Goal: Task Accomplishment & Management: Complete application form

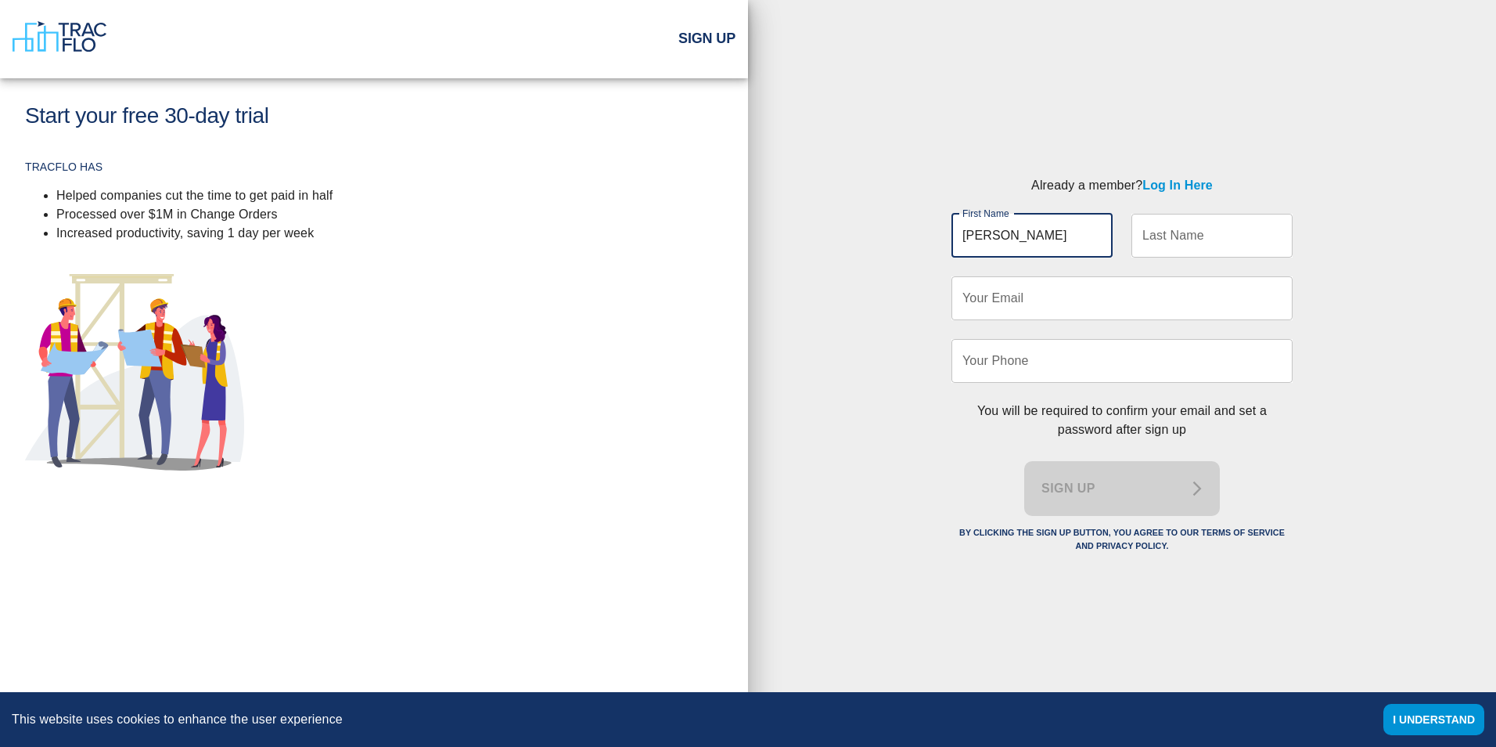
type input "[PERSON_NAME]"
click at [1186, 239] on input "Last Name" at bounding box center [1212, 236] width 161 height 44
type input "D'Auria"
type input "[EMAIL_ADDRESS][DOMAIN_NAME]"
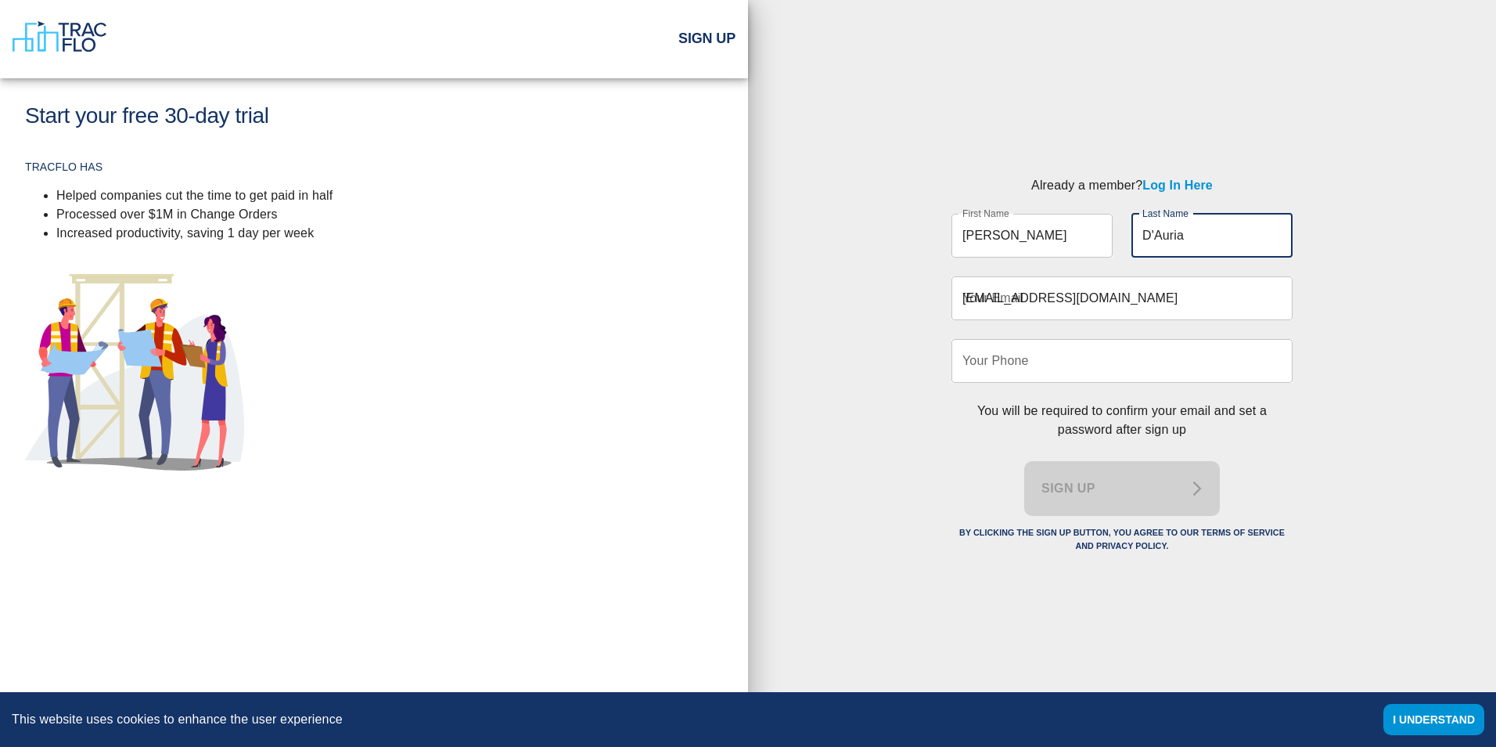
type input "6318055038"
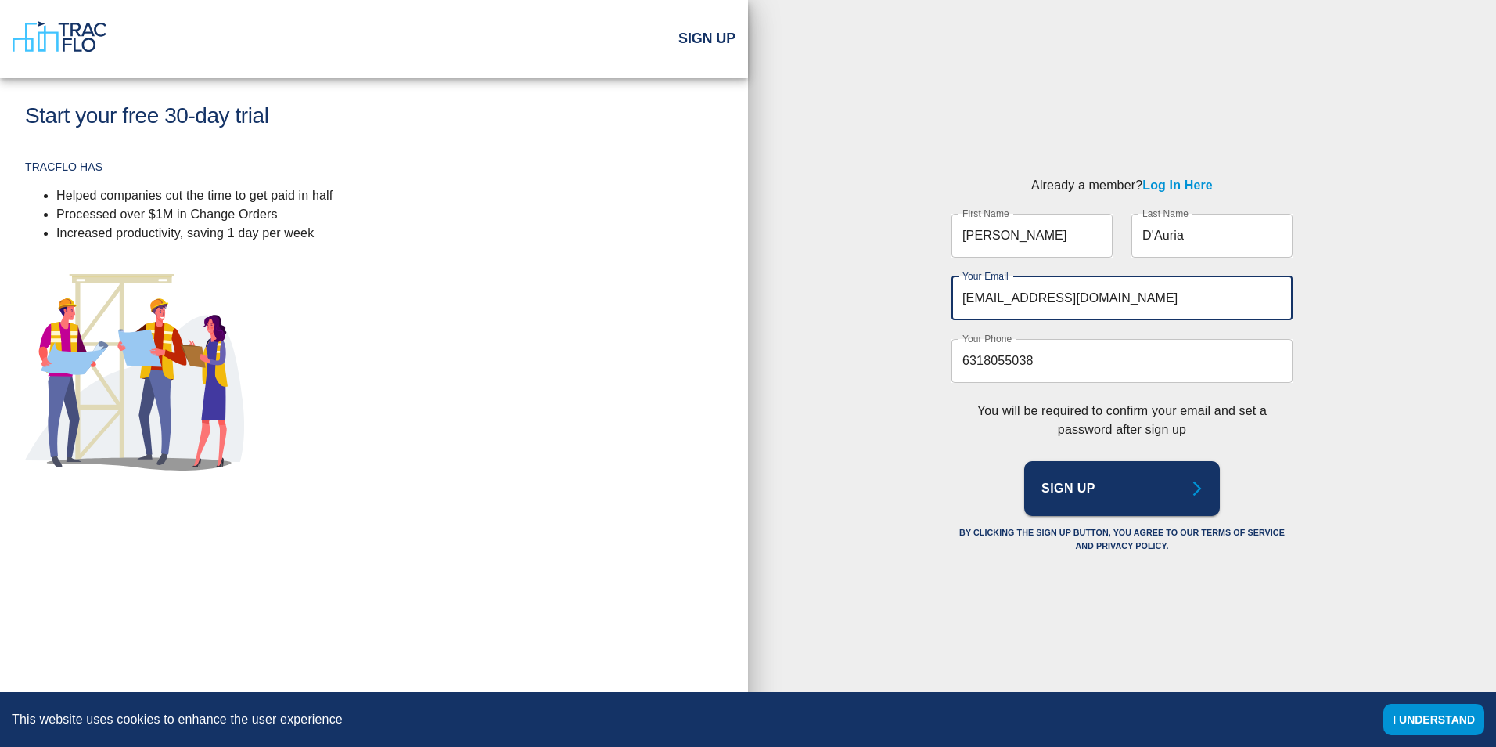
drag, startPoint x: 1119, startPoint y: 296, endPoint x: 918, endPoint y: 298, distance: 201.1
click at [919, 298] on div "Already a member? Log In Here First Name [PERSON_NAME] First Name Last Name [PE…" at bounding box center [1122, 367] width 748 height 433
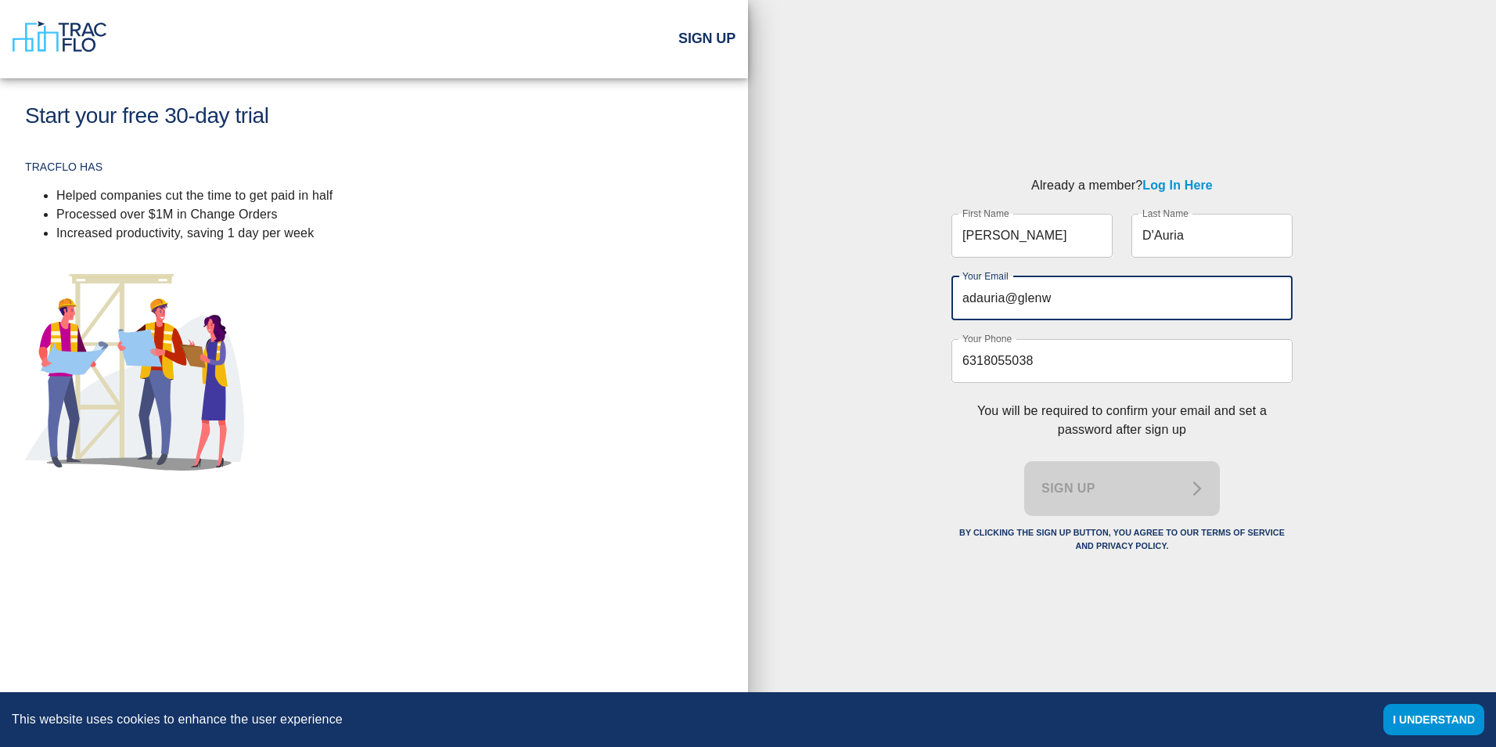
type input "[EMAIL_ADDRESS][DOMAIN_NAME]"
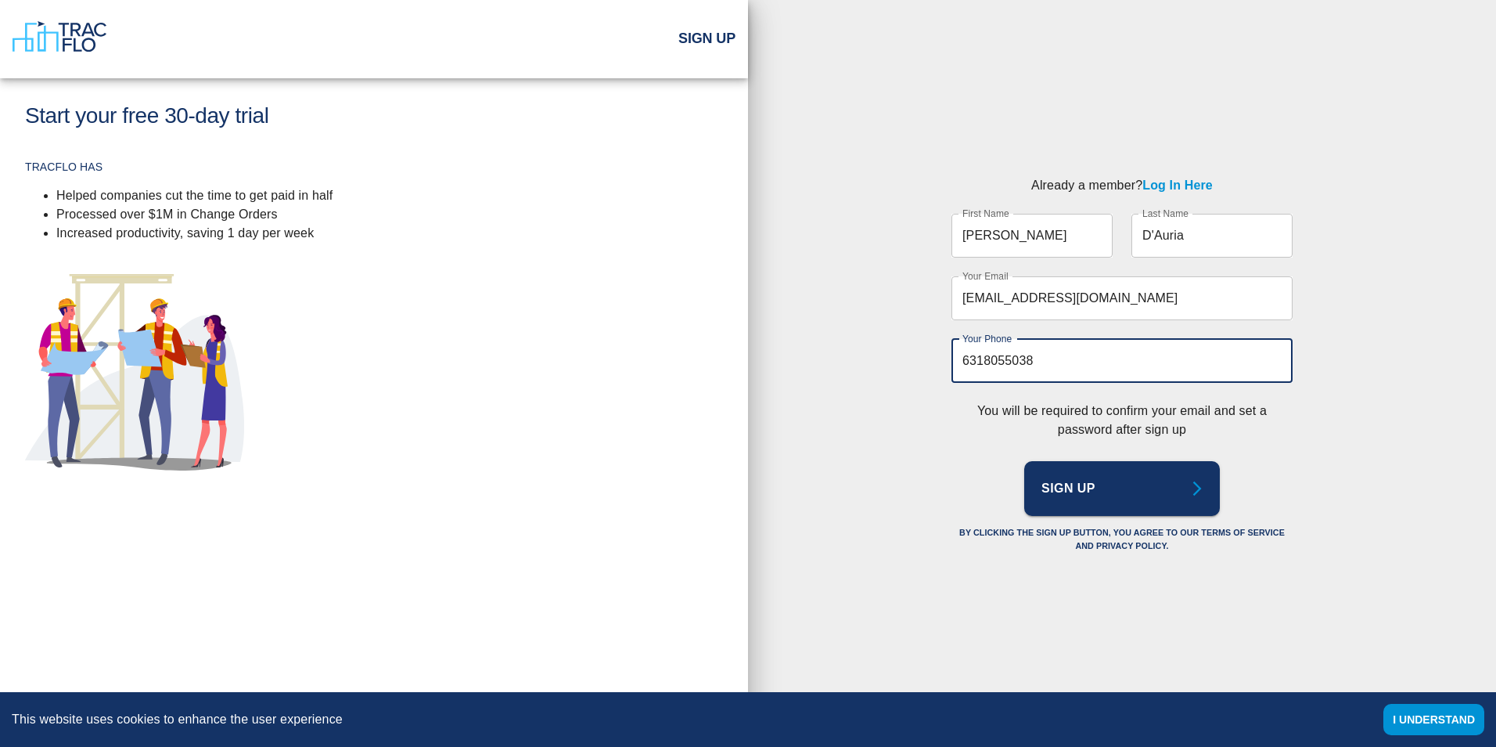
drag, startPoint x: 1042, startPoint y: 358, endPoint x: 898, endPoint y: 358, distance: 144.0
click at [898, 358] on div "Already a member? Log In Here First Name [PERSON_NAME] First Name Last Name [PE…" at bounding box center [1122, 367] width 748 height 433
type input "9142268828"
click at [1105, 489] on button "Sign Up" at bounding box center [1122, 488] width 196 height 55
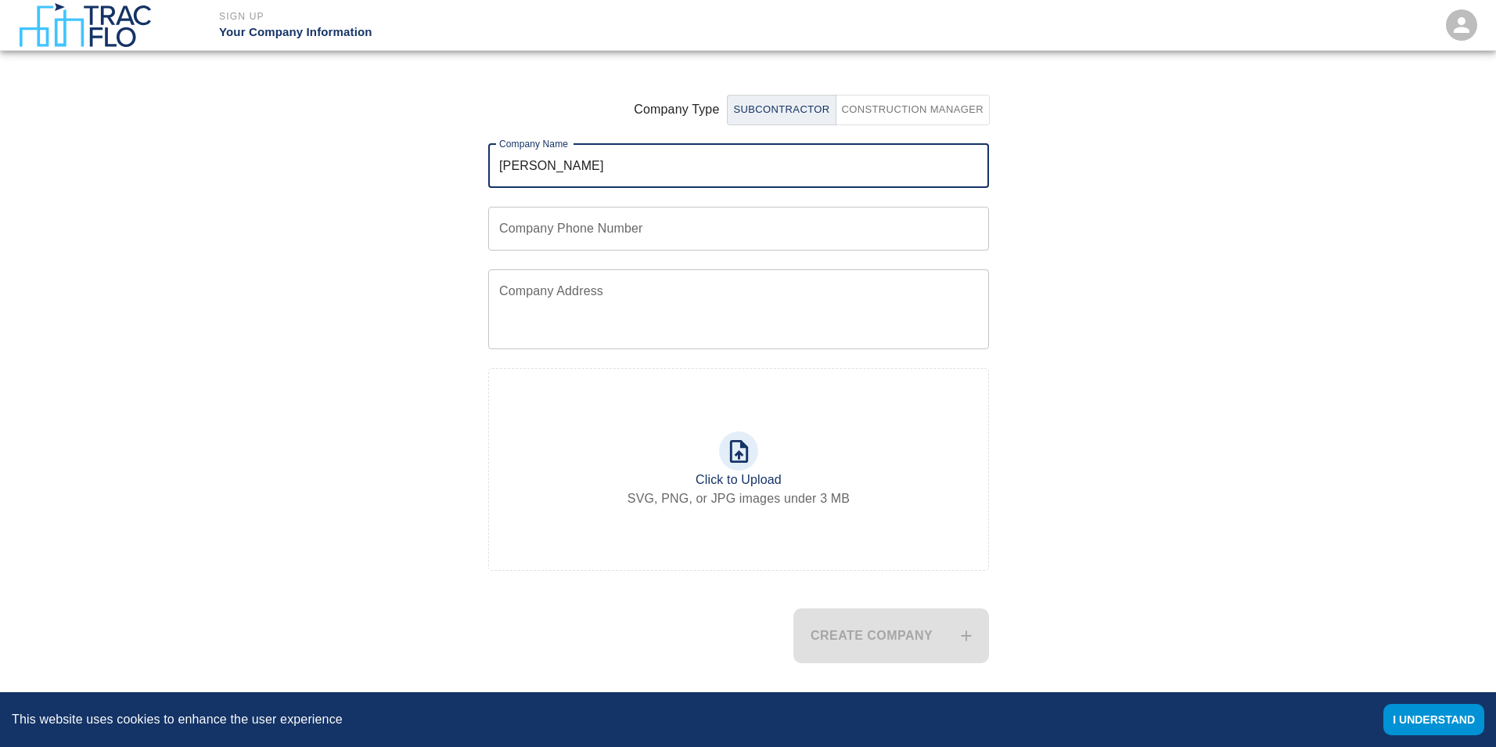
click at [456, 231] on form "Subcontractor Construction Manager Company Type Company Name [PERSON_NAME] Comp…" at bounding box center [738, 375] width 667 height 574
click at [551, 173] on input "[PERSON_NAME]" at bounding box center [738, 166] width 501 height 44
type input "Glenwood Management Services"
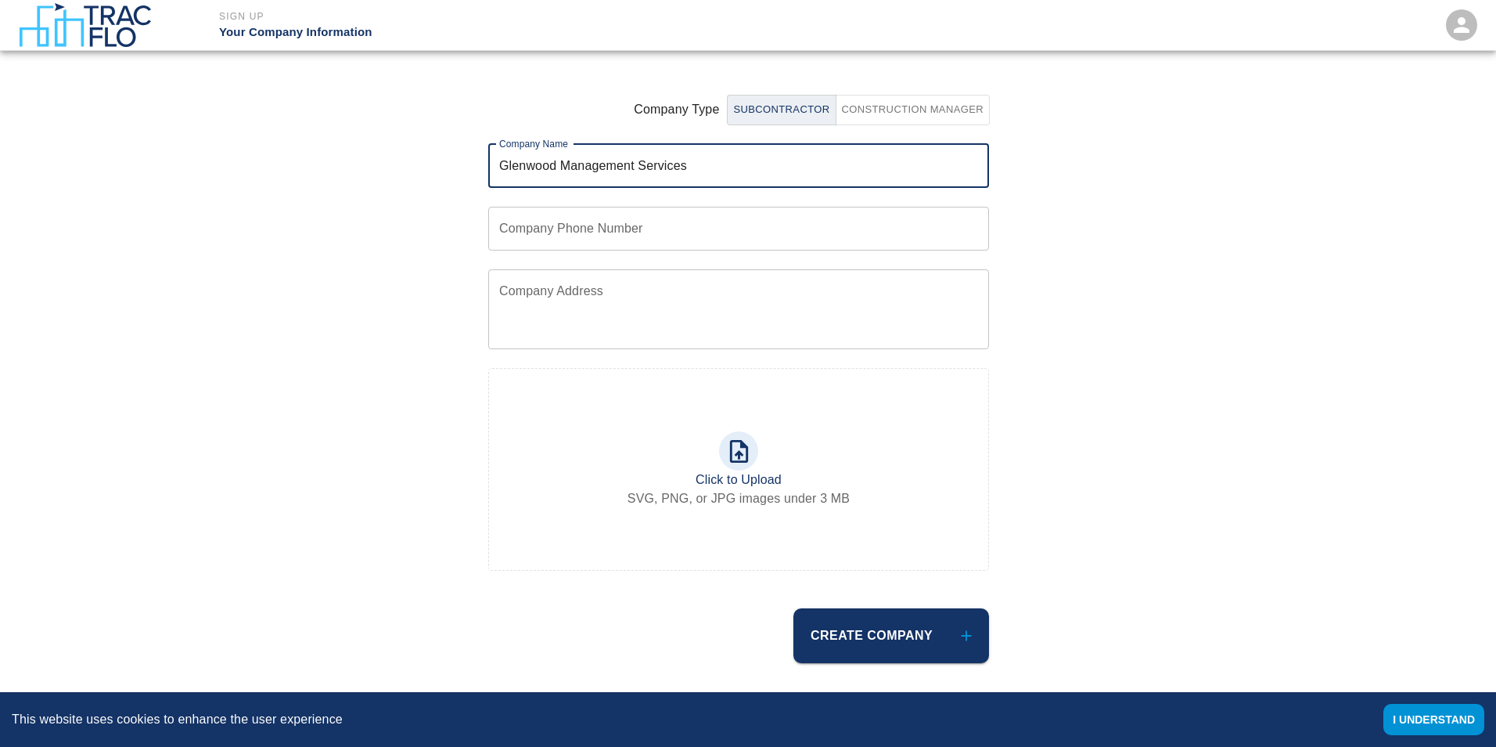
type input "9142268828"
click at [674, 286] on textarea "[STREET_ADDRESS][PERSON_NAME]" at bounding box center [738, 309] width 479 height 54
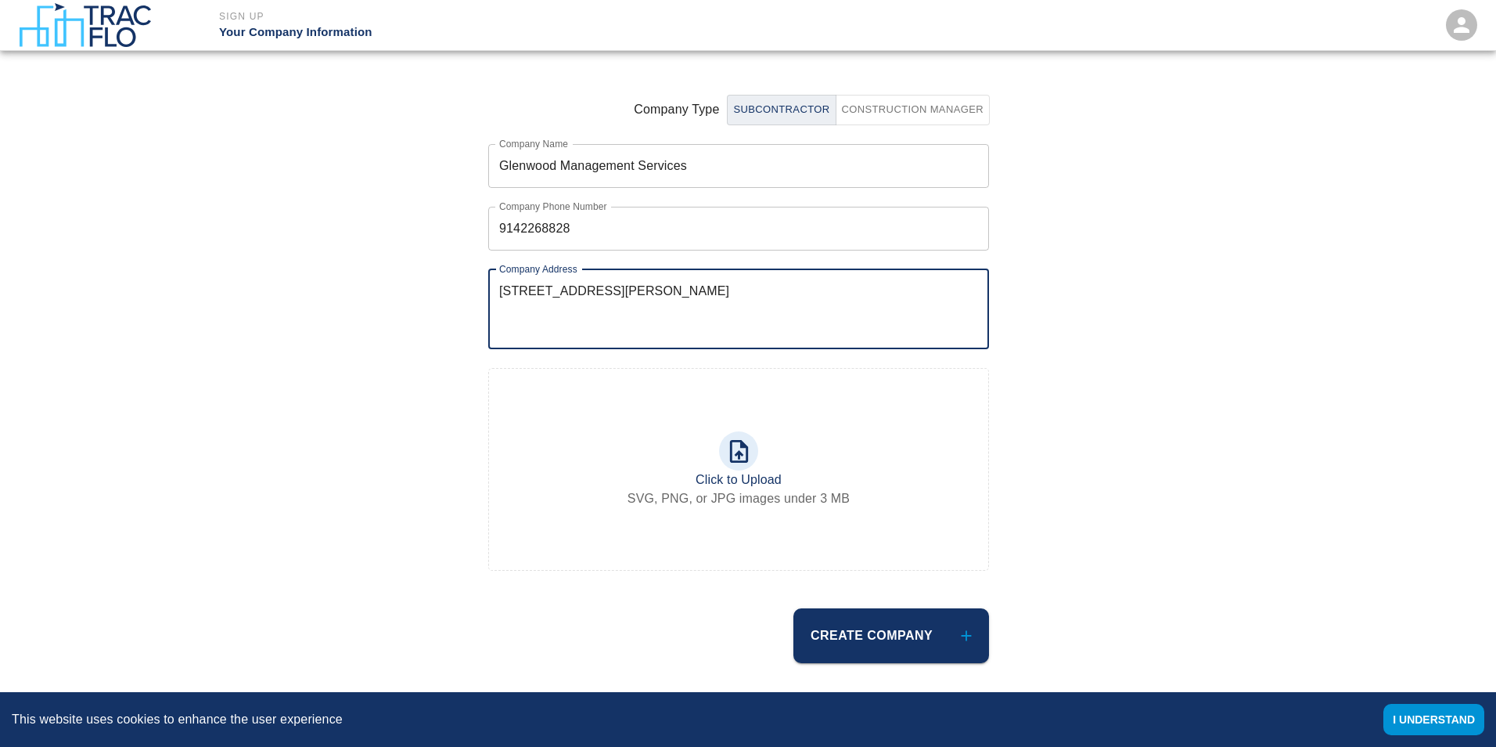
type textarea "[STREET_ADDRESS][PERSON_NAME]"
click at [322, 419] on div "Subcontractor Construction Manager Company Type Company Name Glenwood Managemen…" at bounding box center [738, 356] width 1515 height 649
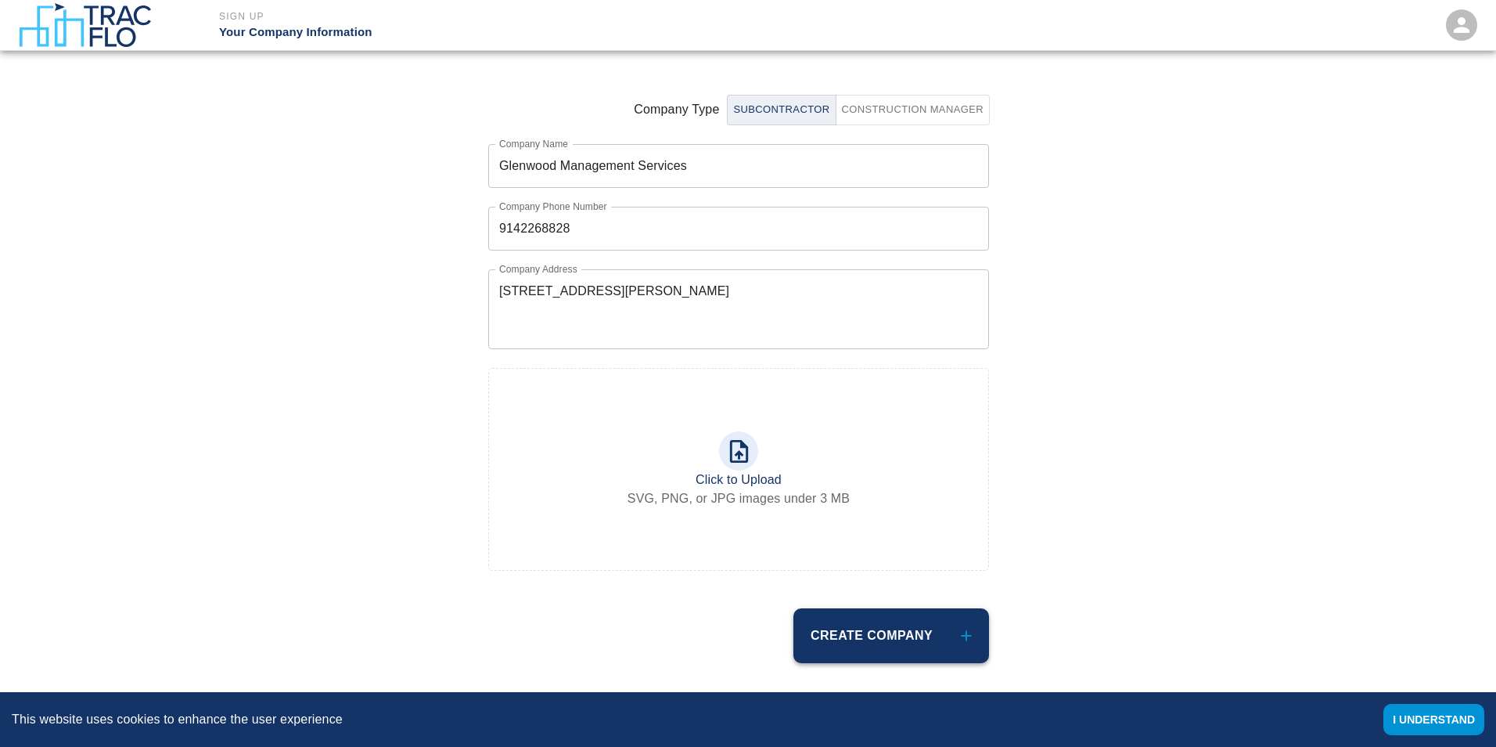
click at [938, 631] on button "Create Company" at bounding box center [891, 635] width 196 height 55
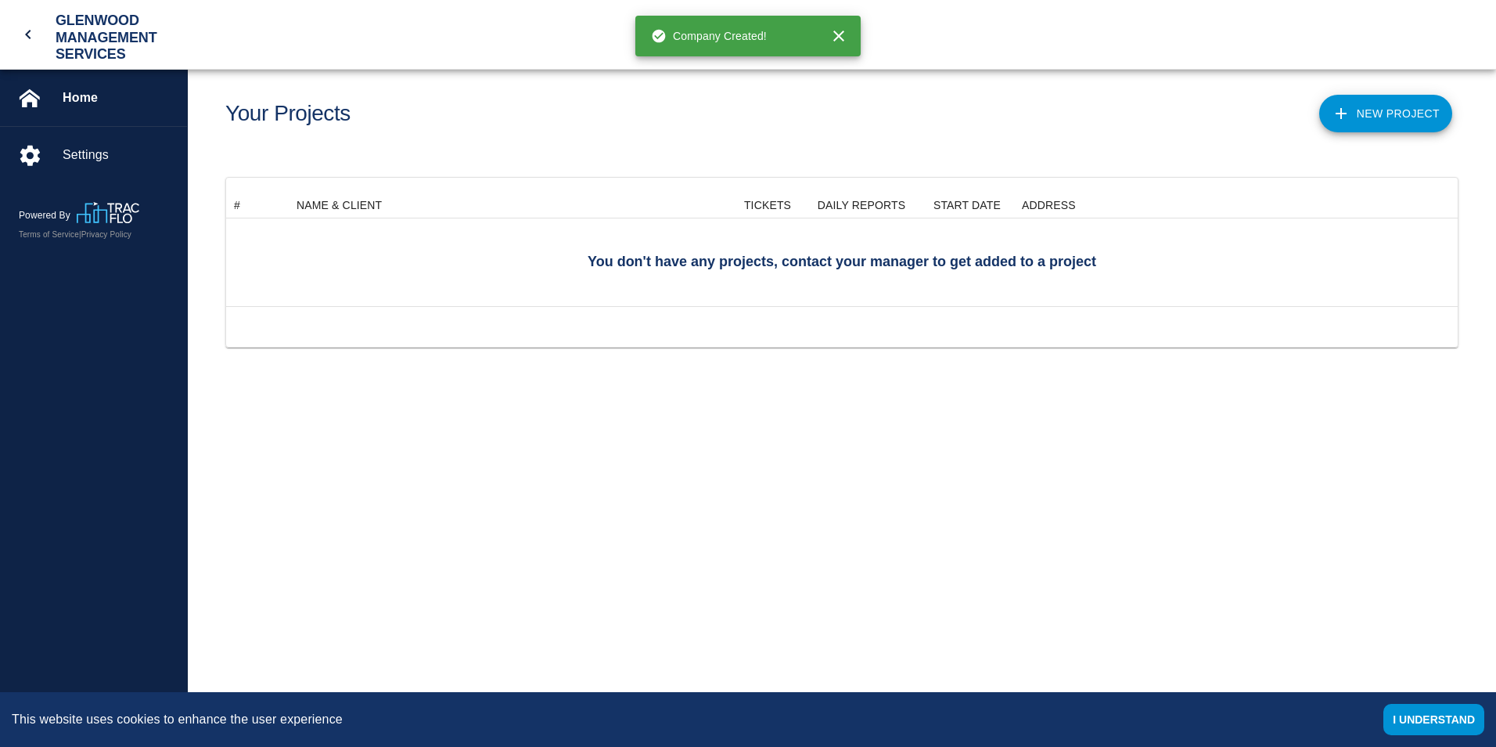
scroll to position [101, 1220]
click at [774, 203] on div "TICKETS" at bounding box center [767, 204] width 47 height 25
click at [871, 203] on div "DAILY REPORTS" at bounding box center [862, 204] width 88 height 25
click at [932, 204] on div "START DATE" at bounding box center [956, 204] width 56 height 25
click at [1057, 214] on div "ADDRESS" at bounding box center [1049, 204] width 54 height 25
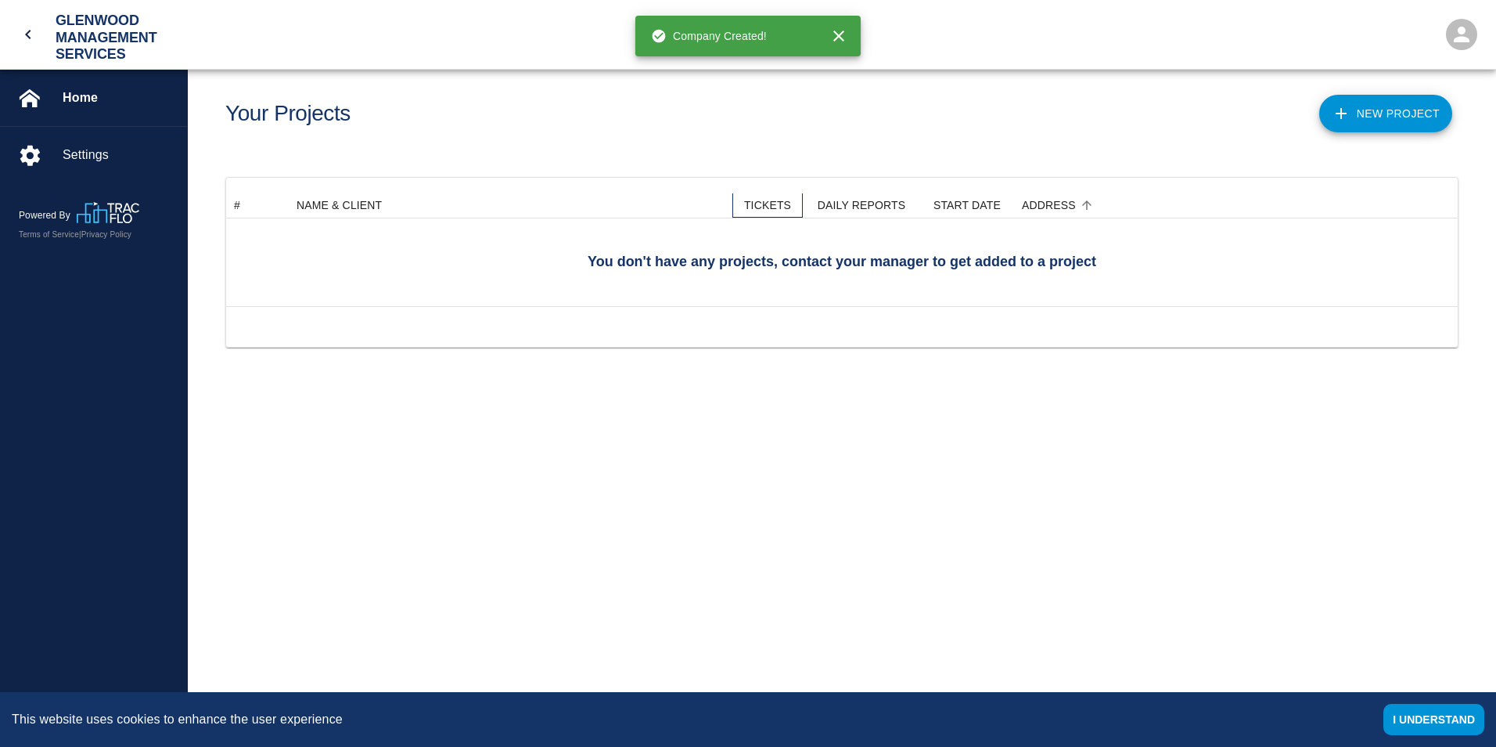
click at [766, 213] on div "TICKETS" at bounding box center [767, 204] width 47 height 25
click at [1438, 119] on button "New Project" at bounding box center [1385, 114] width 133 height 38
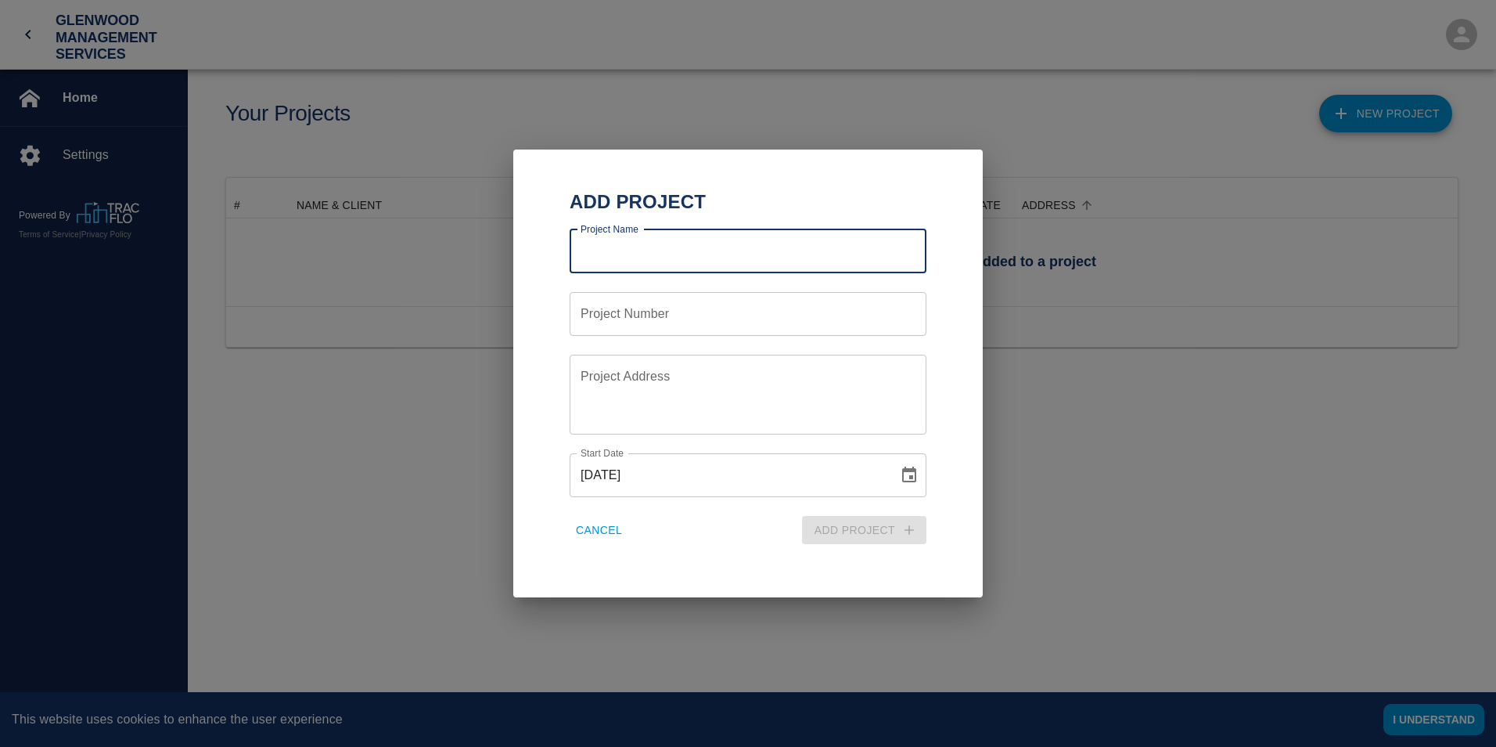
click at [658, 255] on input "Project Name" at bounding box center [748, 251] width 357 height 44
type input "TESTING PROJECT"
click at [686, 310] on input "Project Number" at bounding box center [748, 314] width 357 height 44
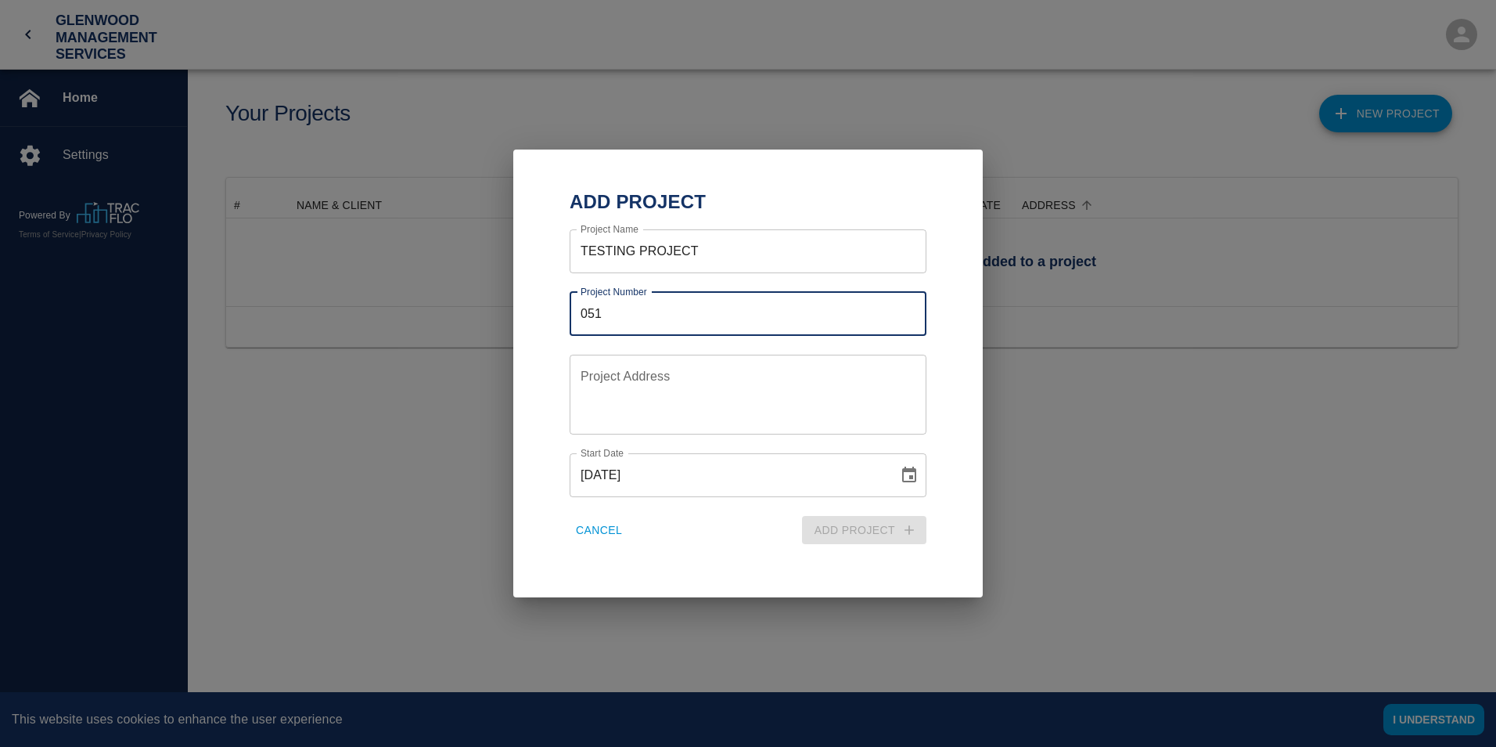
type input "051"
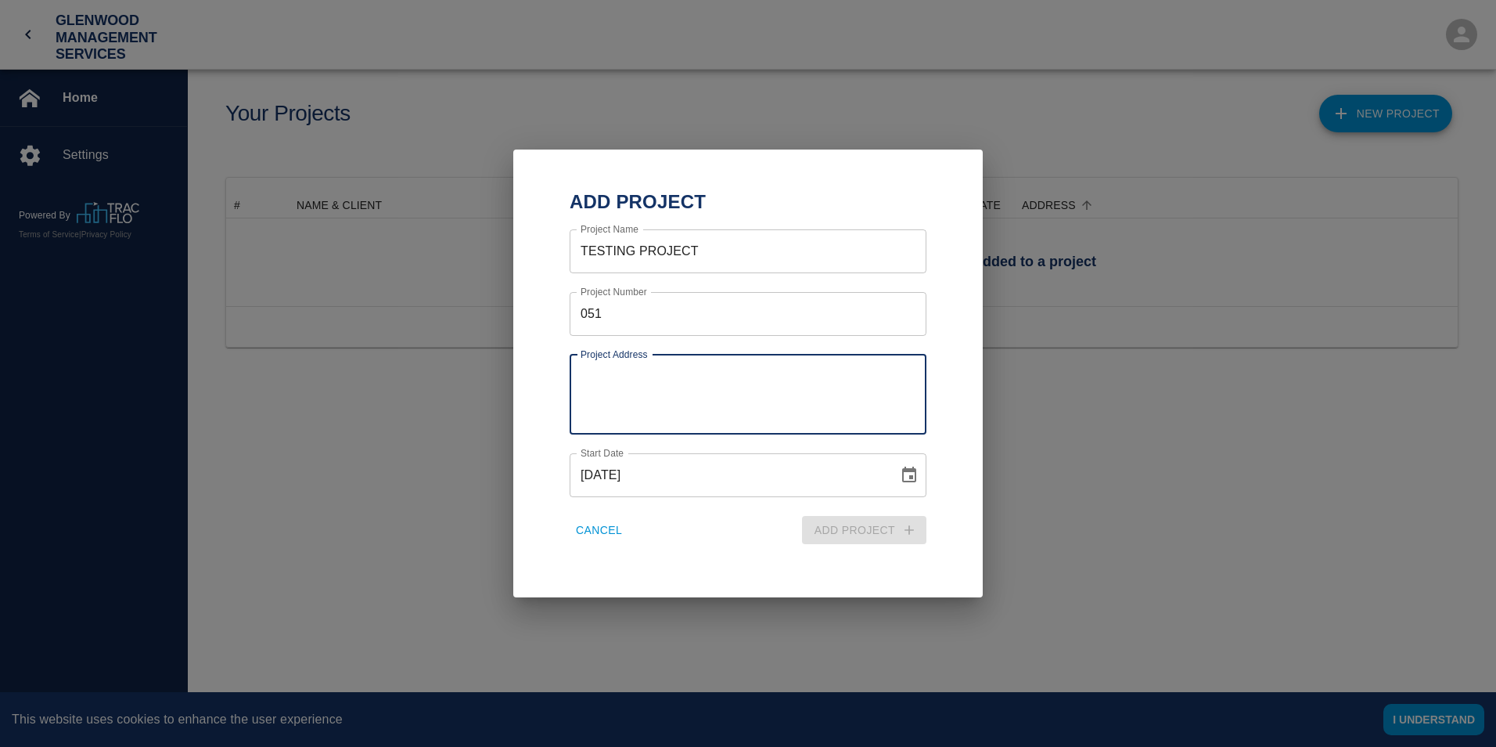
click at [711, 387] on textarea "Project Address" at bounding box center [748, 394] width 335 height 54
type textarea "yonkers , [GEOGRAPHIC_DATA]"
click at [713, 521] on div "Cancel" at bounding box center [645, 521] width 188 height 48
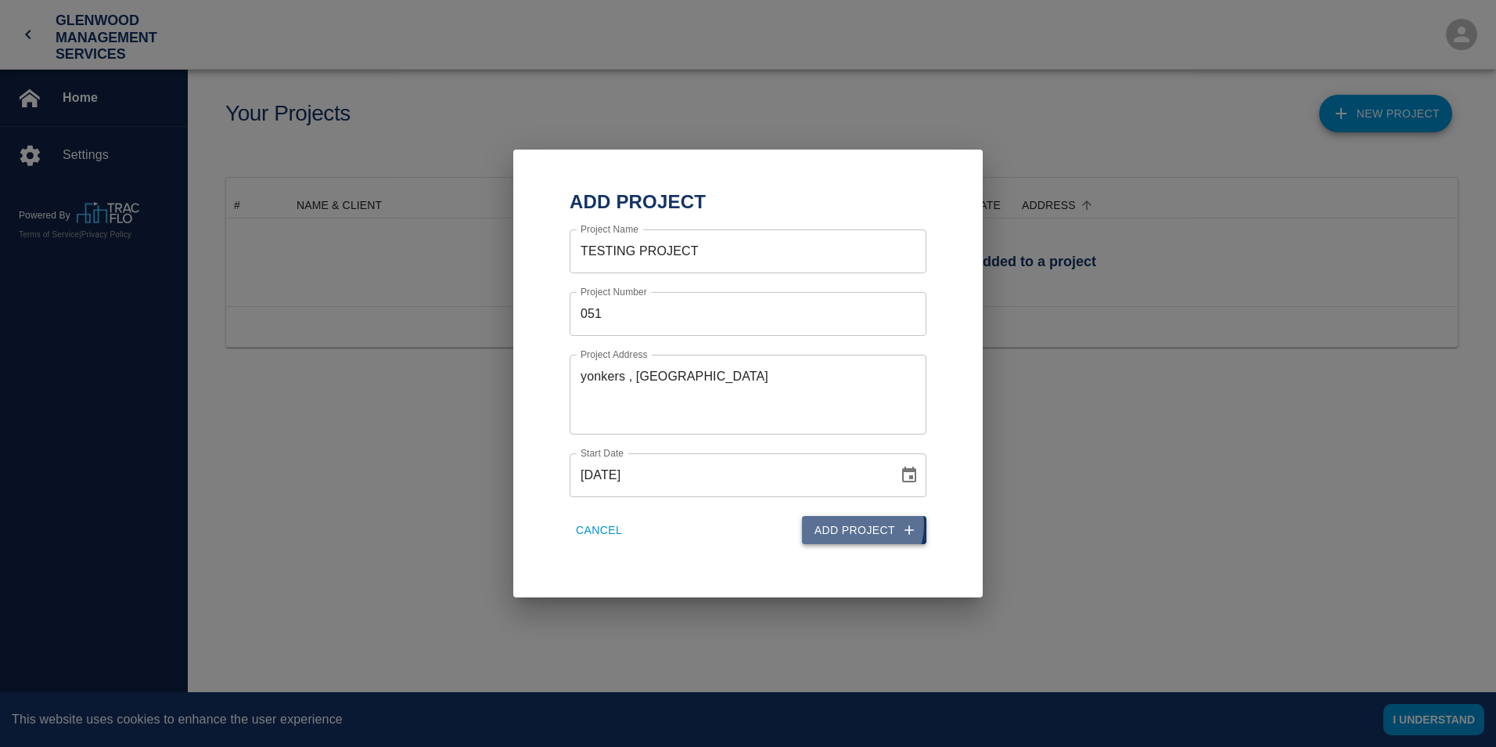
click at [858, 524] on button "Add Project" at bounding box center [864, 530] width 124 height 29
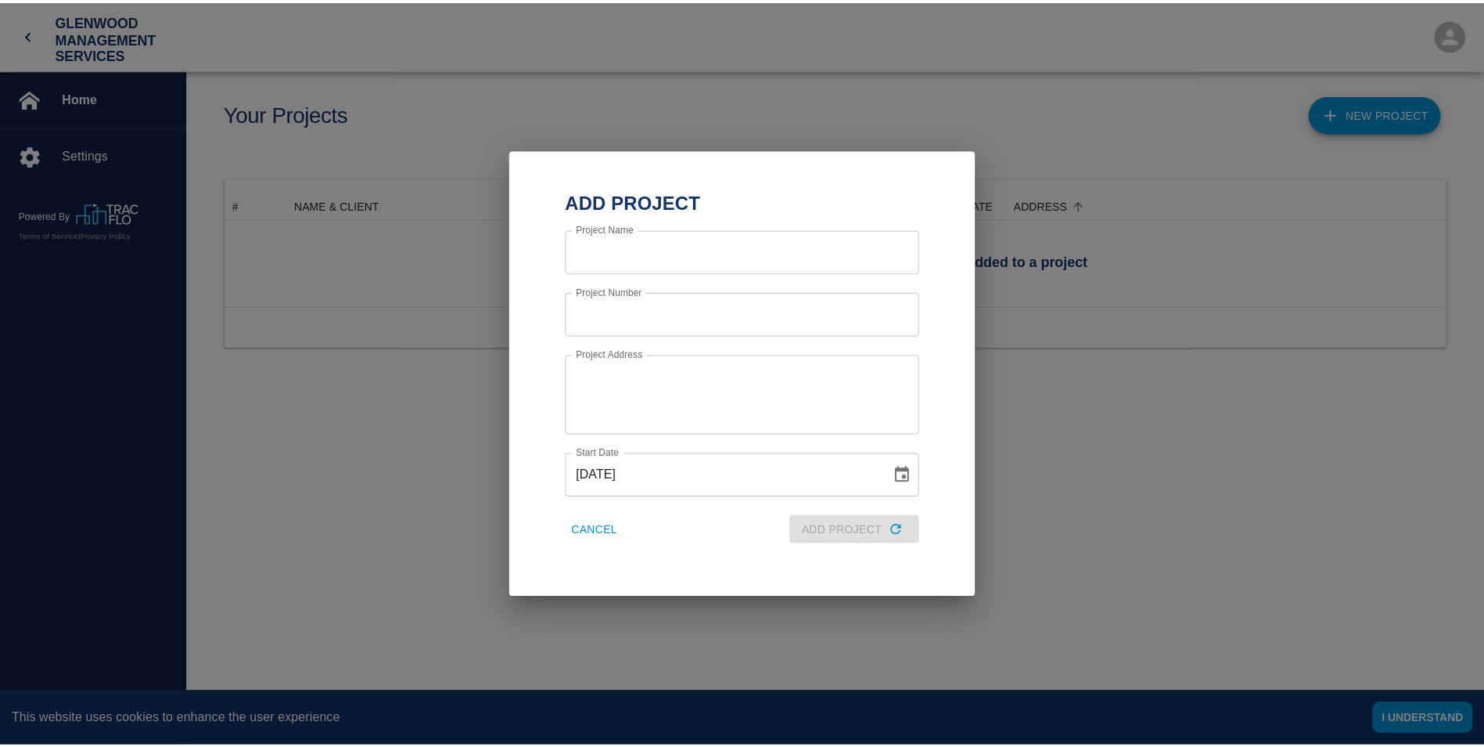
scroll to position [57, 1220]
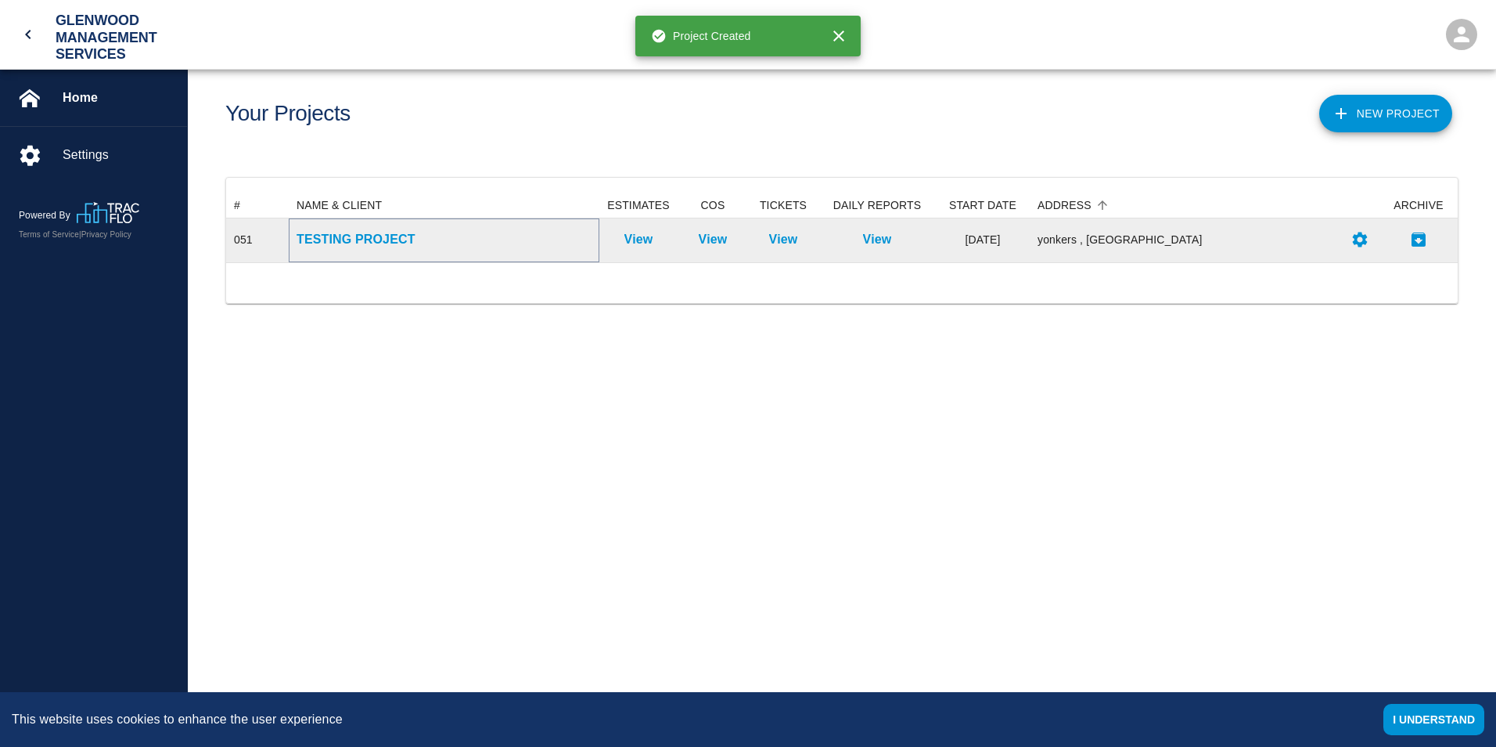
click at [338, 236] on p "TESTING PROJECT" at bounding box center [444, 239] width 295 height 19
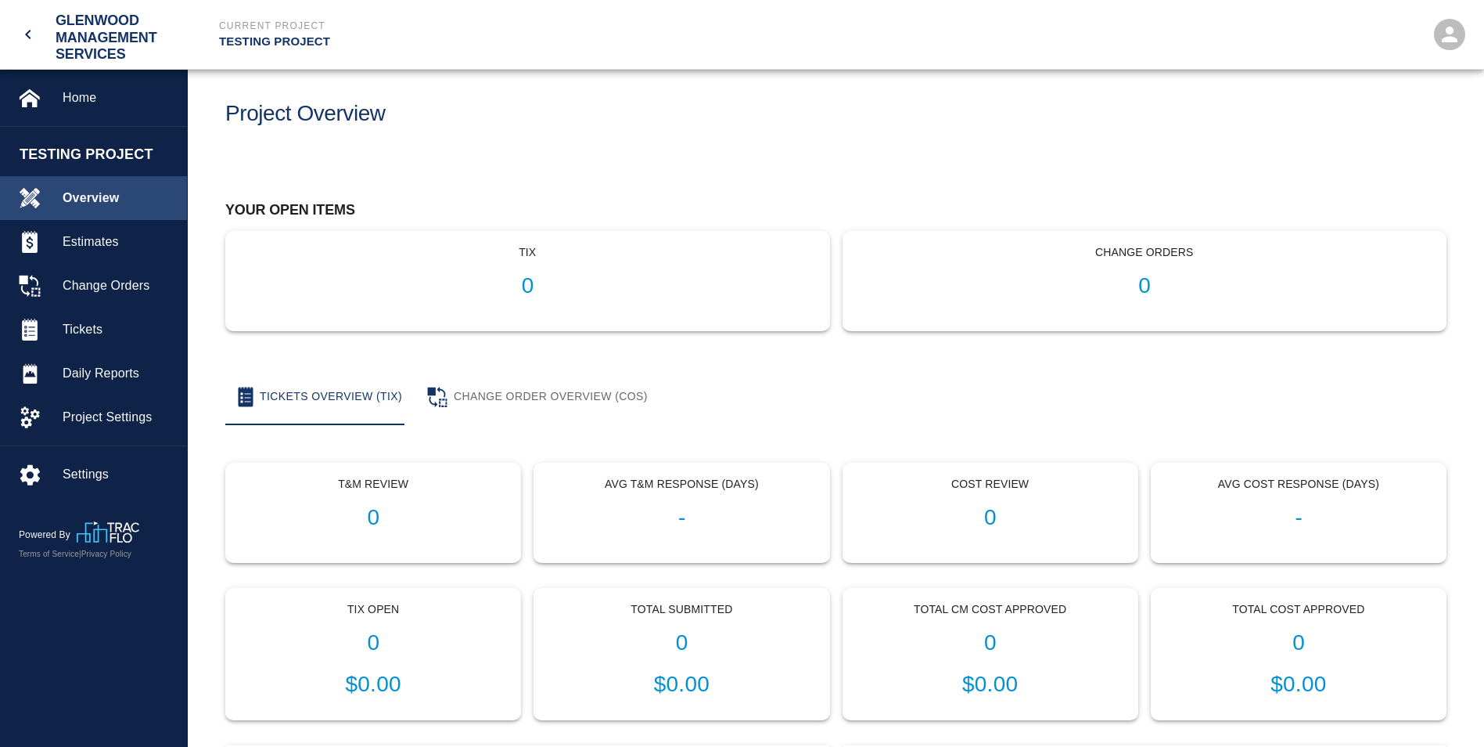
click at [99, 200] on span "Overview" at bounding box center [119, 198] width 112 height 19
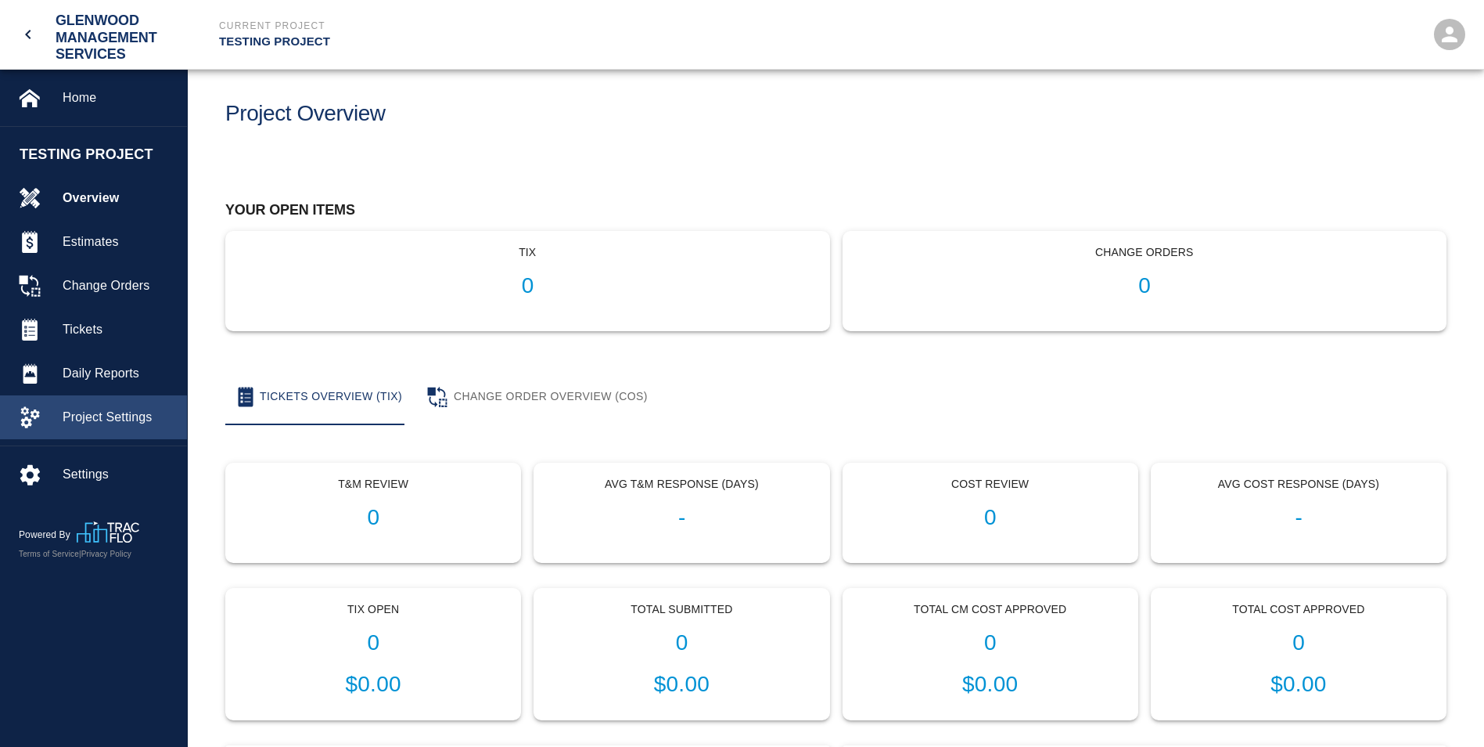
click at [91, 413] on span "Project Settings" at bounding box center [119, 417] width 112 height 19
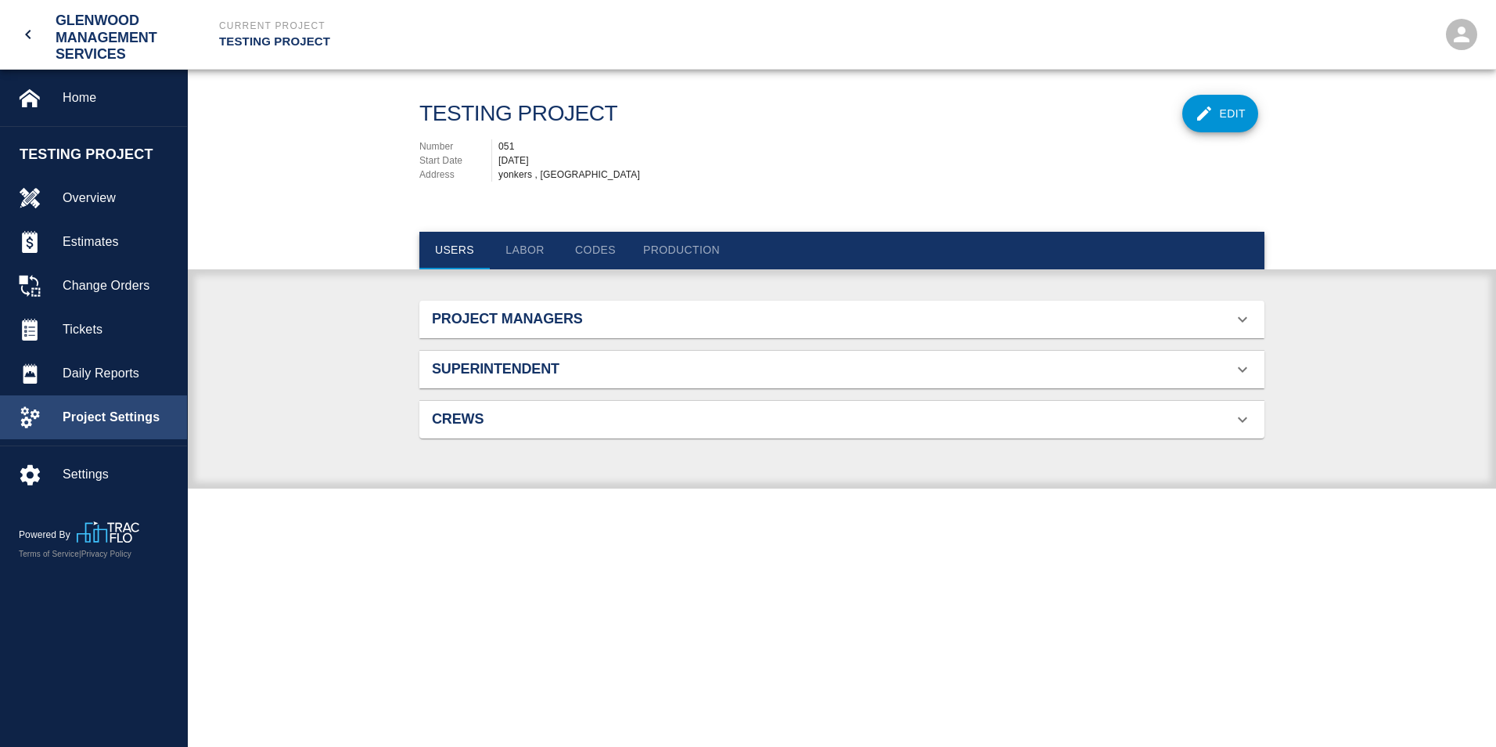
scroll to position [101, 808]
click at [620, 320] on h2 "Project Managers" at bounding box center [565, 319] width 267 height 17
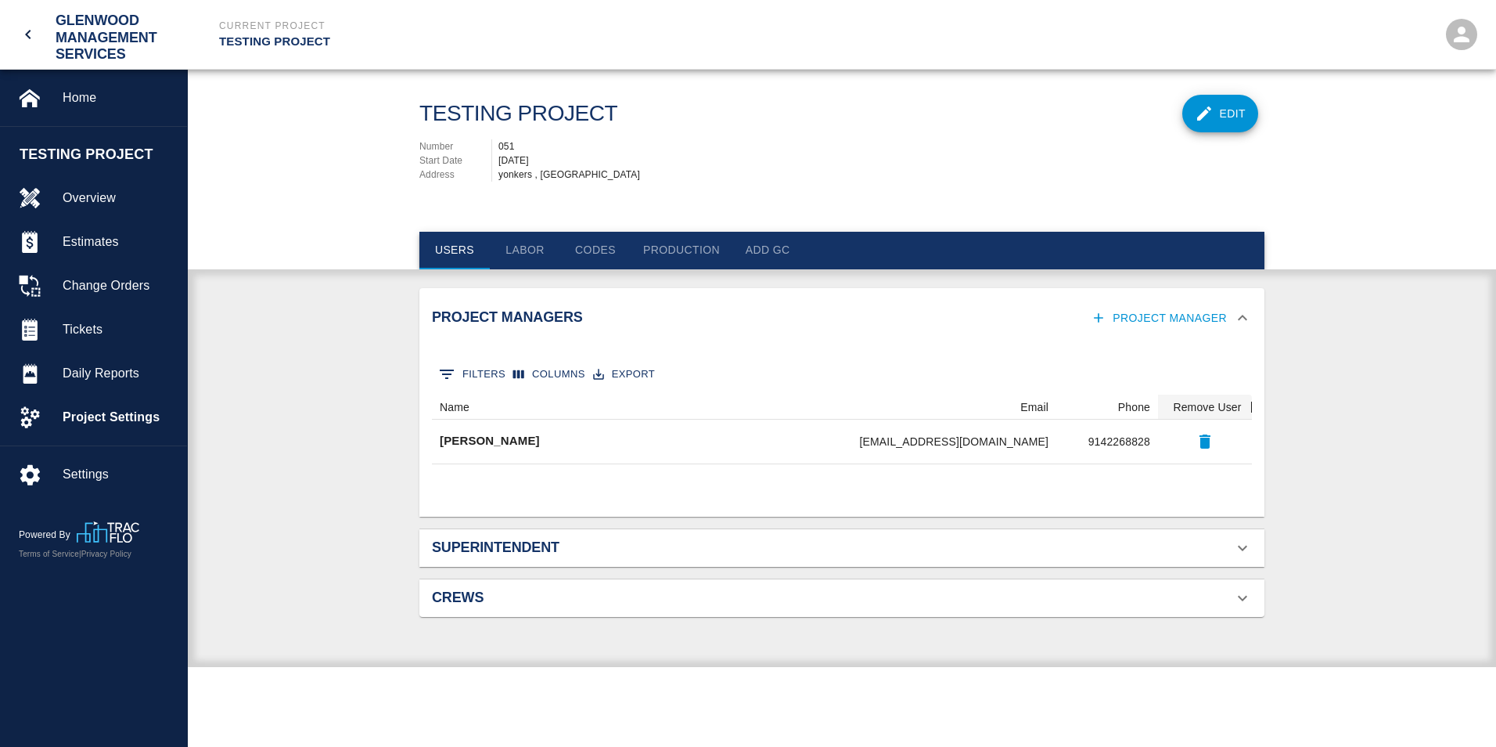
click at [620, 325] on h2 "Project Managers" at bounding box center [565, 317] width 267 height 17
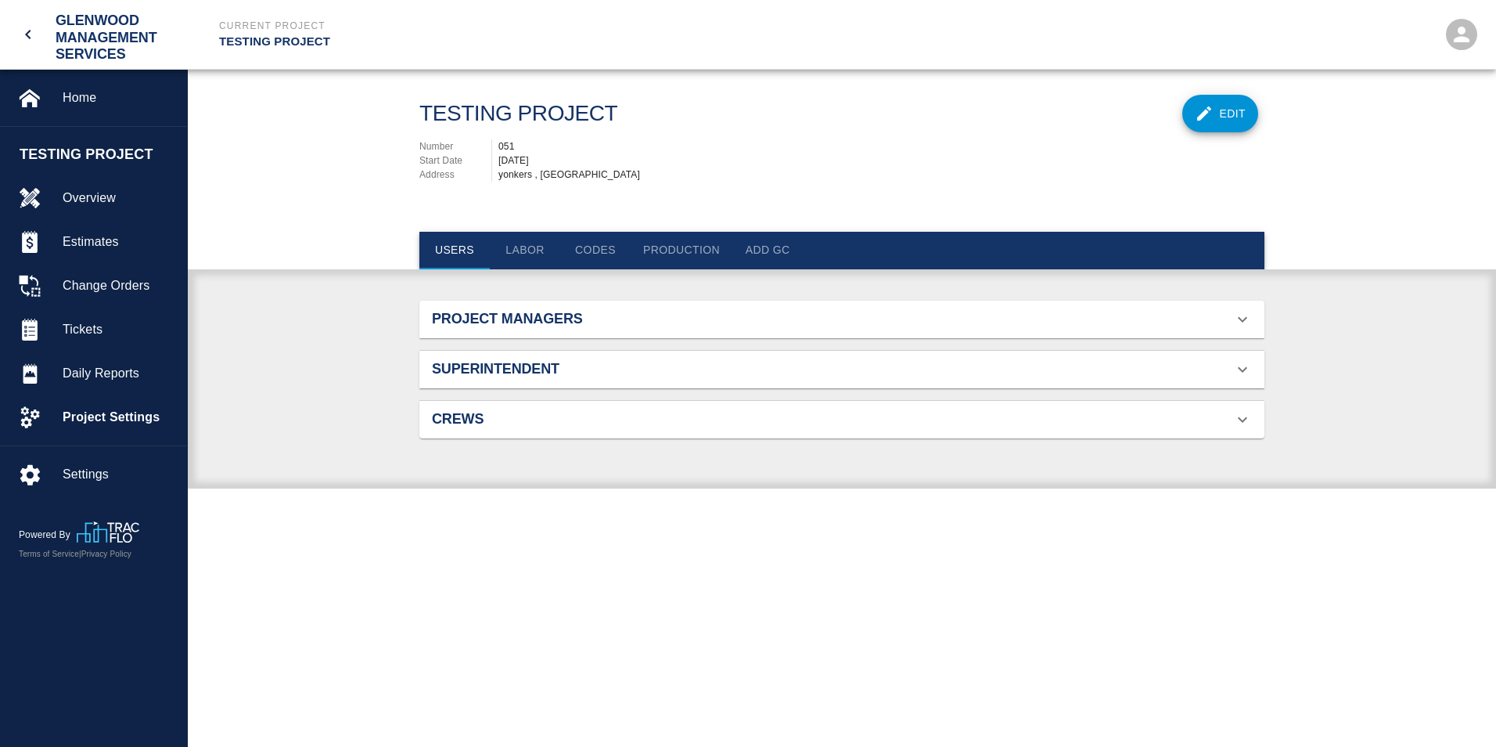
click at [504, 373] on h2 "Superintendent" at bounding box center [565, 369] width 267 height 17
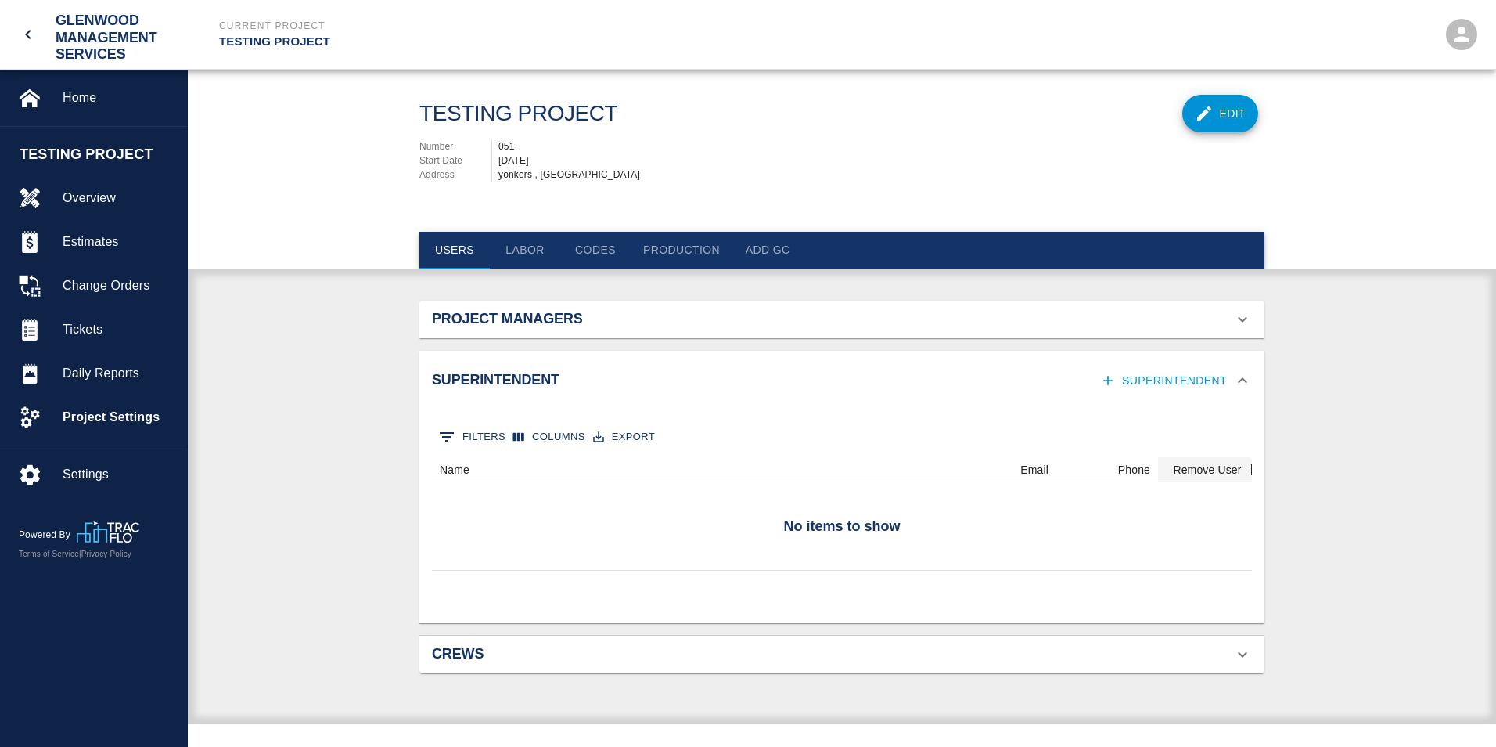
click at [504, 373] on h2 "Superintendent" at bounding box center [565, 380] width 267 height 17
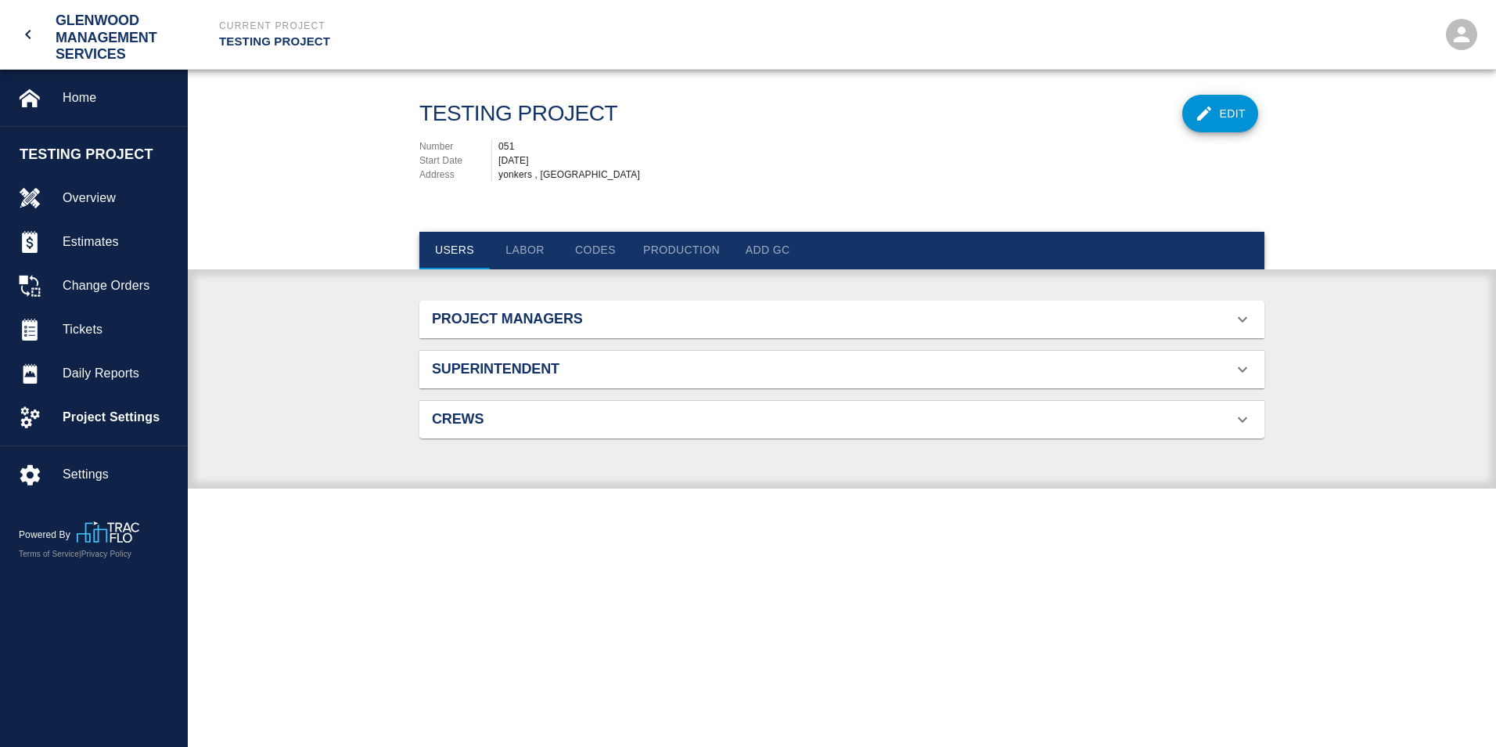
click at [513, 419] on h2 "Crews" at bounding box center [565, 419] width 267 height 17
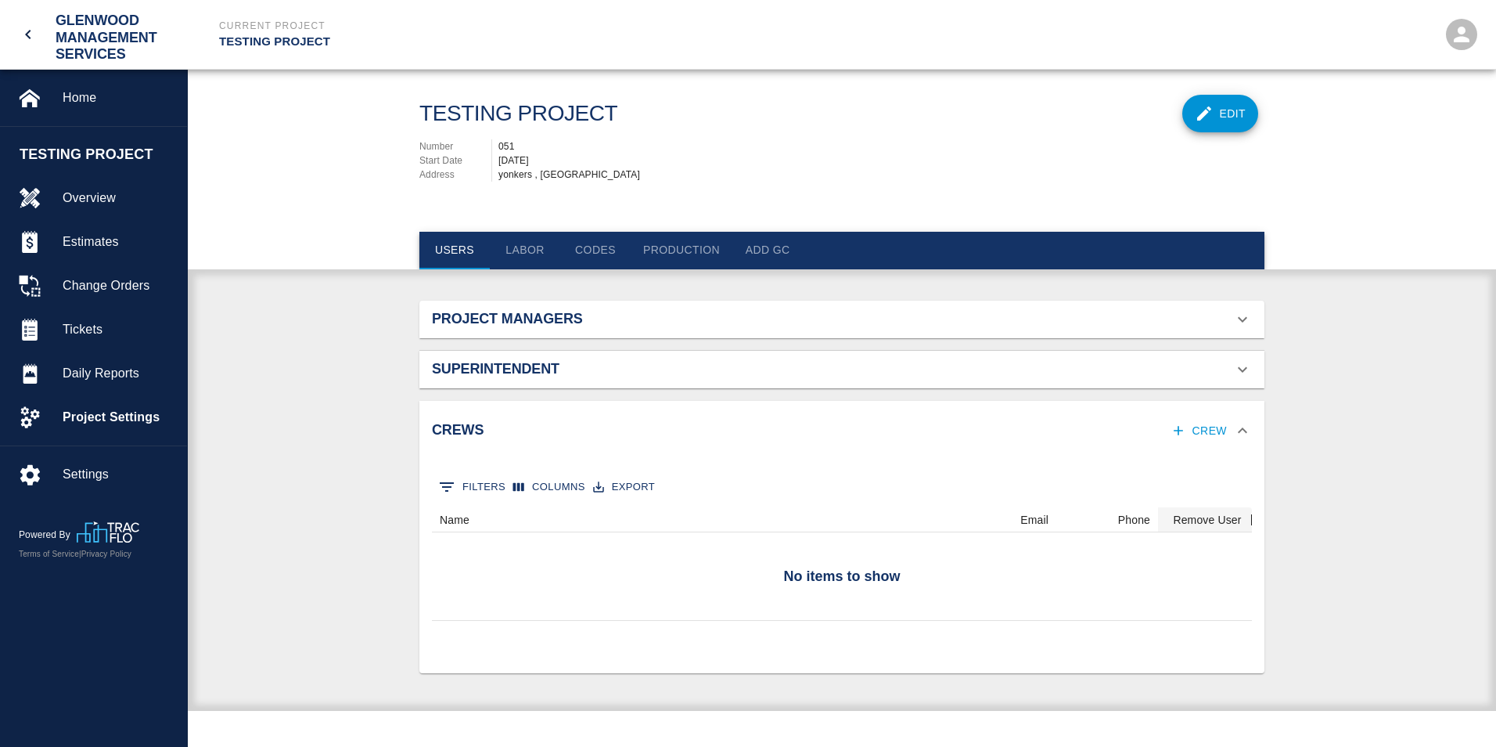
click at [513, 419] on div "Crews Crew" at bounding box center [832, 430] width 801 height 29
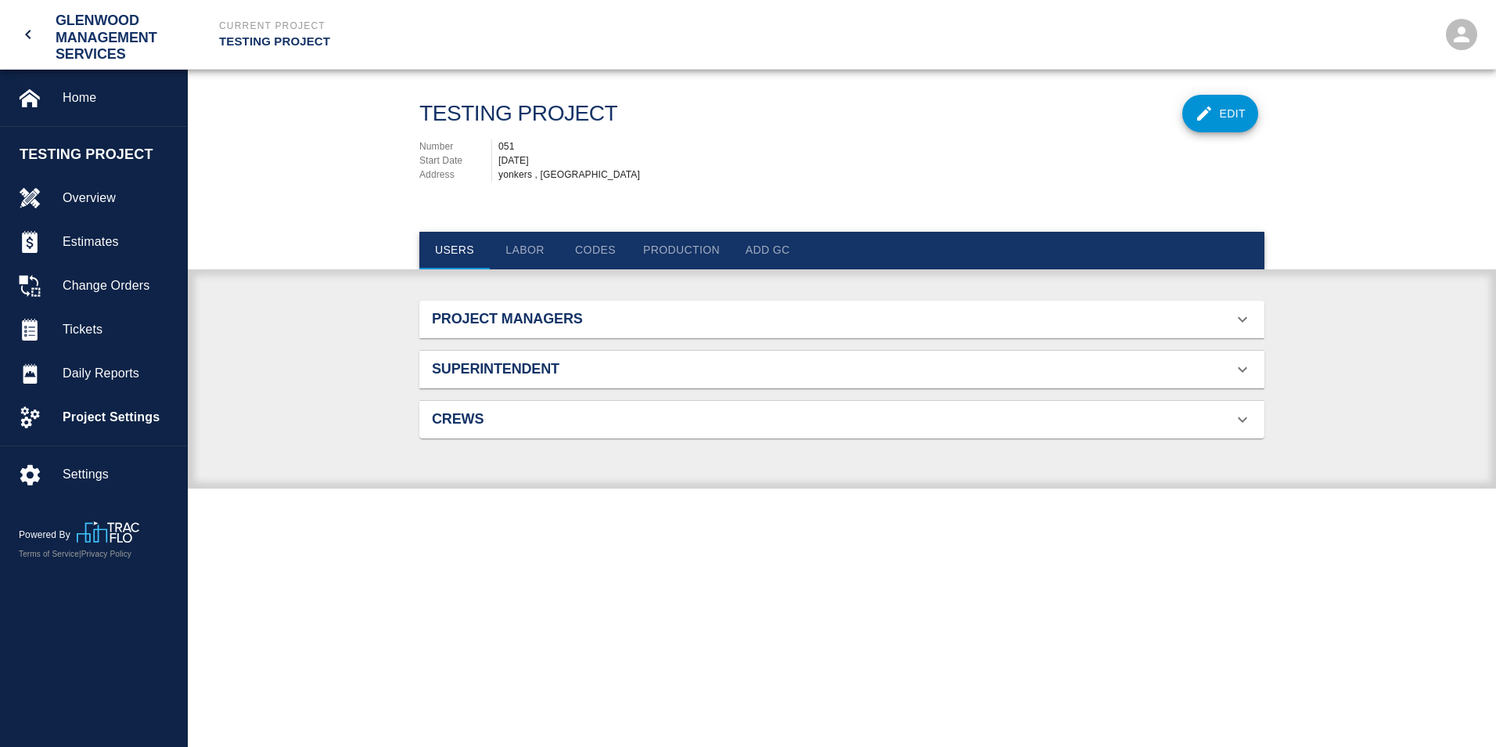
click at [531, 250] on button "Labor" at bounding box center [525, 251] width 70 height 38
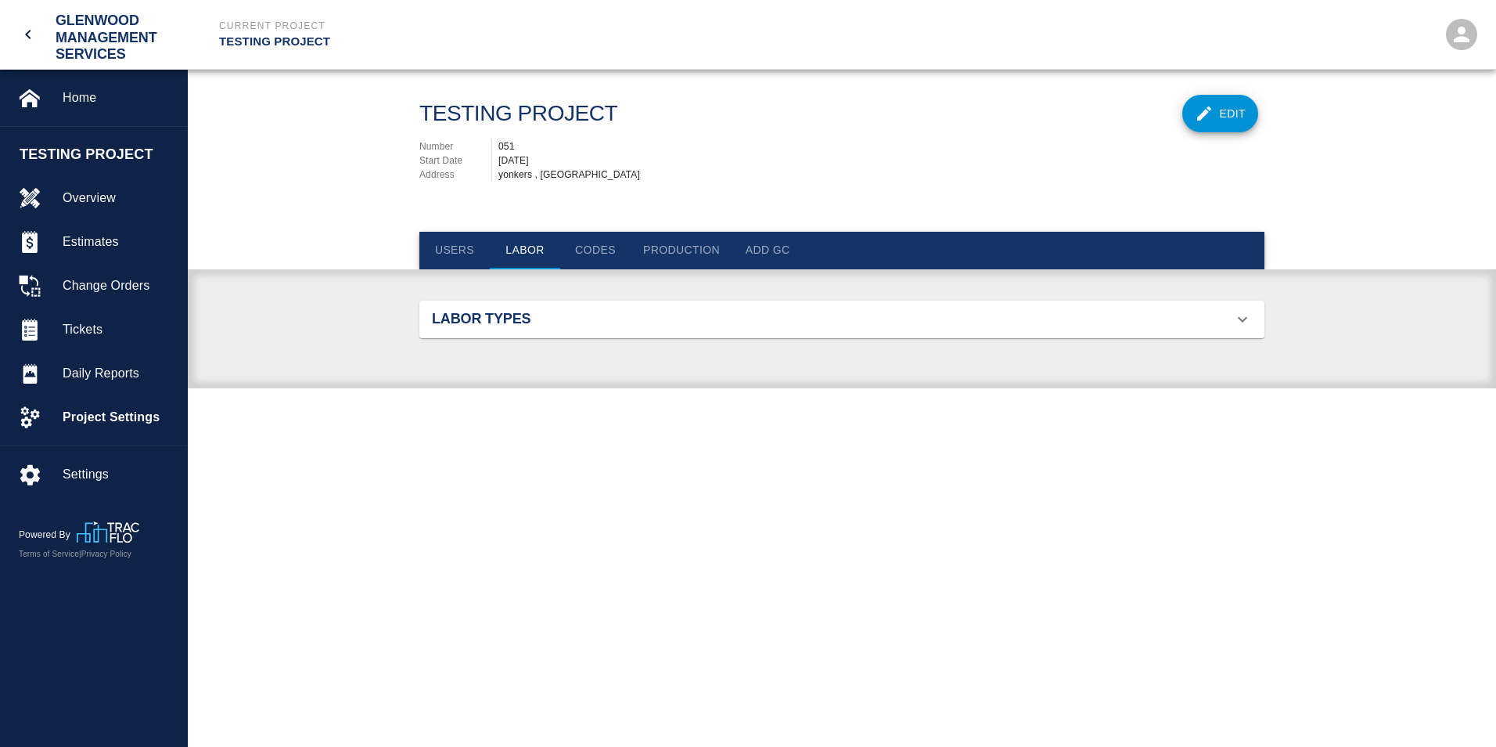
click at [587, 254] on button "Codes" at bounding box center [595, 251] width 70 height 38
click at [683, 255] on button "Production" at bounding box center [682, 251] width 102 height 38
click at [747, 250] on button "Add GC" at bounding box center [767, 251] width 70 height 38
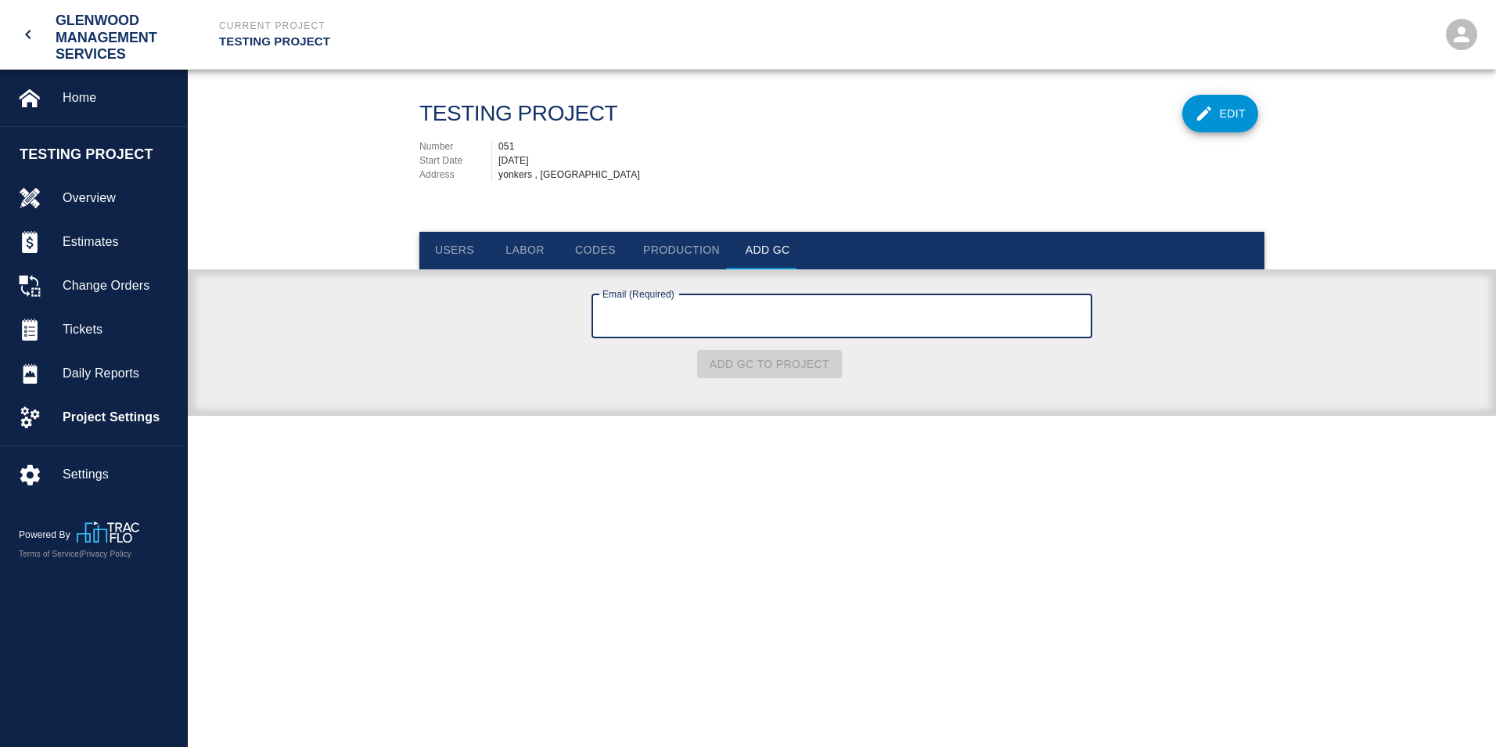
click at [448, 257] on button "Users" at bounding box center [454, 251] width 70 height 38
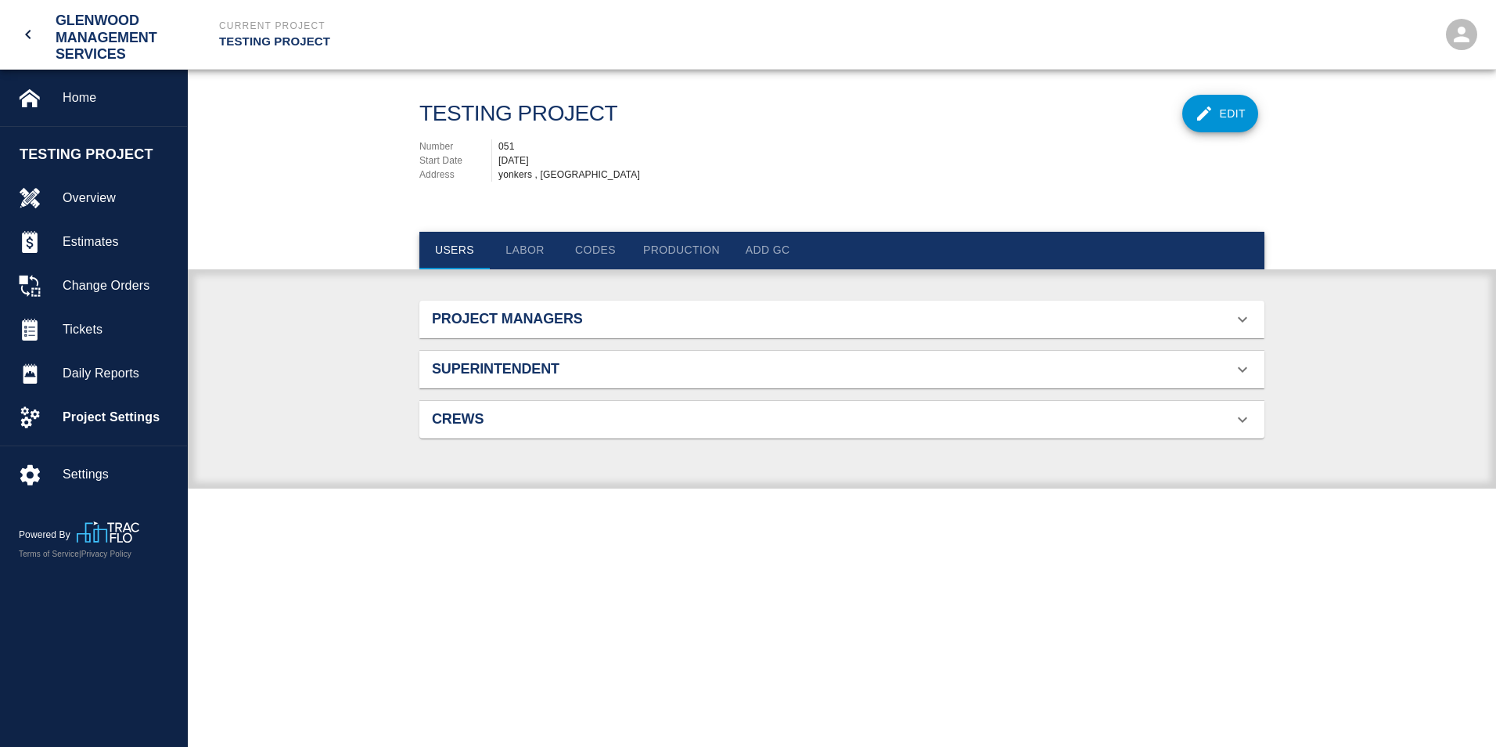
scroll to position [101, 808]
click at [125, 246] on span "Estimates" at bounding box center [119, 241] width 112 height 19
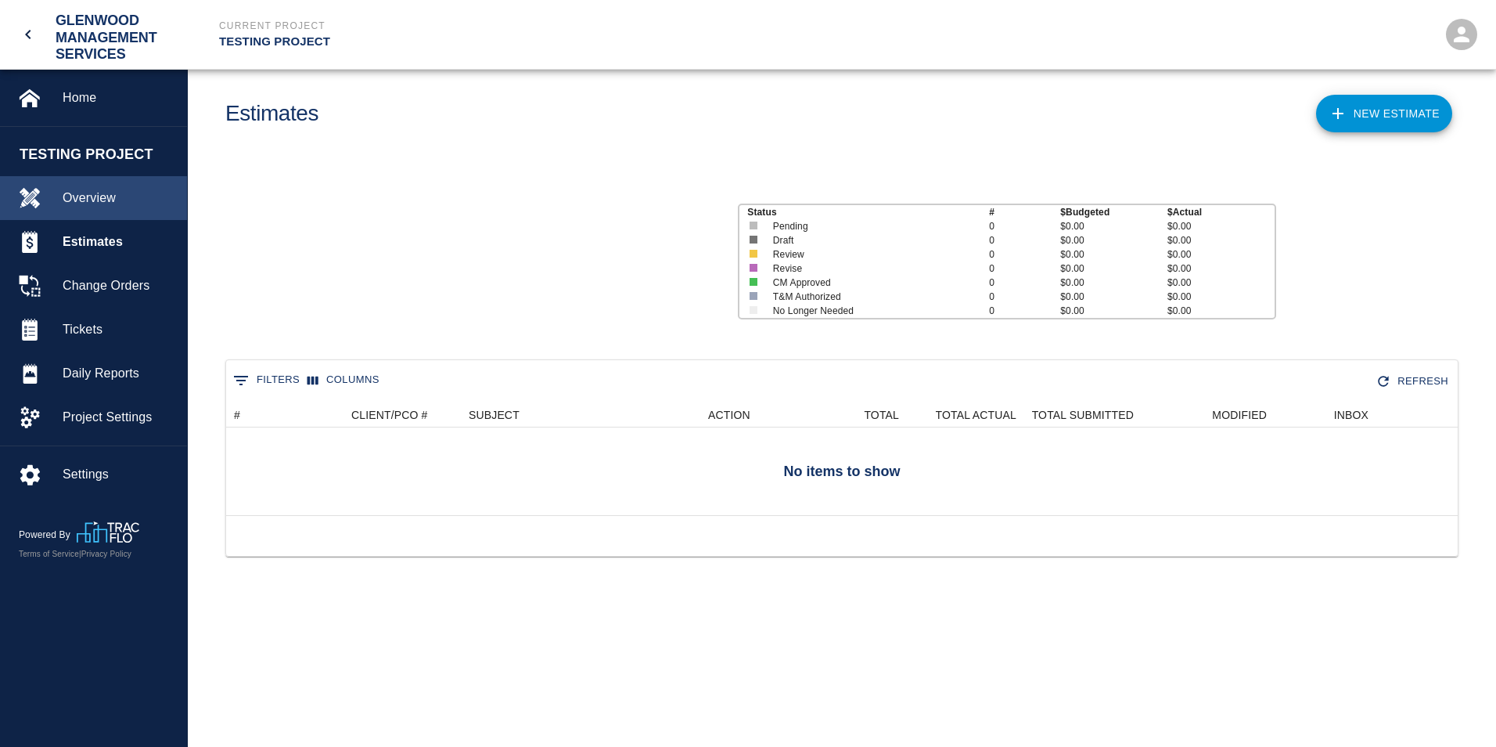
scroll to position [101, 1220]
click at [113, 203] on span "Overview" at bounding box center [119, 198] width 112 height 19
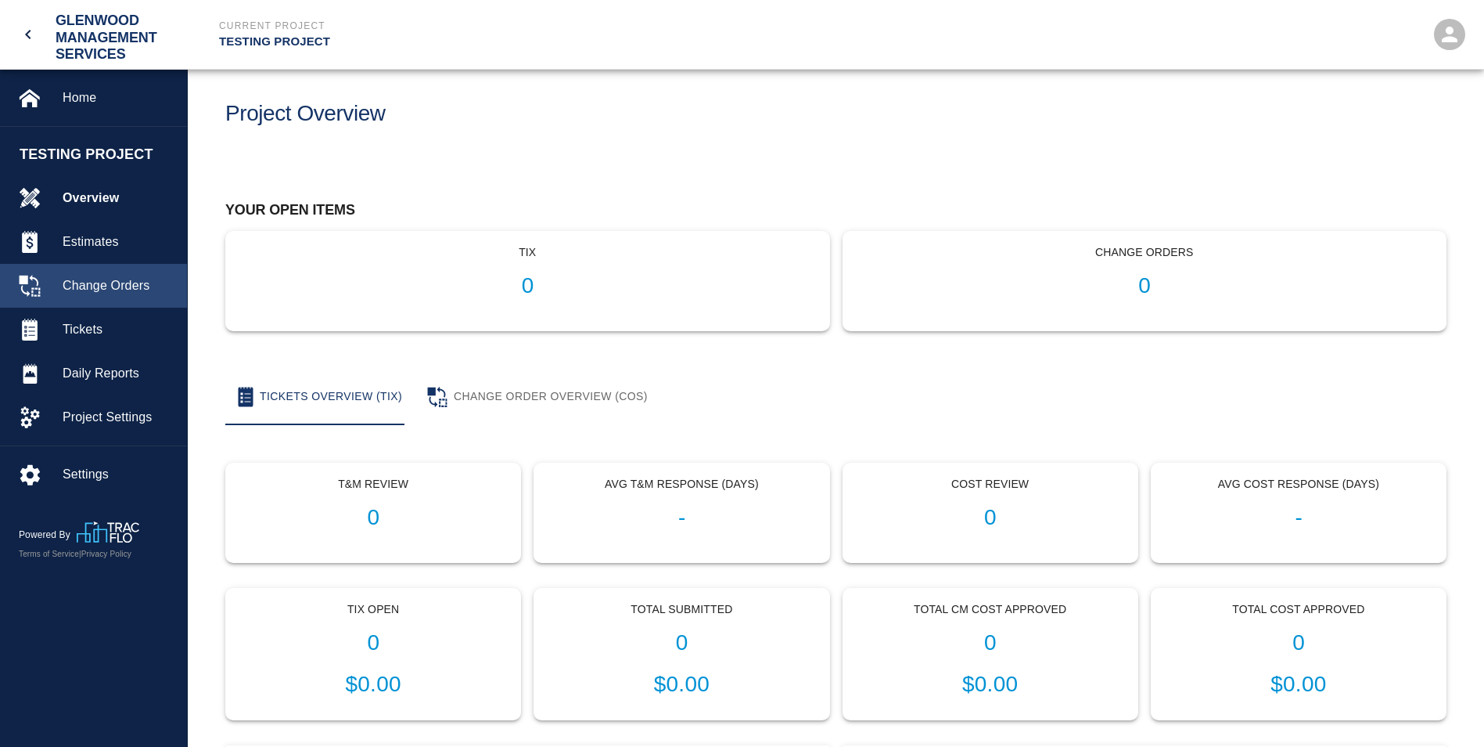
click at [125, 282] on span "Change Orders" at bounding box center [119, 285] width 112 height 19
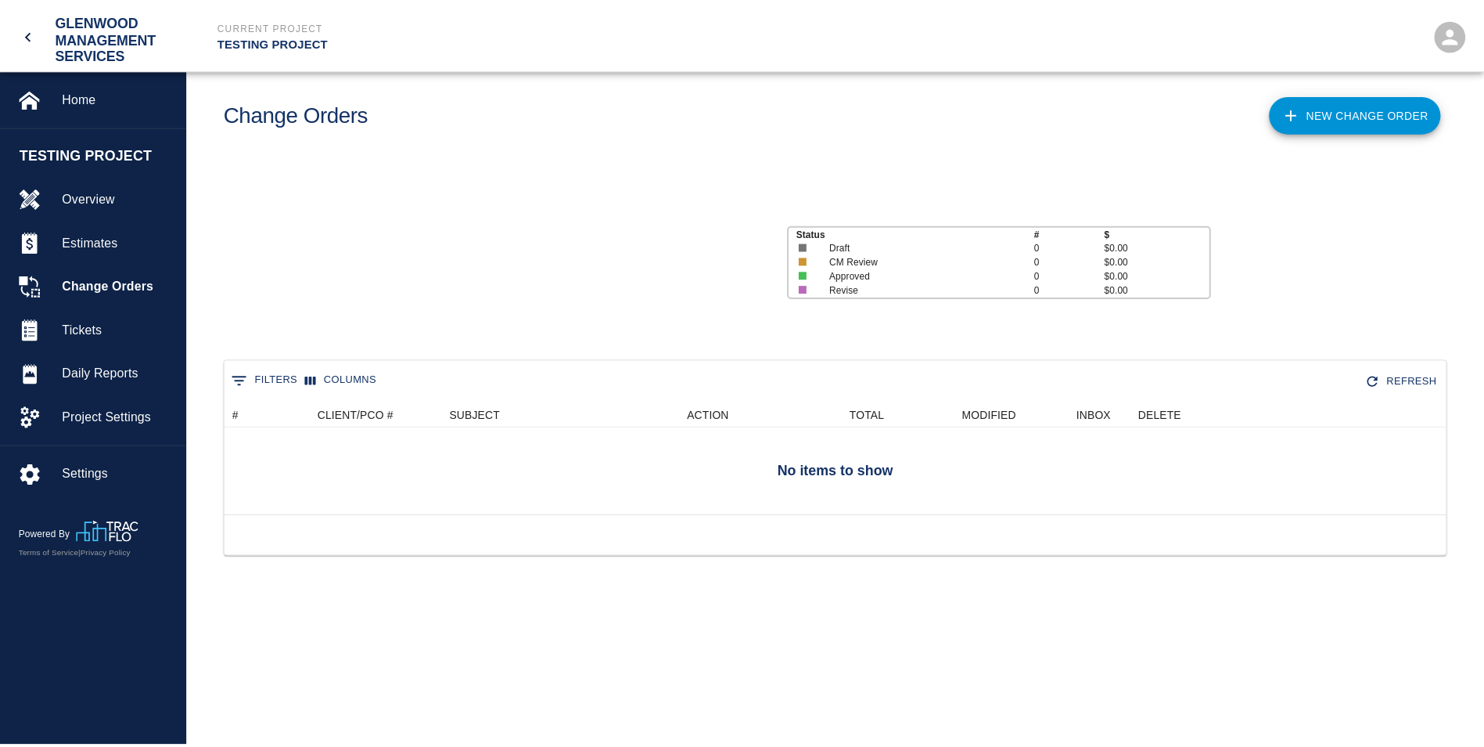
scroll to position [101, 1220]
click at [1368, 124] on link "New Change Order" at bounding box center [1365, 114] width 173 height 38
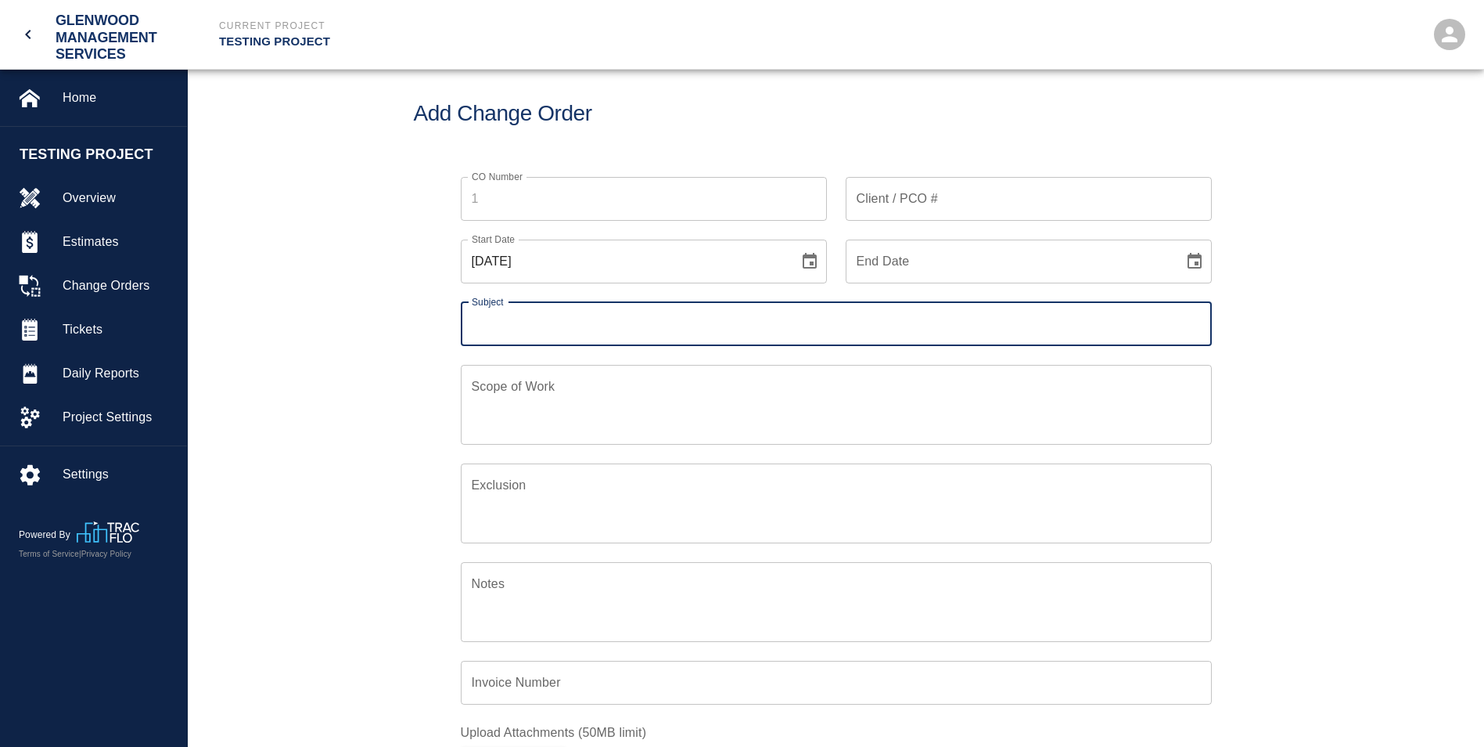
click at [548, 196] on input "CO Number" at bounding box center [644, 199] width 366 height 44
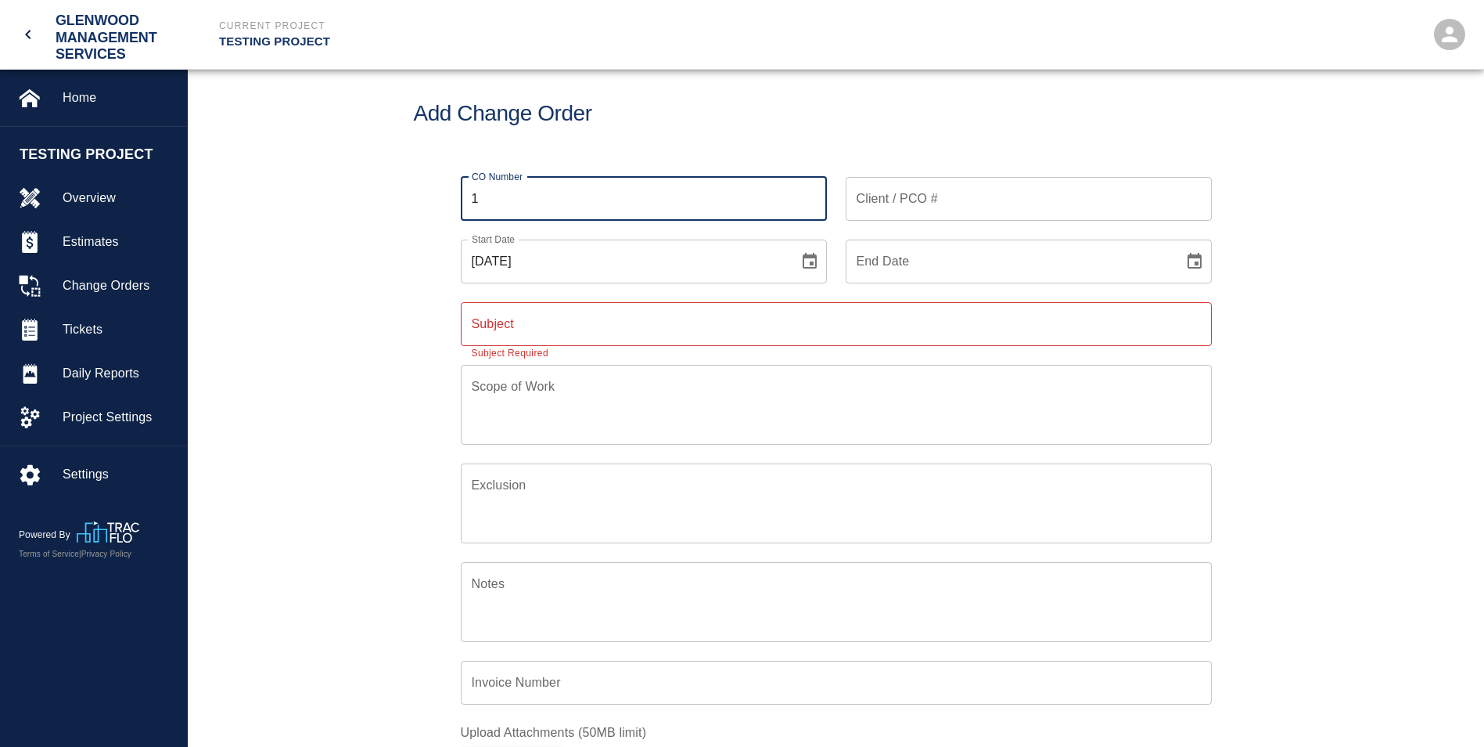
type input "1"
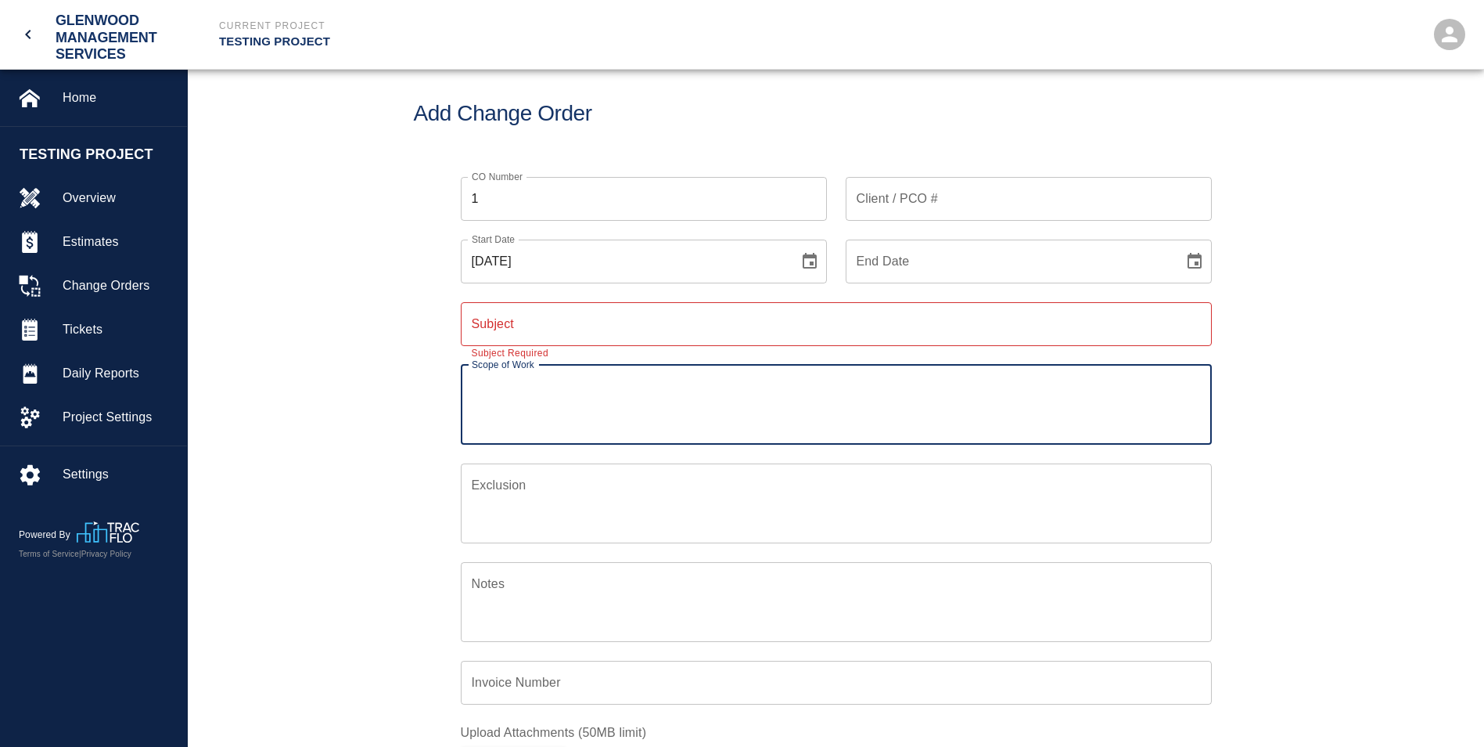
click at [588, 419] on textarea "Scope of Work" at bounding box center [836, 404] width 729 height 54
type textarea "ACT remove/reinstall"
click at [383, 401] on div "CO Number 1 CO Number Client / PCO # Client / PCO # Start Date [DATE] Start Dat…" at bounding box center [836, 516] width 1297 height 717
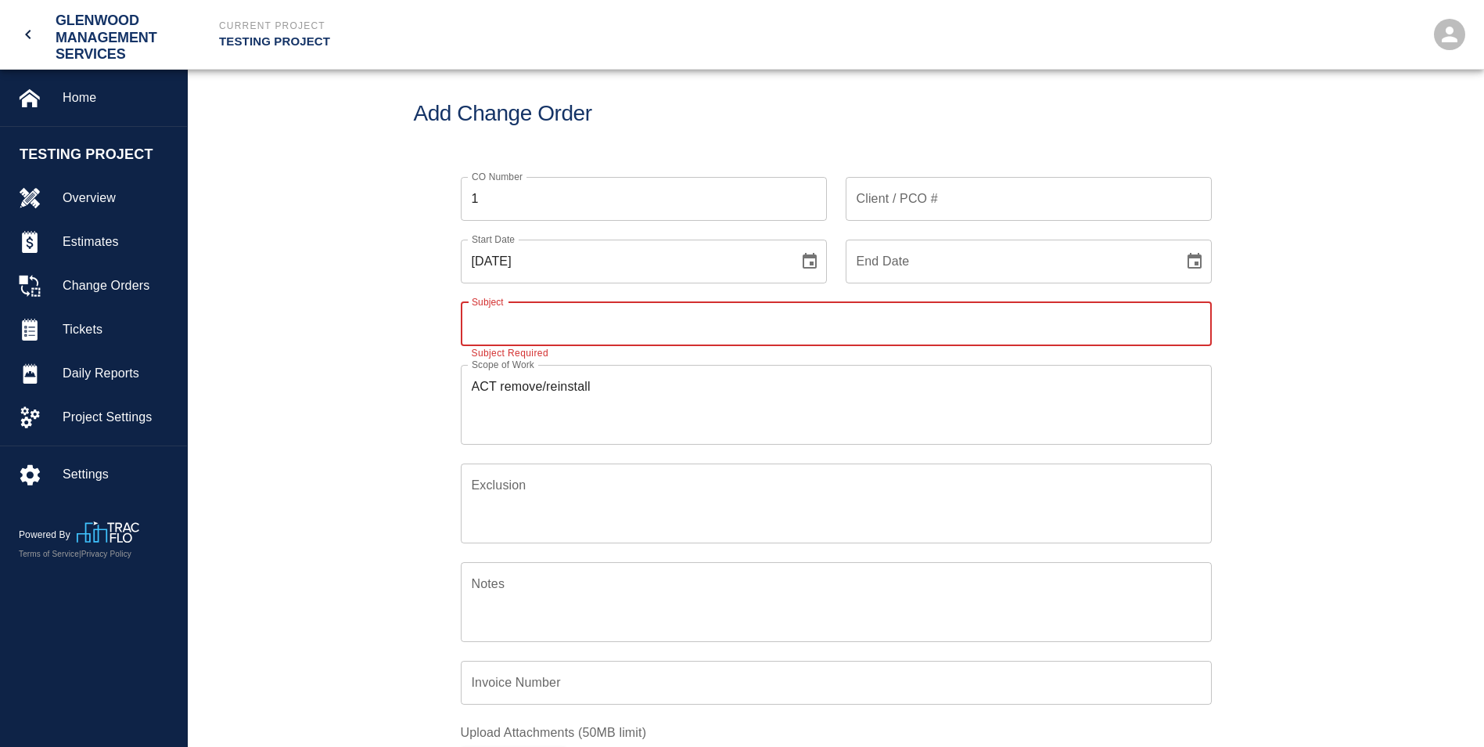
click at [538, 322] on input "Subject" at bounding box center [836, 324] width 751 height 44
type input "c"
type input "CO1"
click at [1036, 194] on input "Client / PCO #" at bounding box center [1029, 199] width 366 height 44
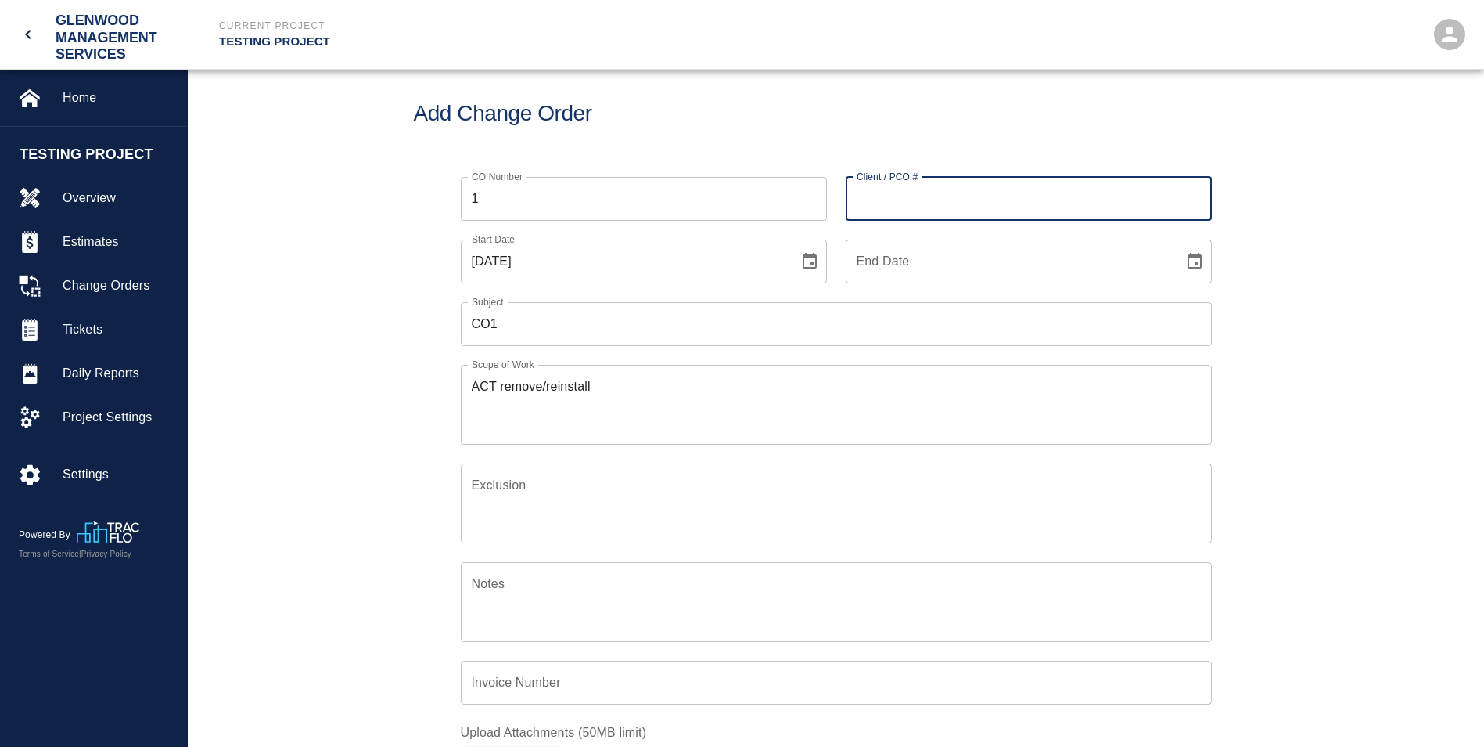
click at [396, 322] on div "CO Number 1 CO Number Client / PCO # Client / PCO # Start Date [DATE] Start Dat…" at bounding box center [836, 516] width 1297 height 717
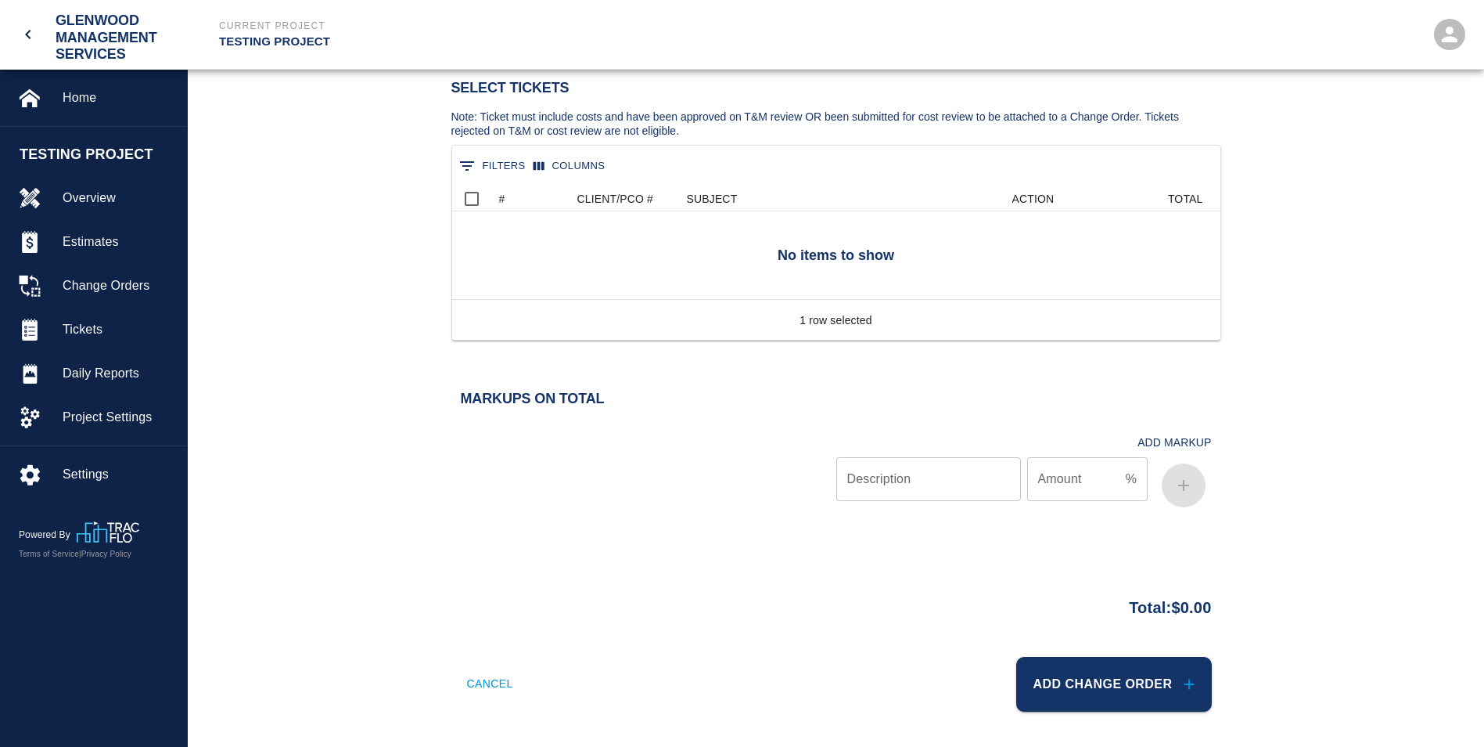
scroll to position [847, 0]
click at [1122, 487] on div "% Amount" at bounding box center [1087, 477] width 121 height 44
click at [972, 485] on input "Description" at bounding box center [929, 477] width 185 height 44
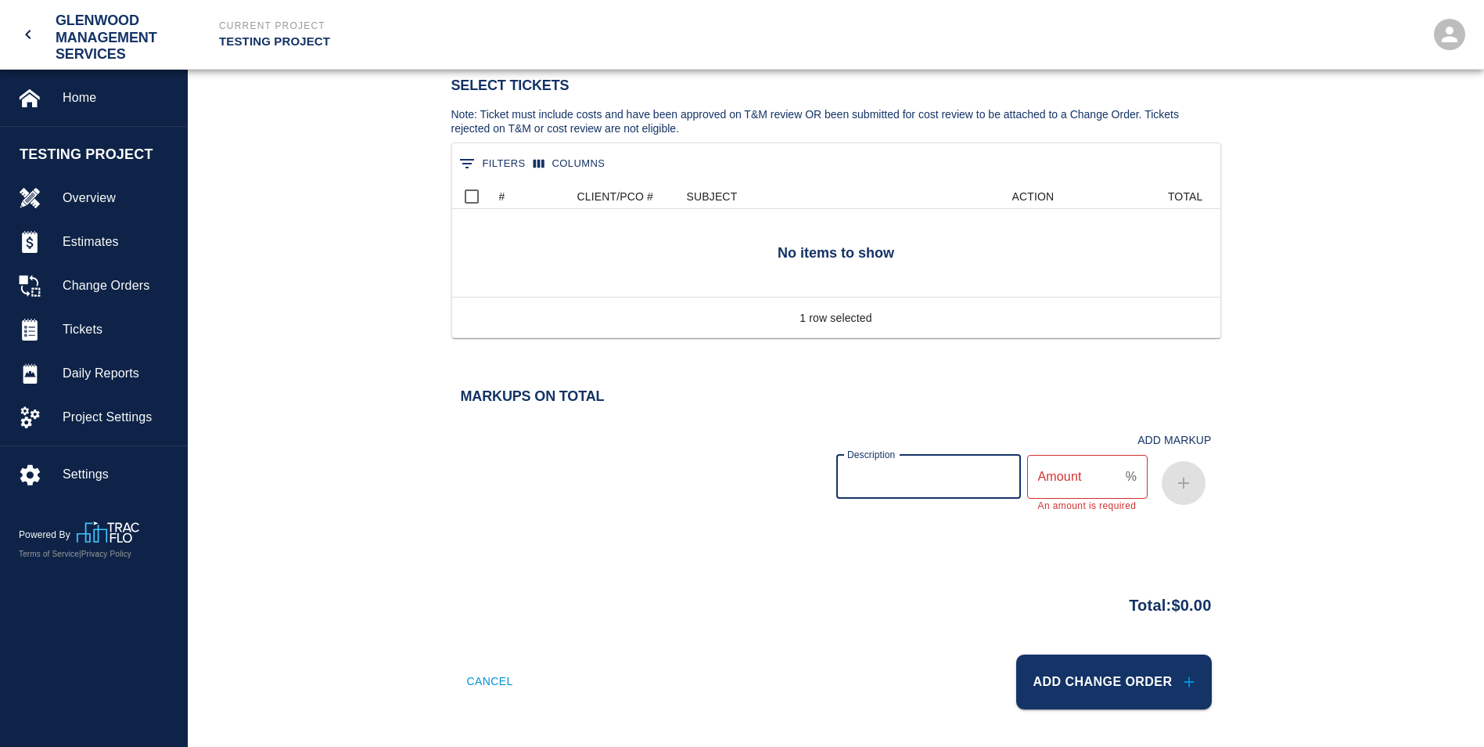
click at [1055, 486] on input "Amount" at bounding box center [1073, 477] width 92 height 44
click at [1328, 528] on div "Markups on Total Add Markup Description Description Amount 1200 % Amount" at bounding box center [836, 468] width 1297 height 160
type input "1199"
click at [1115, 481] on input "1199" at bounding box center [1073, 477] width 92 height 44
click at [1195, 482] on div at bounding box center [1179, 479] width 63 height 63
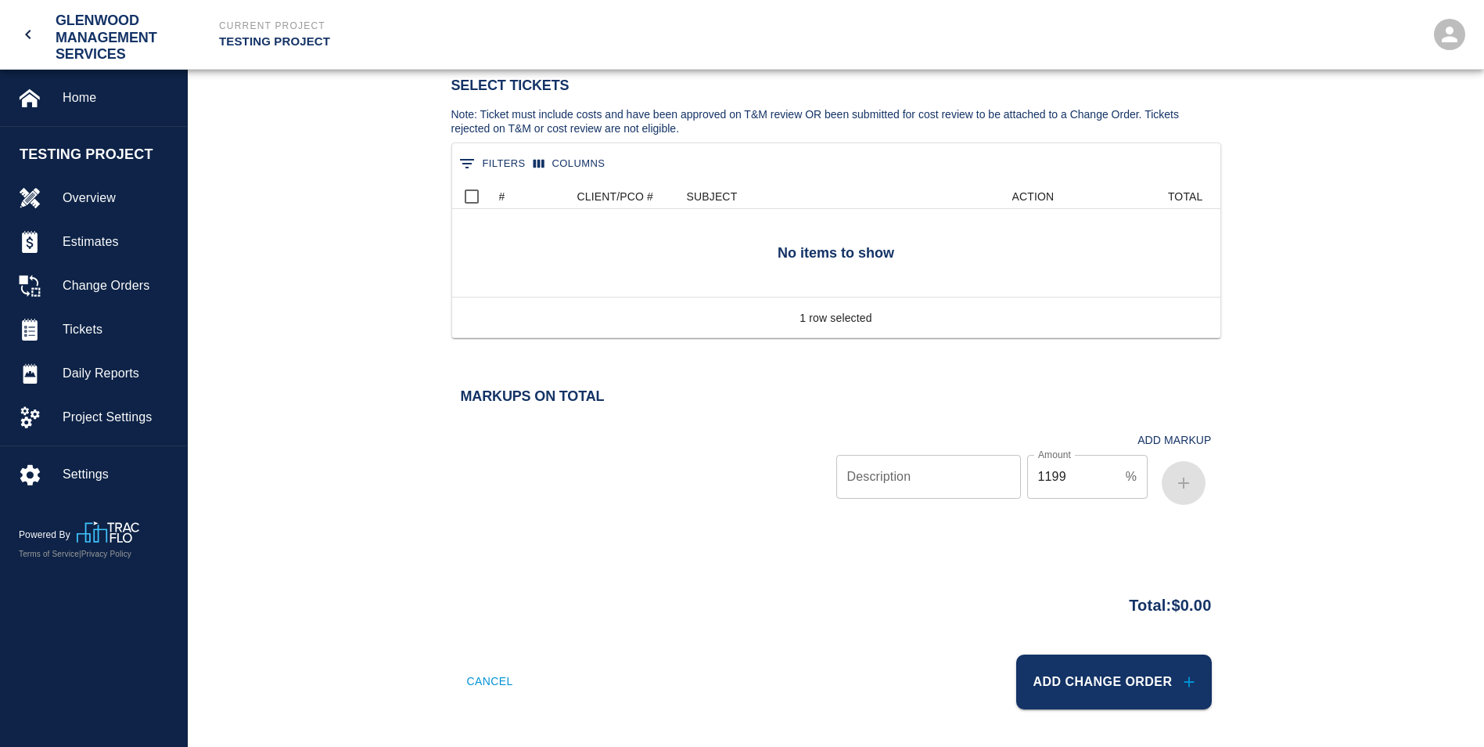
click at [1182, 491] on div at bounding box center [1179, 479] width 63 height 63
drag, startPoint x: 1182, startPoint y: 491, endPoint x: 1077, endPoint y: 553, distance: 122.1
click at [1077, 553] on div "Total: $0.00" at bounding box center [836, 602] width 1297 height 106
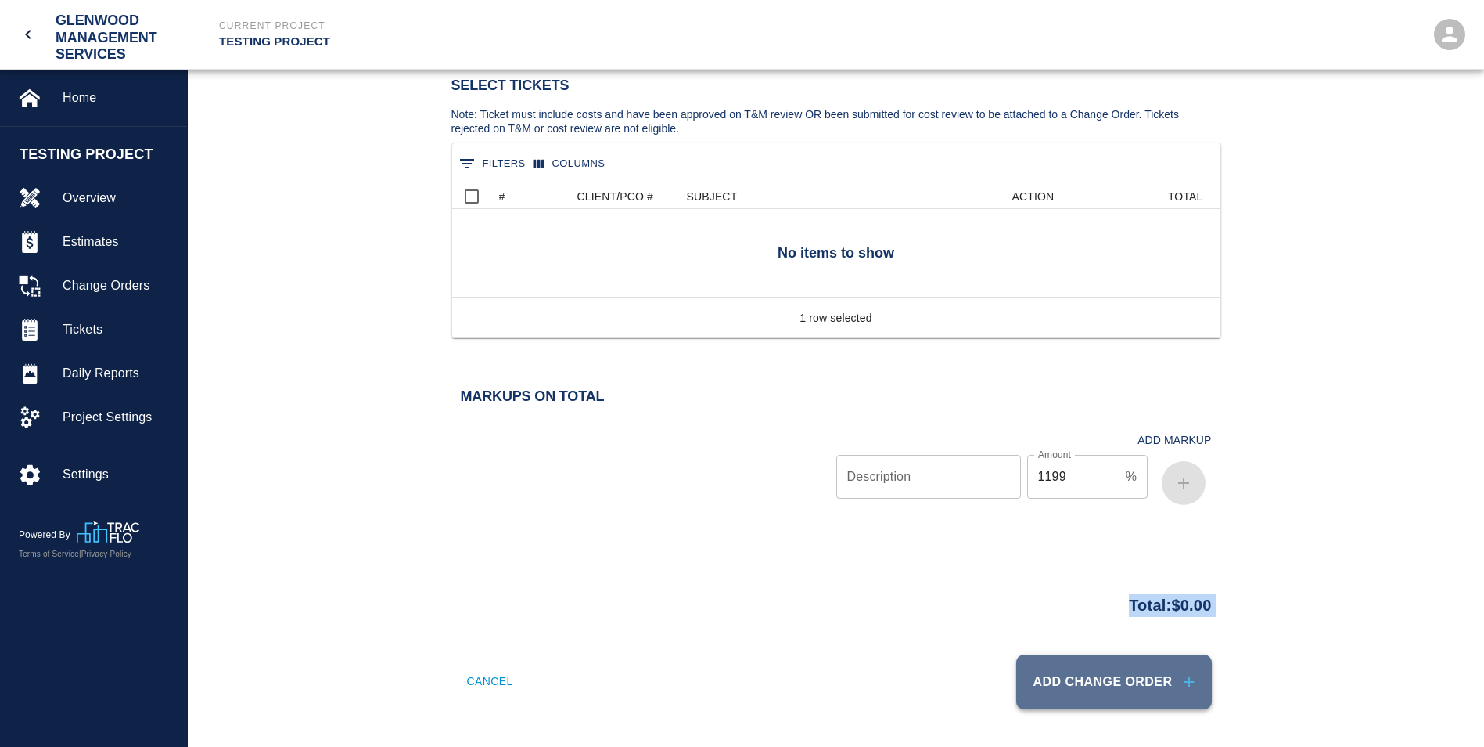
click at [1080, 697] on button "Add Change Order" at bounding box center [1114, 681] width 196 height 55
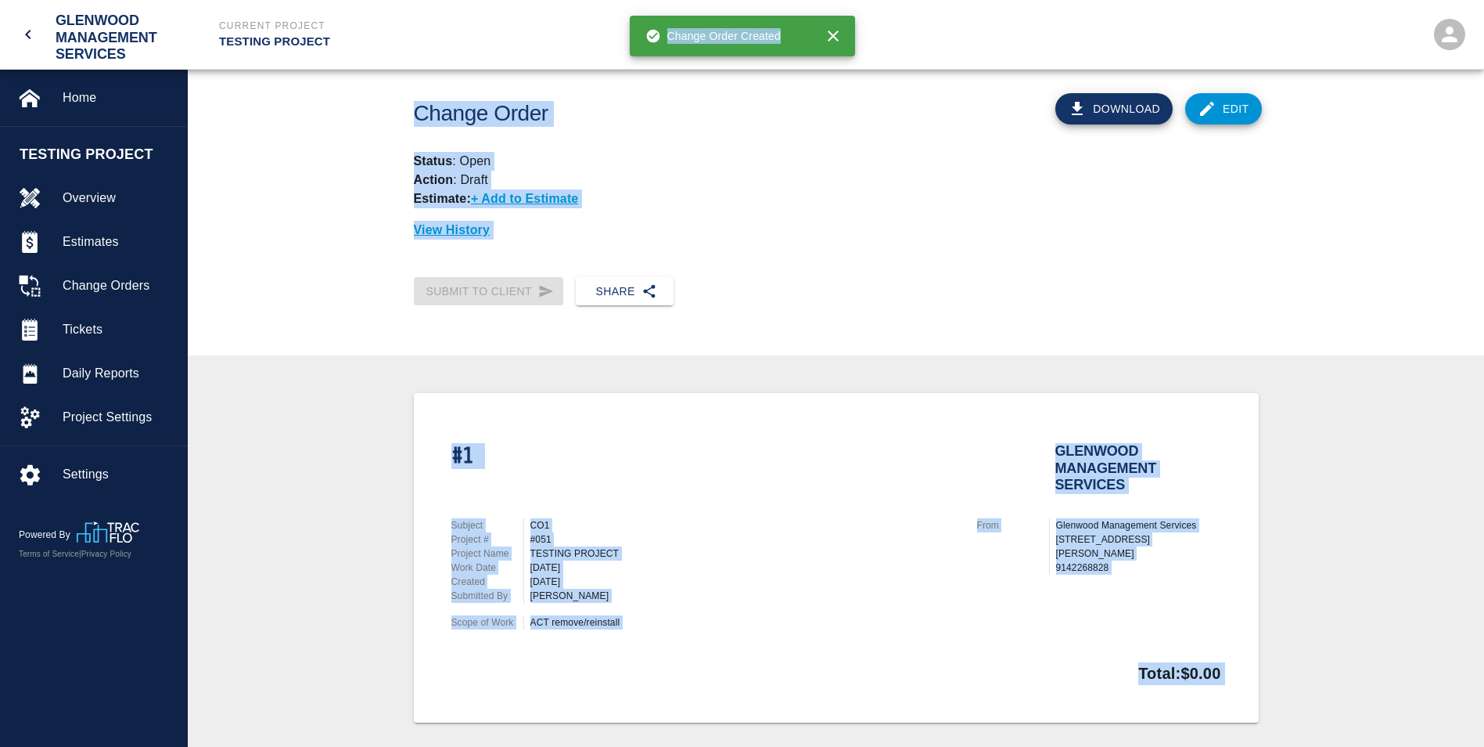
click at [981, 540] on div "From" at bounding box center [1013, 546] width 72 height 56
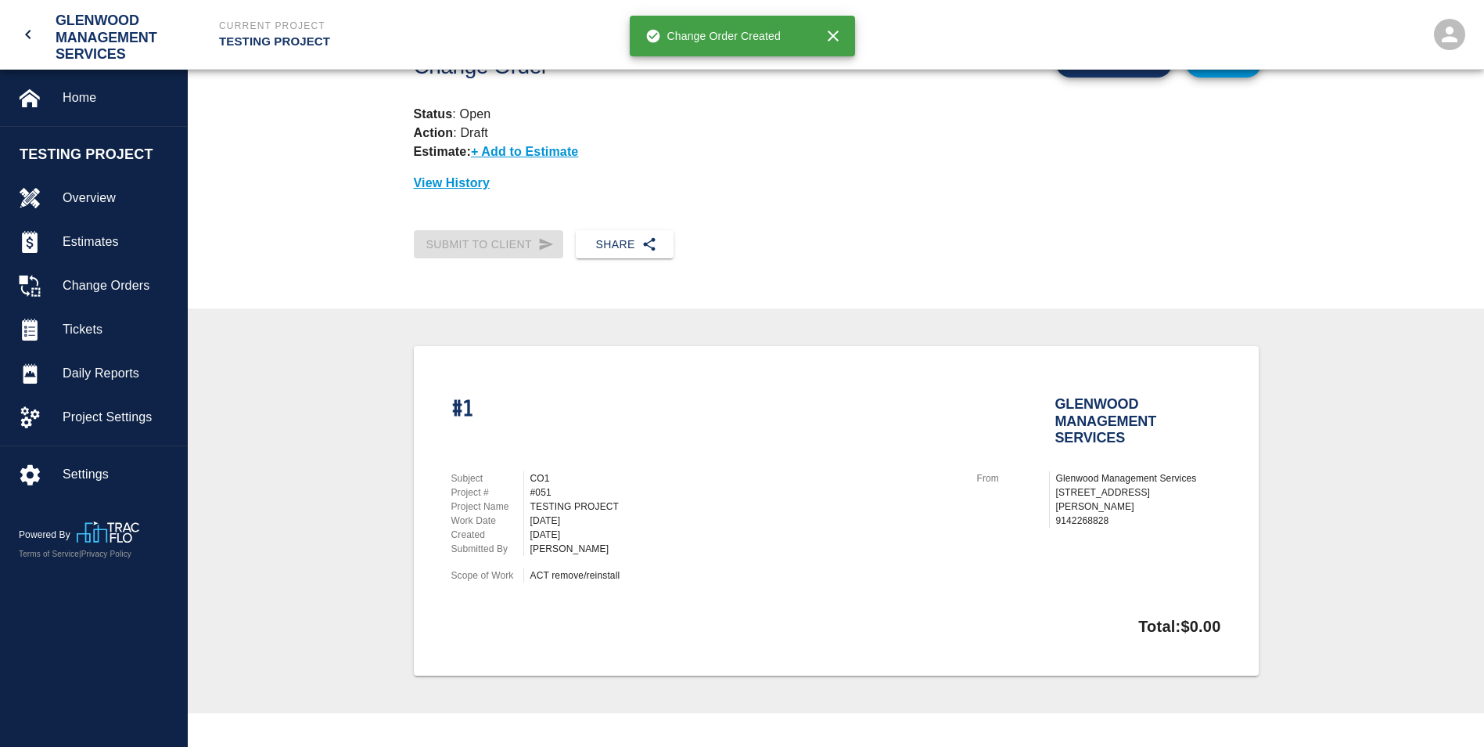
scroll to position [45, 0]
click at [1132, 515] on p "9142268828" at bounding box center [1138, 522] width 165 height 14
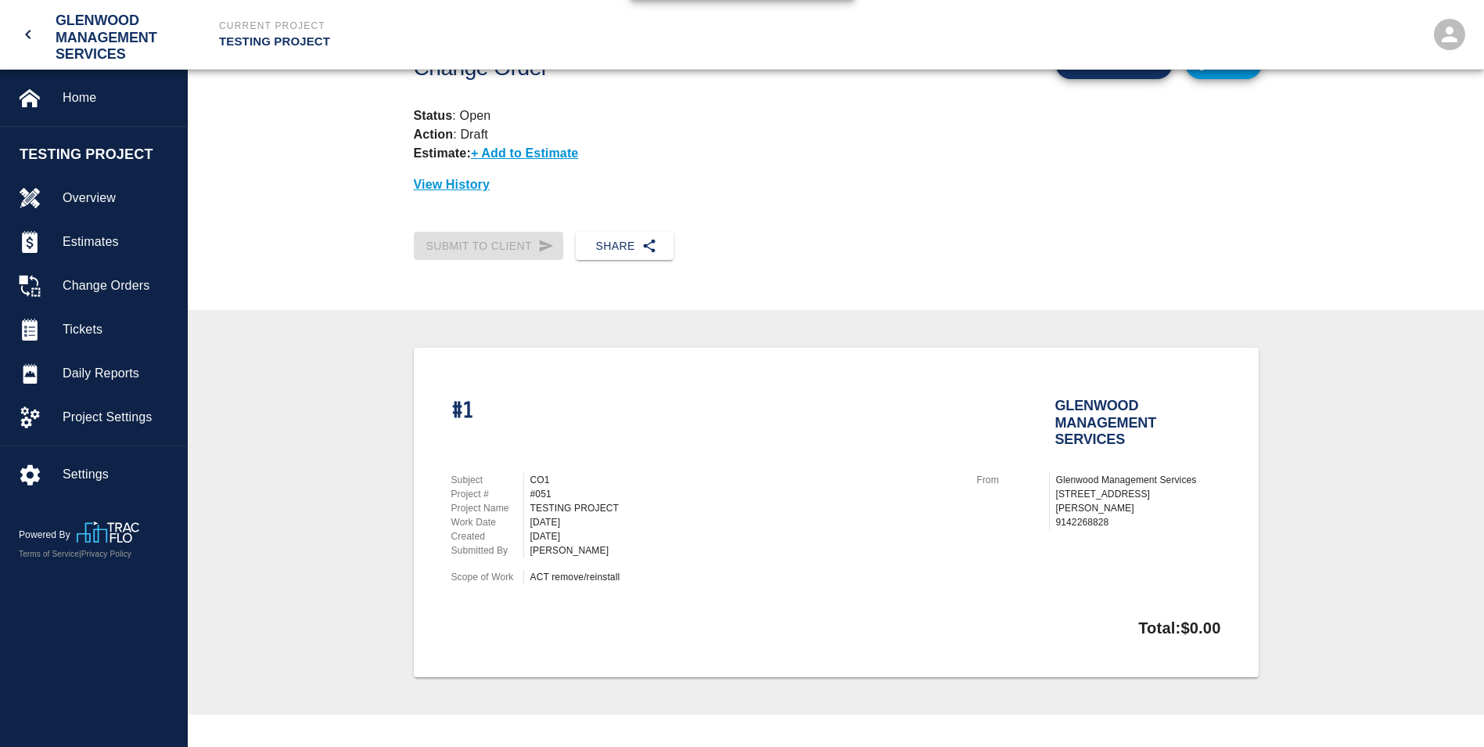
click at [1116, 414] on h2 "Glenwood Management Services" at bounding box center [1139, 420] width 166 height 44
click at [827, 501] on div "TESTING PROJECT" at bounding box center [745, 508] width 428 height 14
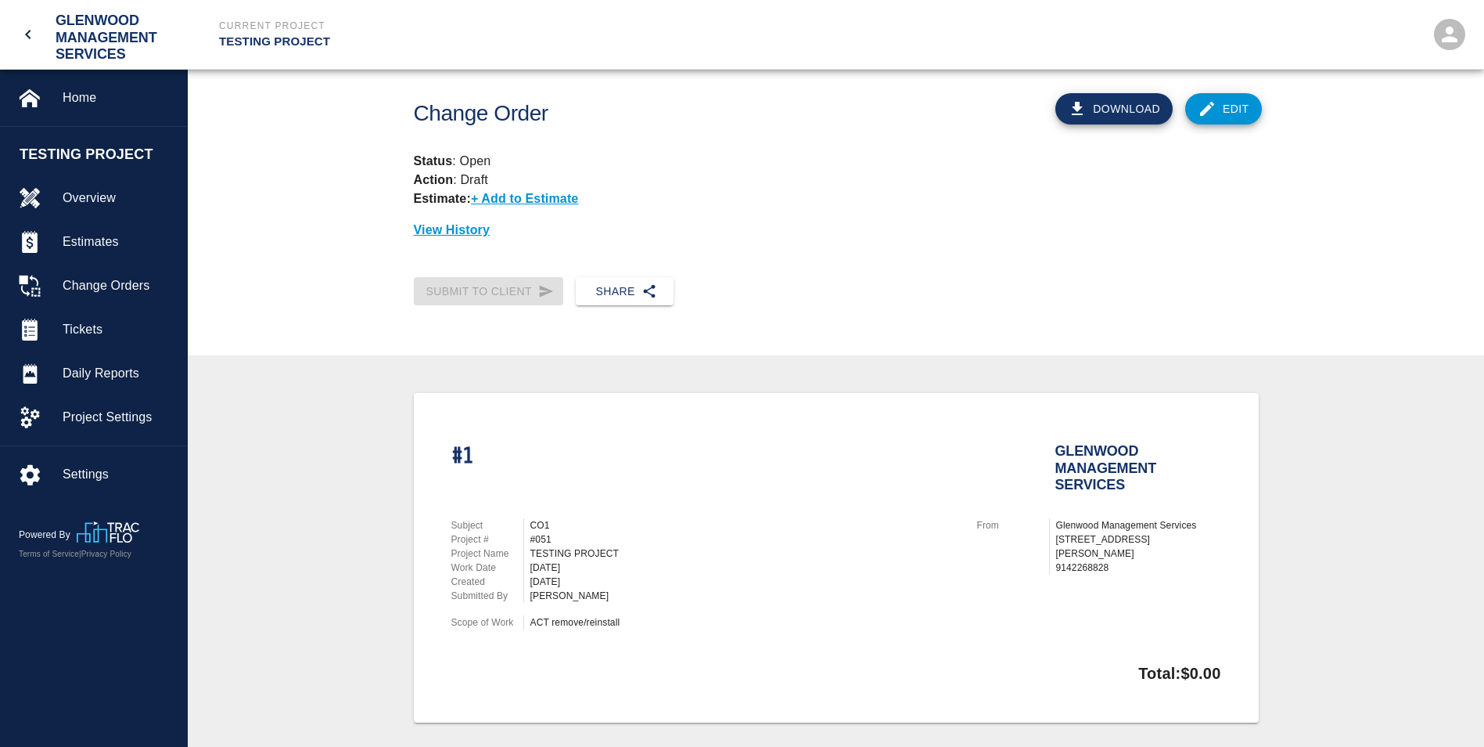
click at [1222, 103] on link "Edit" at bounding box center [1224, 108] width 77 height 31
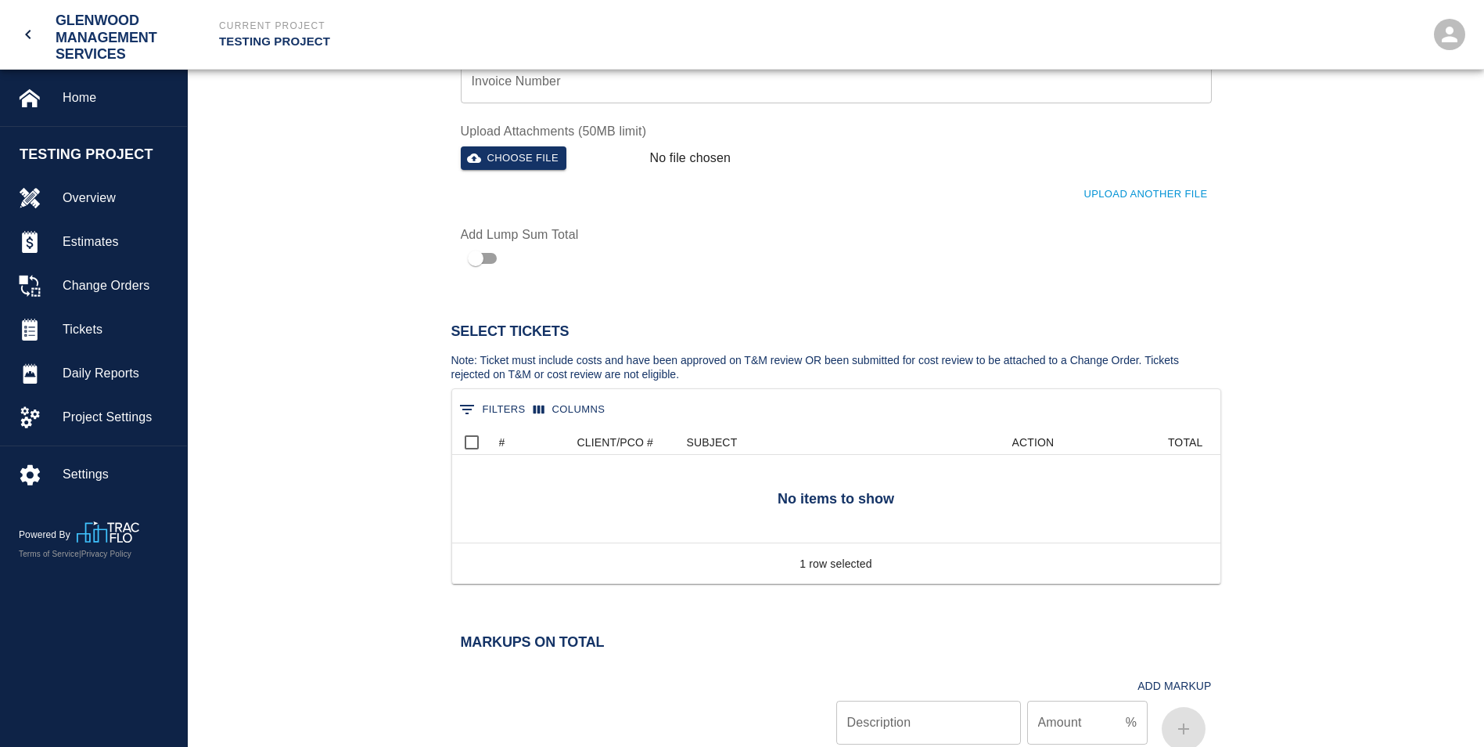
scroll to position [626, 0]
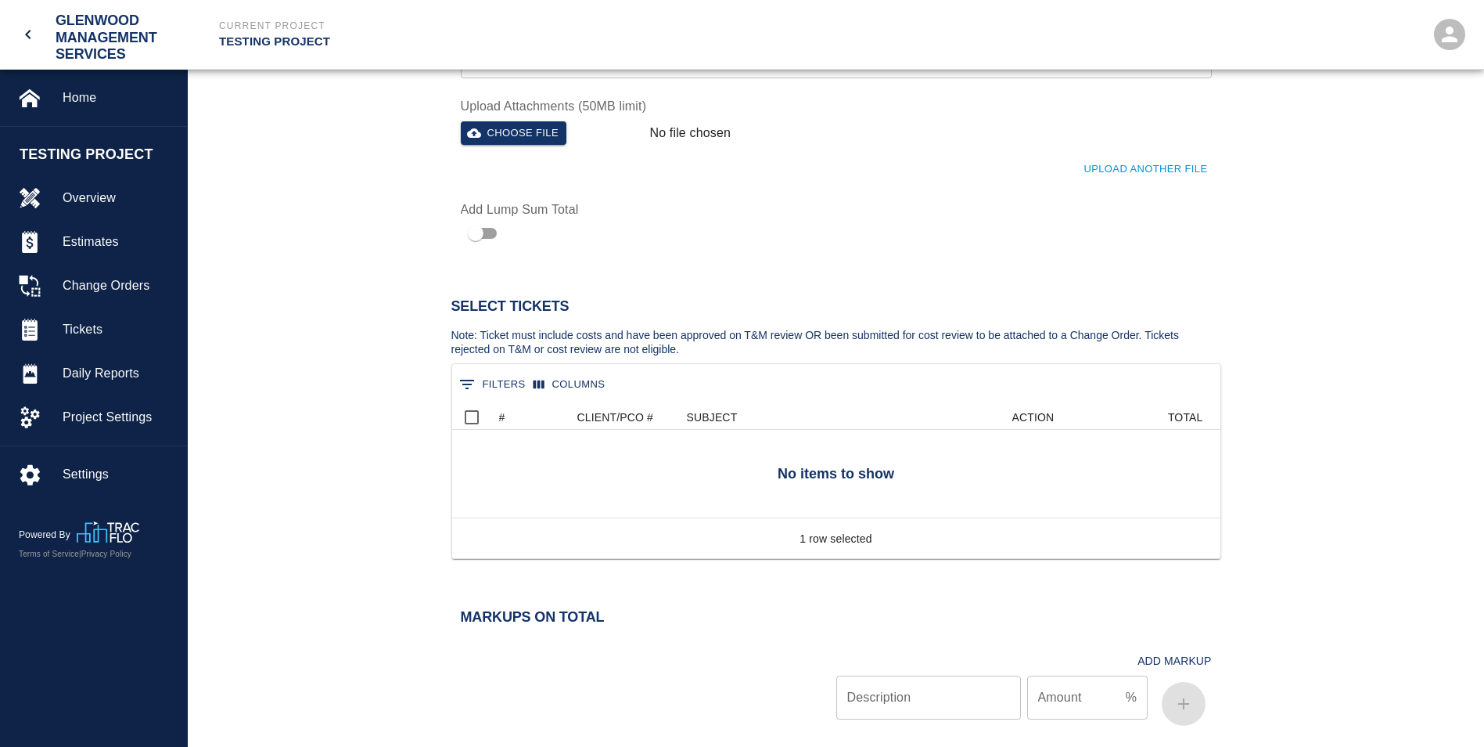
click at [476, 230] on input "checkbox" at bounding box center [475, 233] width 89 height 30
checkbox input "true"
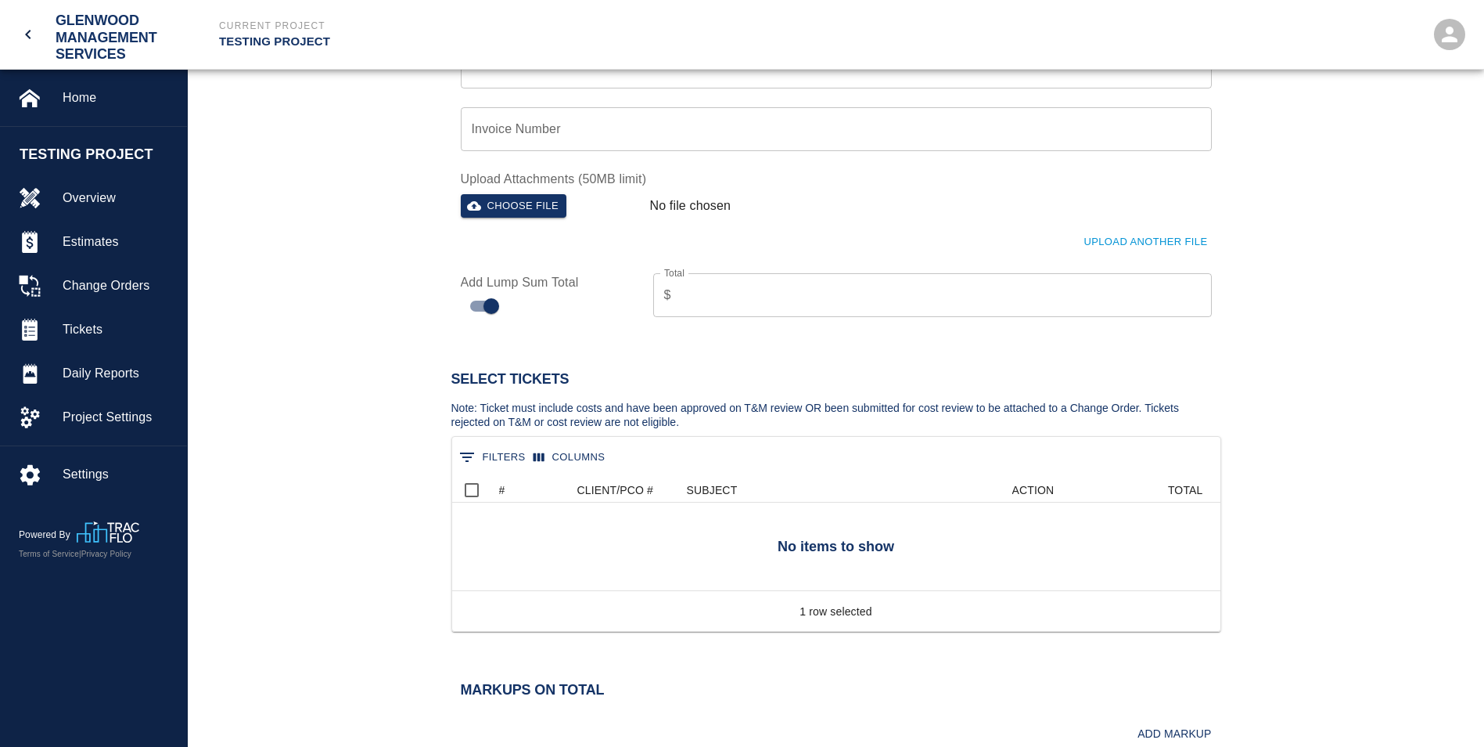
scroll to position [470, 0]
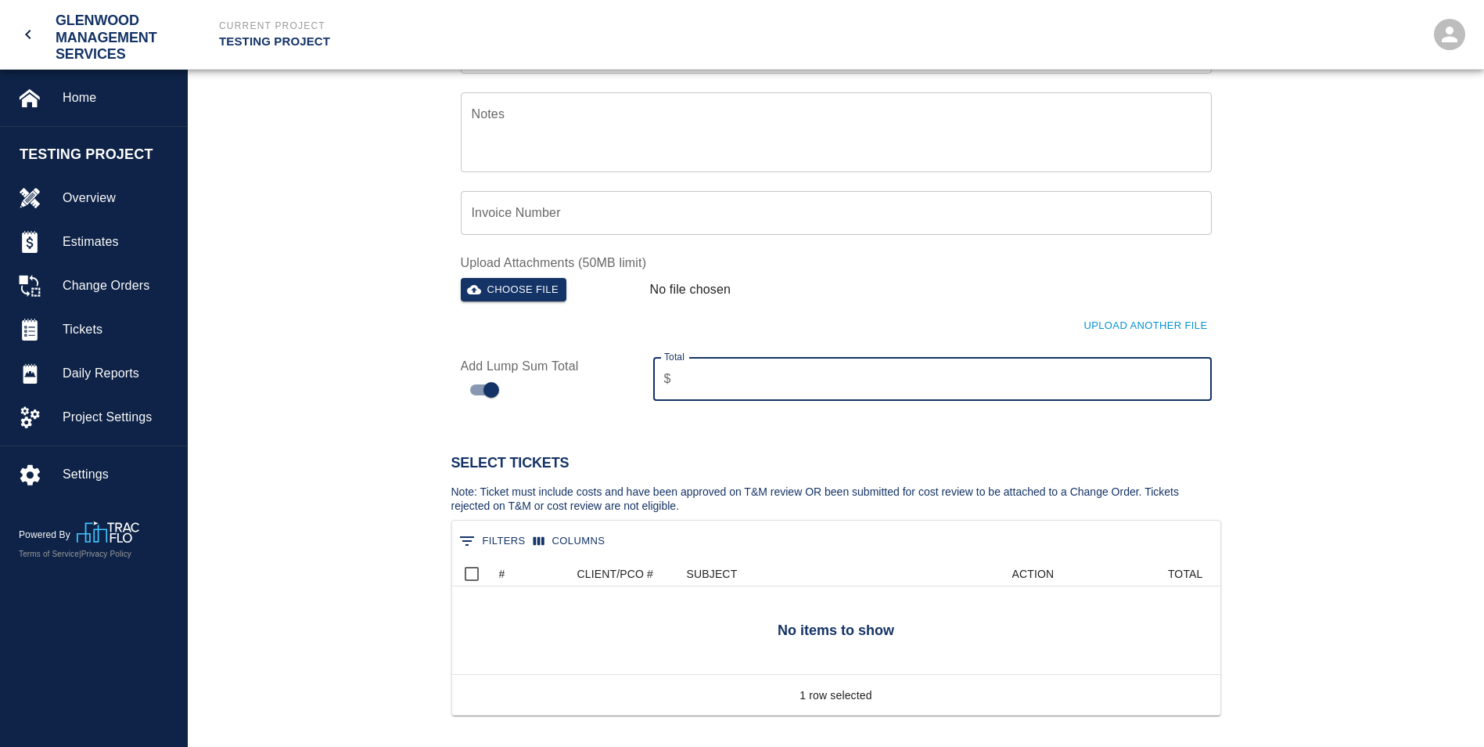
click at [726, 394] on input "Total" at bounding box center [945, 379] width 534 height 44
type input "1200"
click at [1322, 466] on div "Select Tickets Note: Ticket must include costs and have been approved on T&M re…" at bounding box center [836, 615] width 1297 height 421
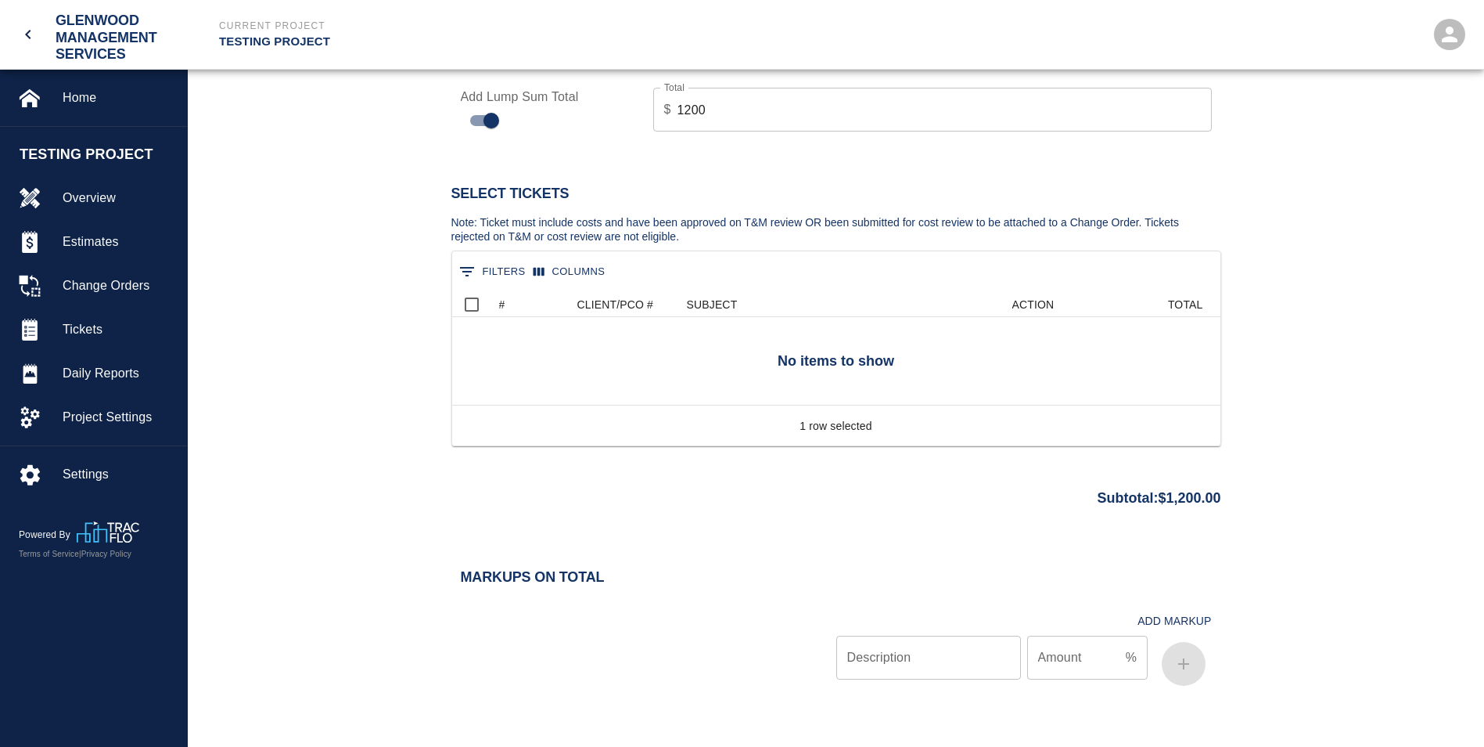
scroll to position [783, 0]
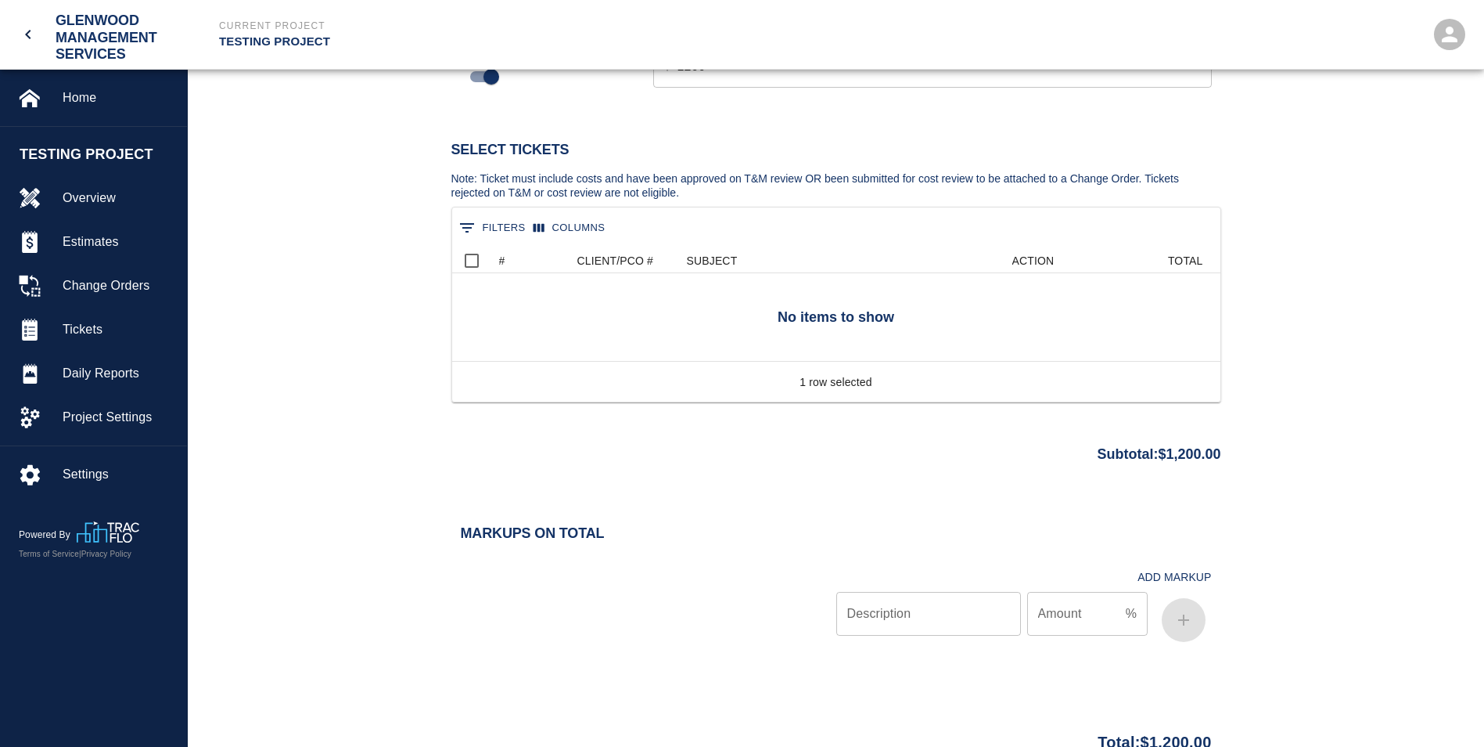
click at [1312, 550] on div "Markups on Total Add Markup Description Description Amount % Amount" at bounding box center [836, 605] width 1297 height 160
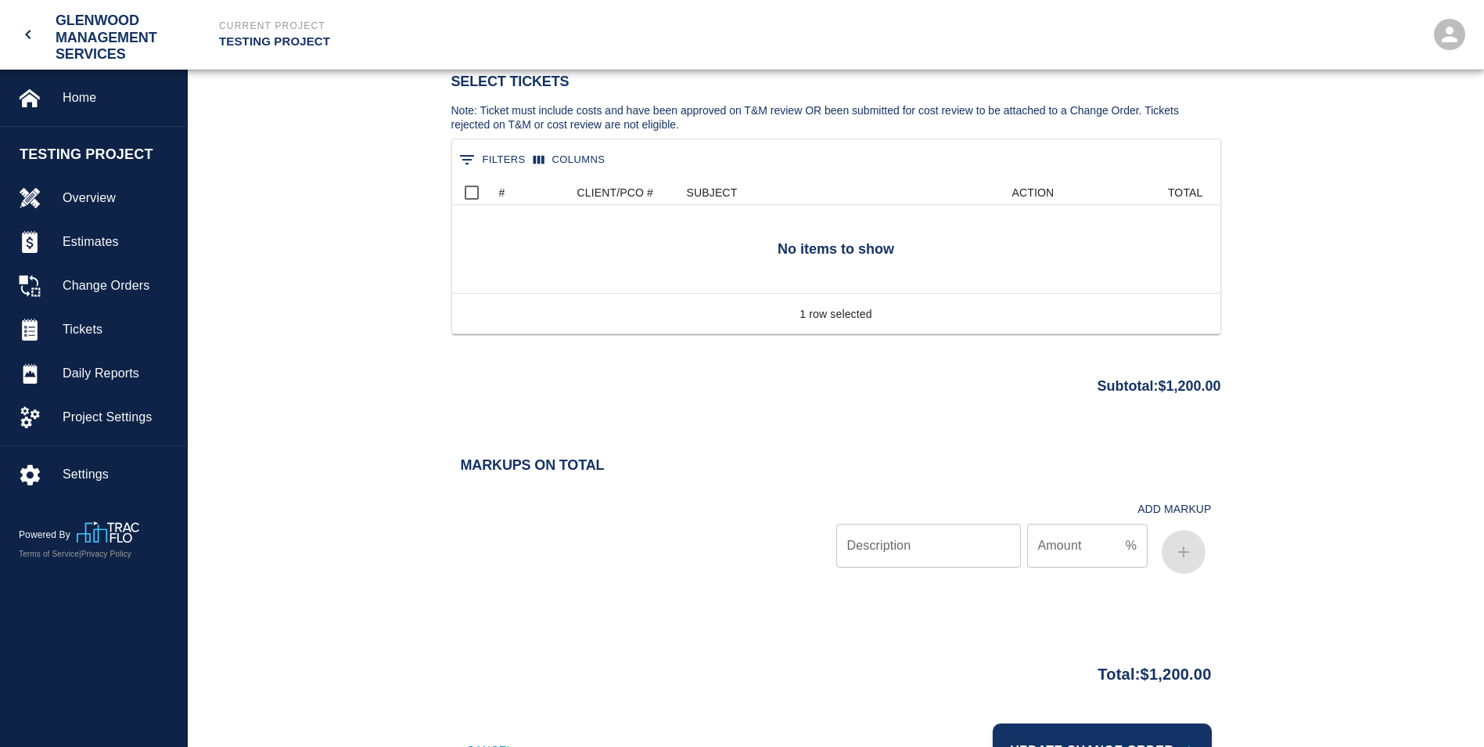
scroll to position [919, 0]
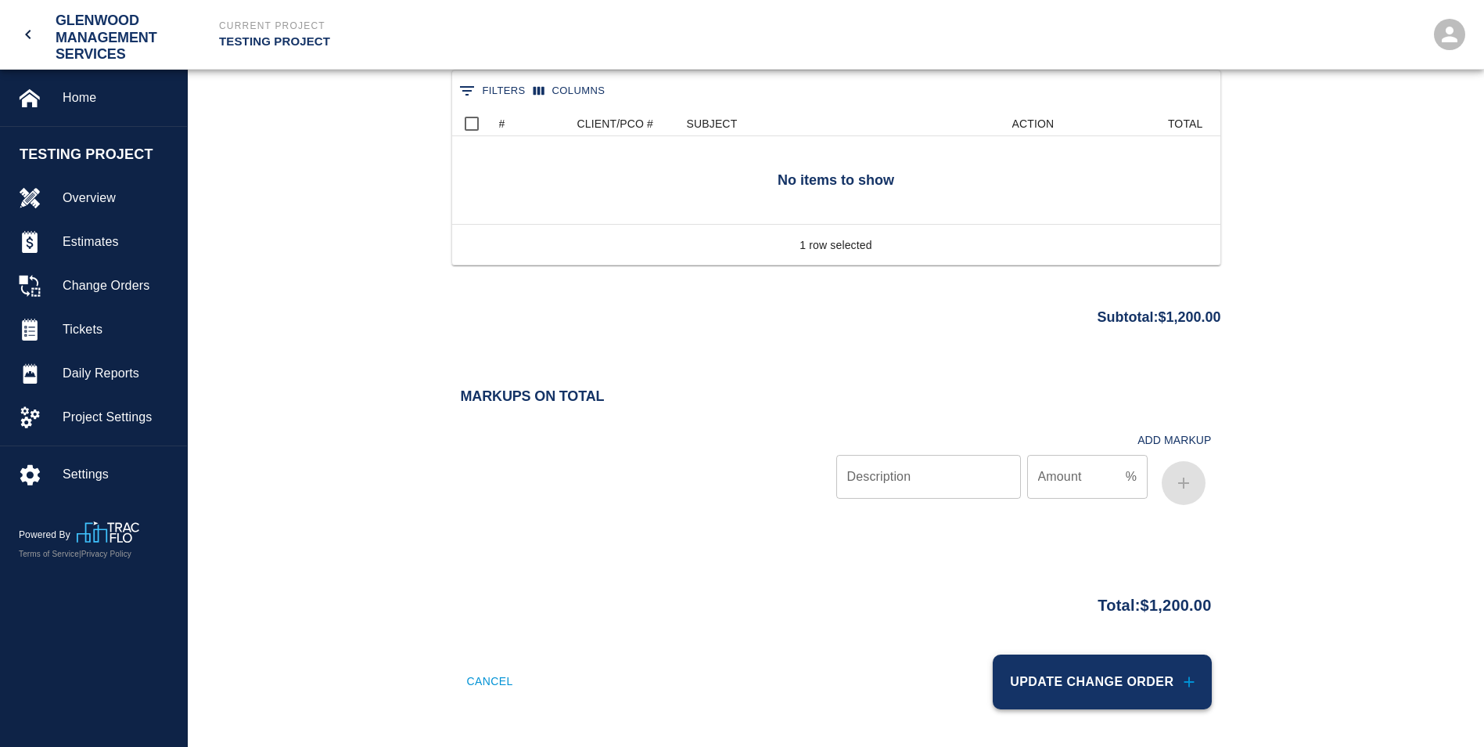
click at [1089, 696] on button "Update Change Order" at bounding box center [1102, 681] width 218 height 55
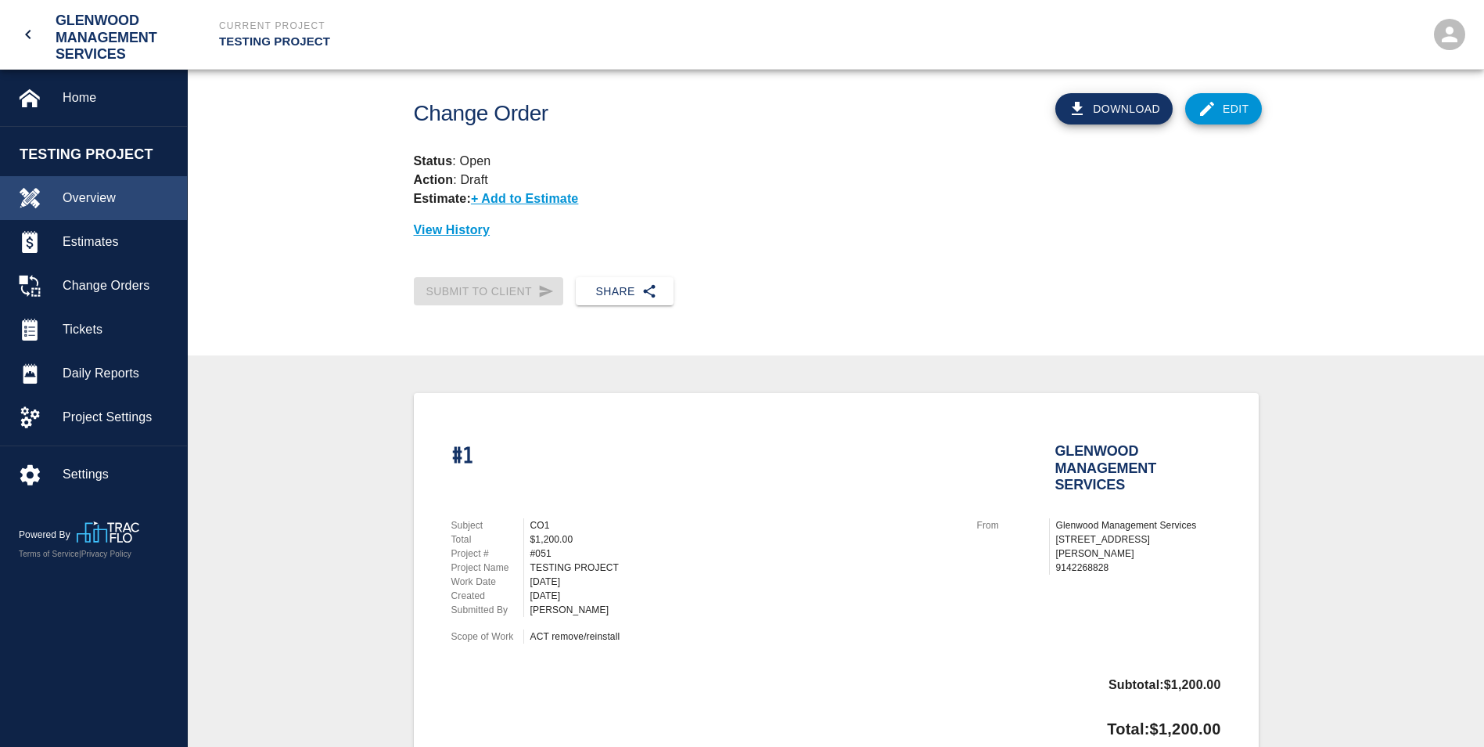
click at [80, 200] on span "Overview" at bounding box center [119, 198] width 112 height 19
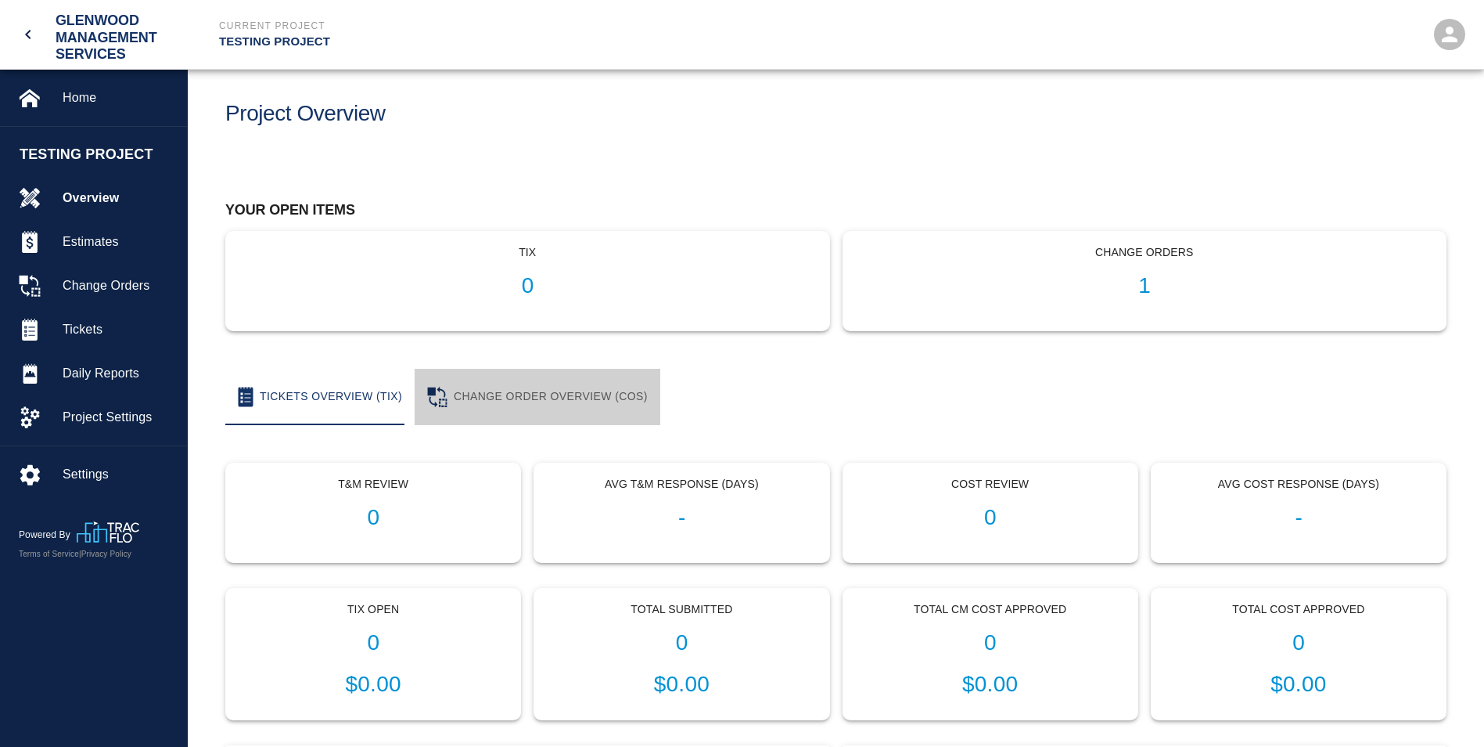
click at [540, 390] on button "Change Order Overview (COS)" at bounding box center [538, 397] width 246 height 56
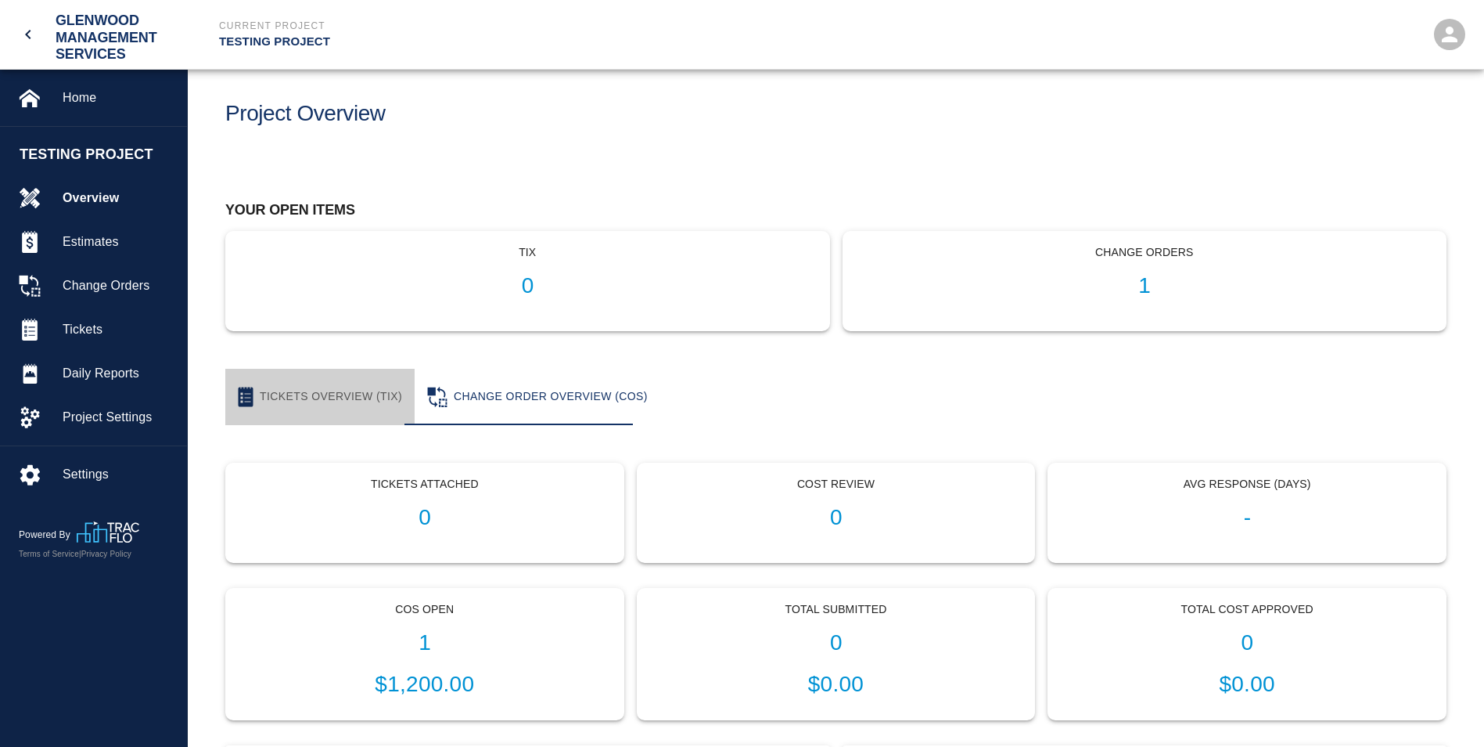
click at [343, 391] on button "Tickets Overview (TIX)" at bounding box center [319, 397] width 189 height 56
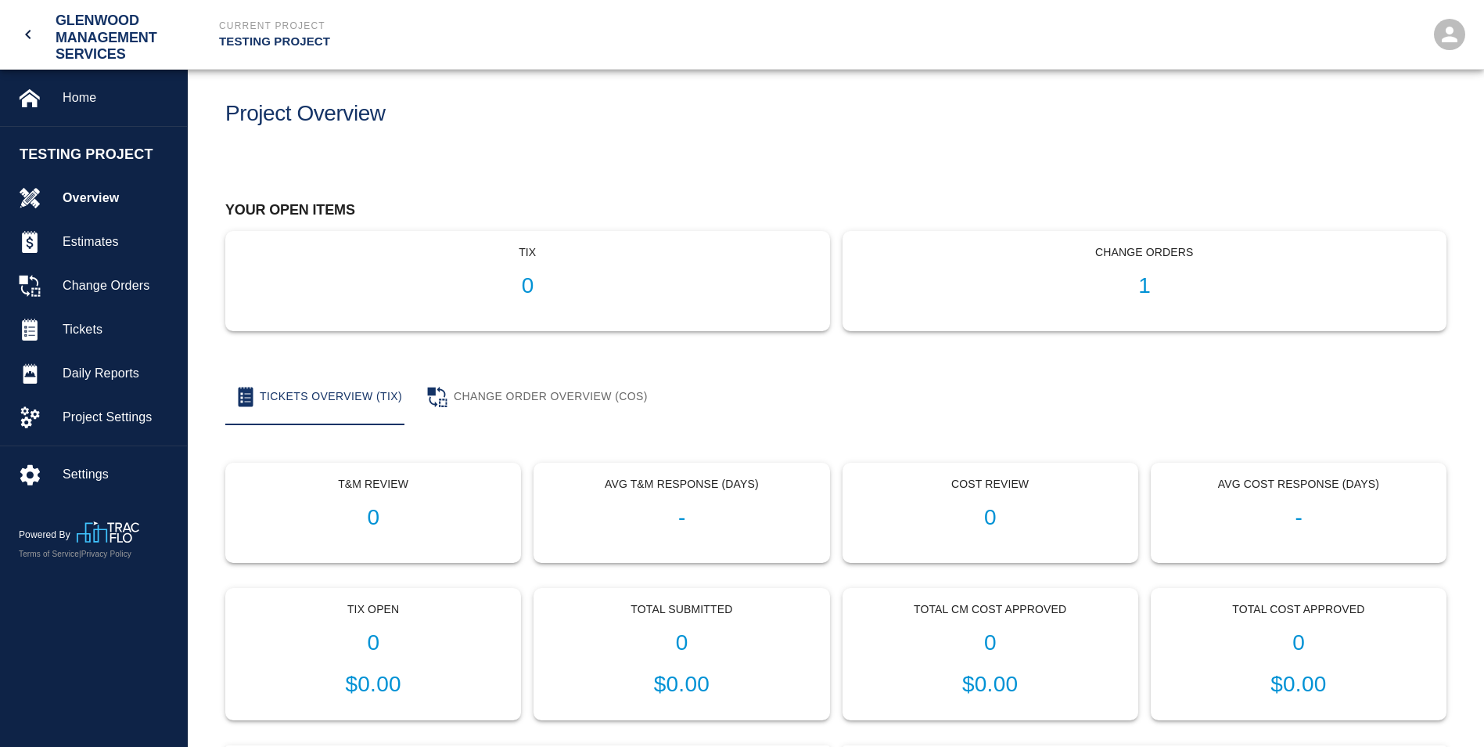
click at [502, 394] on button "Change Order Overview (COS)" at bounding box center [538, 397] width 246 height 56
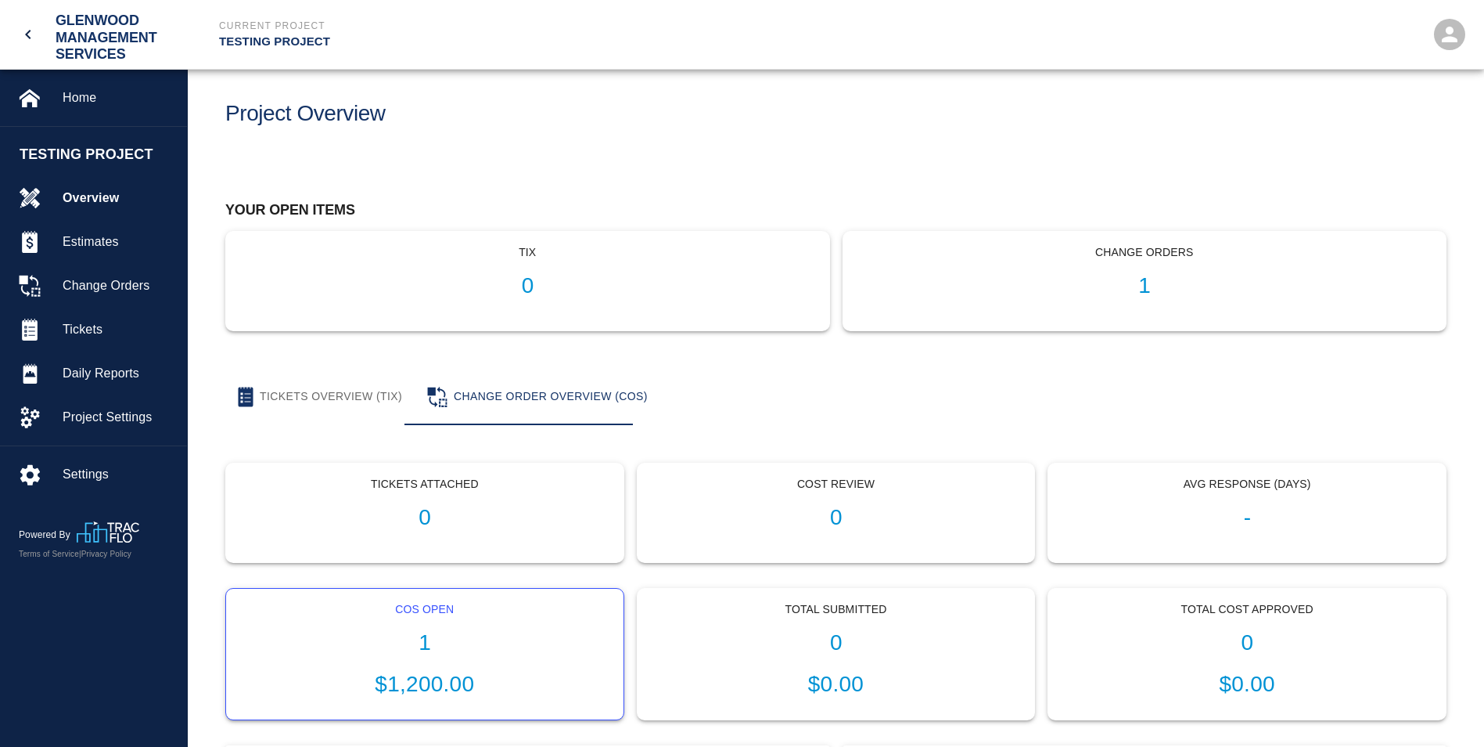
click at [424, 657] on div "COs Open 1 $1,200.00" at bounding box center [425, 653] width 398 height 131
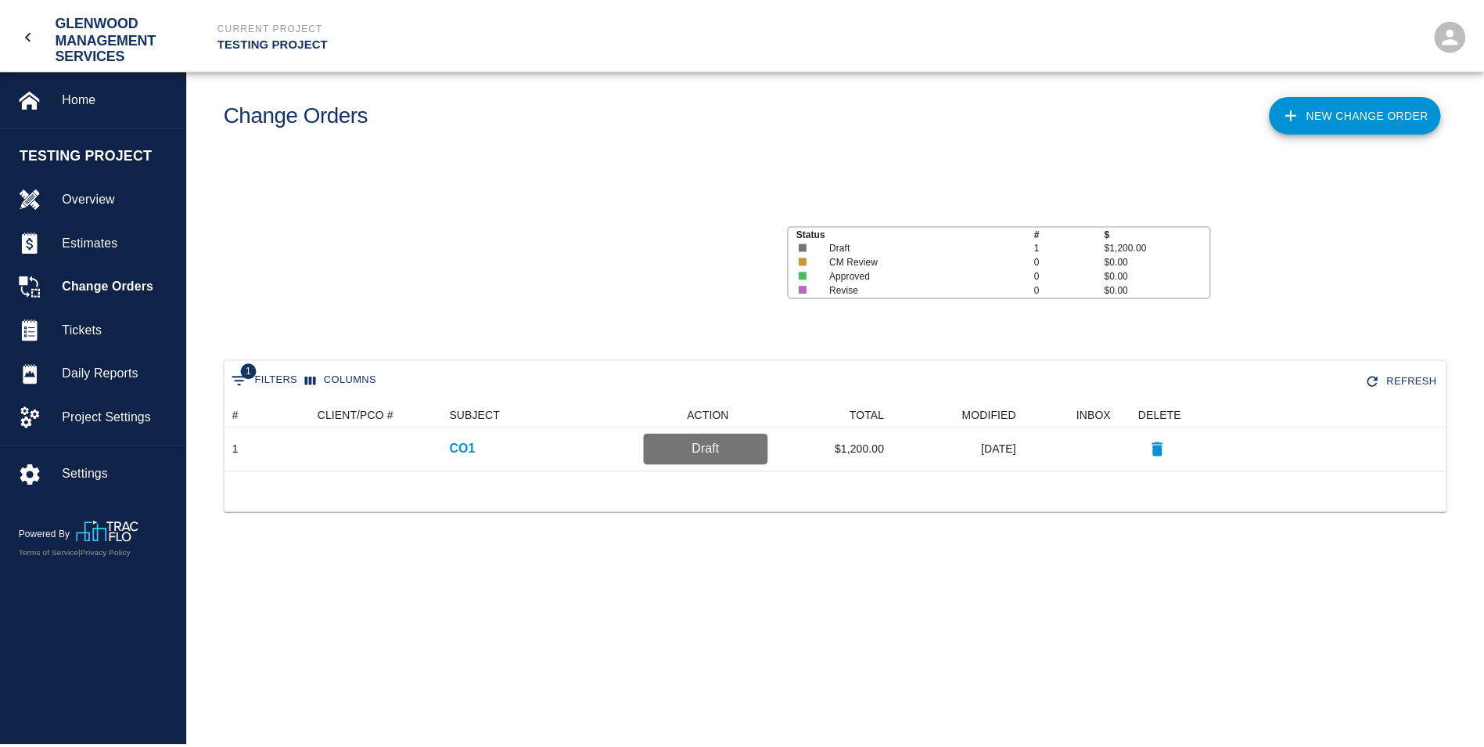
scroll to position [57, 1220]
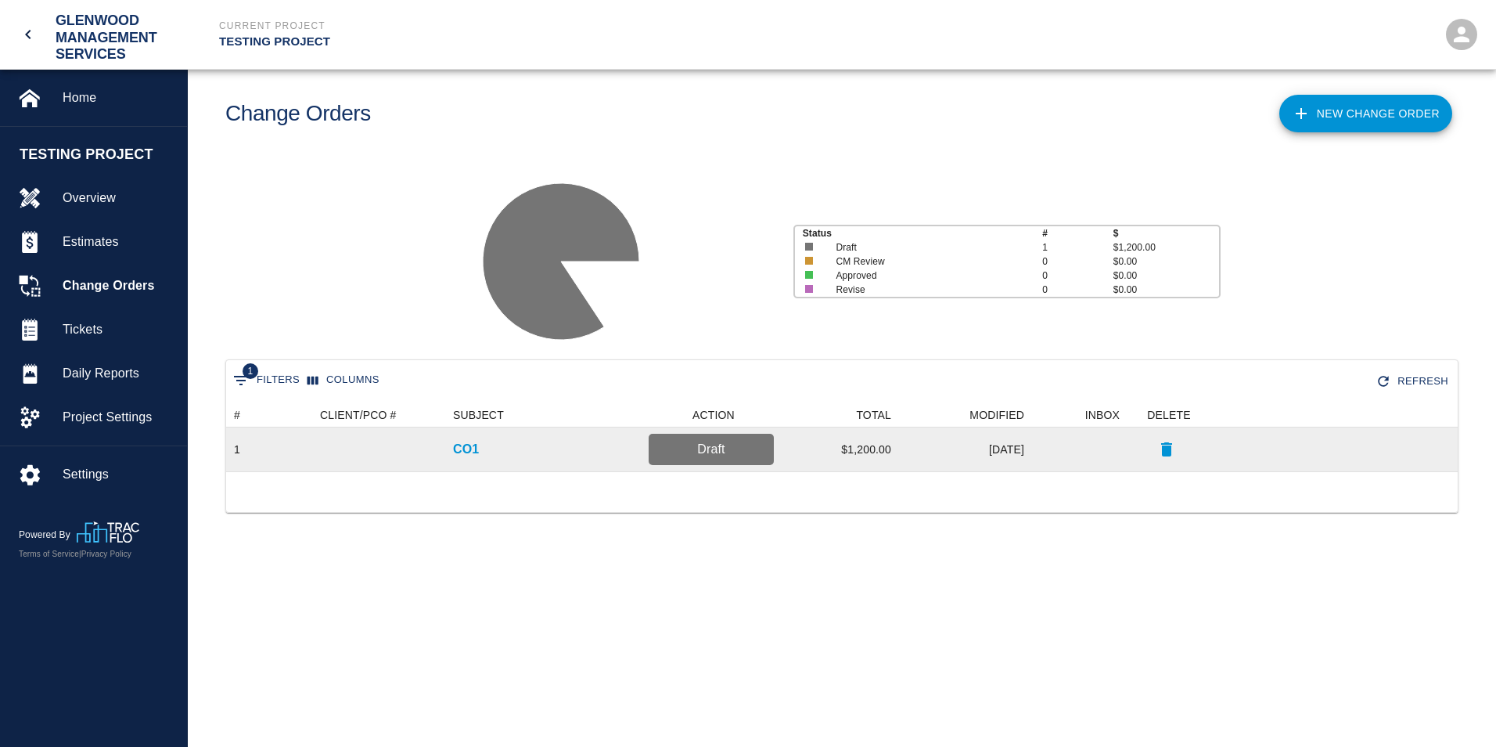
click at [716, 458] on p "Draft" at bounding box center [711, 449] width 113 height 19
click at [711, 452] on p "Draft" at bounding box center [711, 449] width 113 height 19
drag, startPoint x: 711, startPoint y: 452, endPoint x: 603, endPoint y: 452, distance: 108.0
click at [603, 452] on div "CO1" at bounding box center [543, 449] width 196 height 44
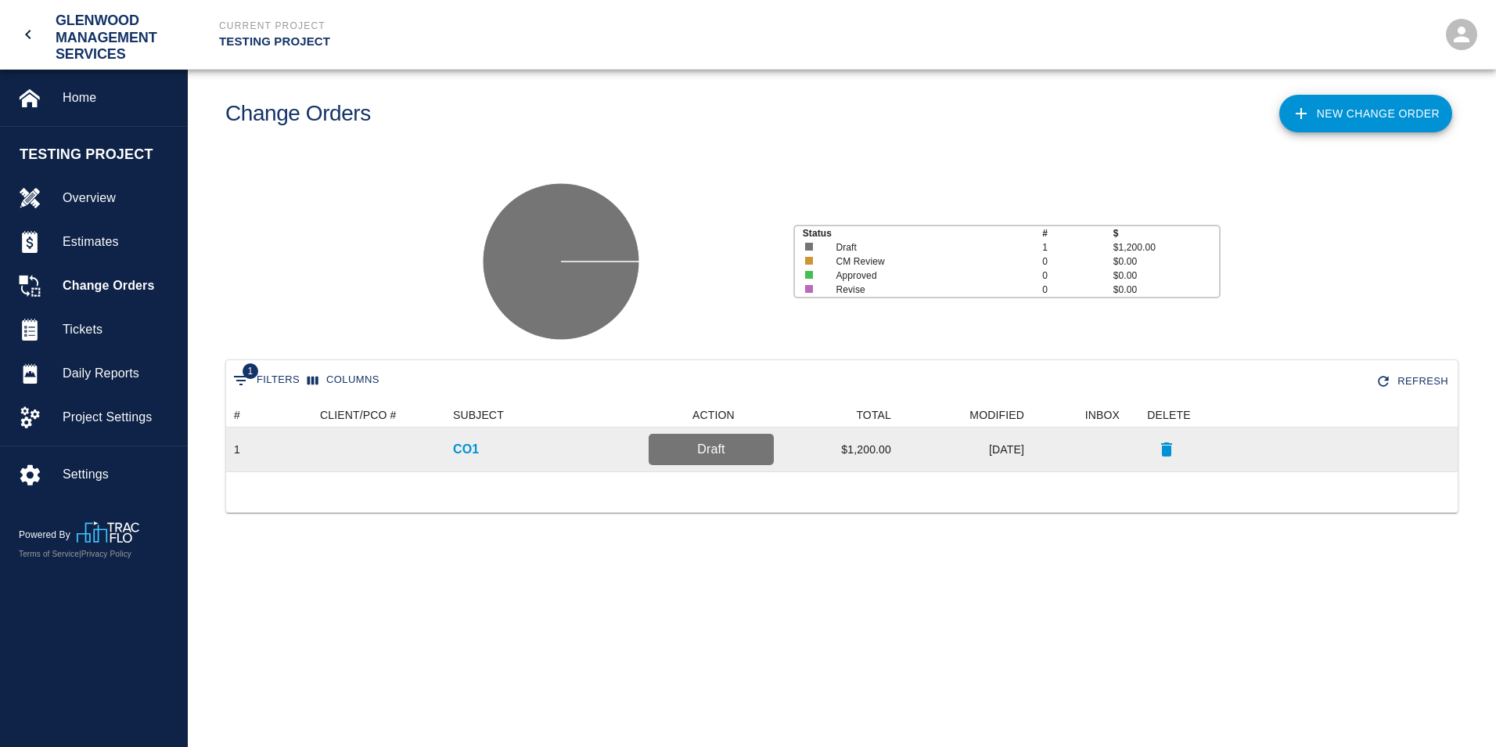
drag, startPoint x: 501, startPoint y: 448, endPoint x: 466, endPoint y: 448, distance: 35.2
click at [496, 448] on div "CO1" at bounding box center [543, 449] width 196 height 44
click at [466, 448] on p "CO1" at bounding box center [466, 449] width 26 height 19
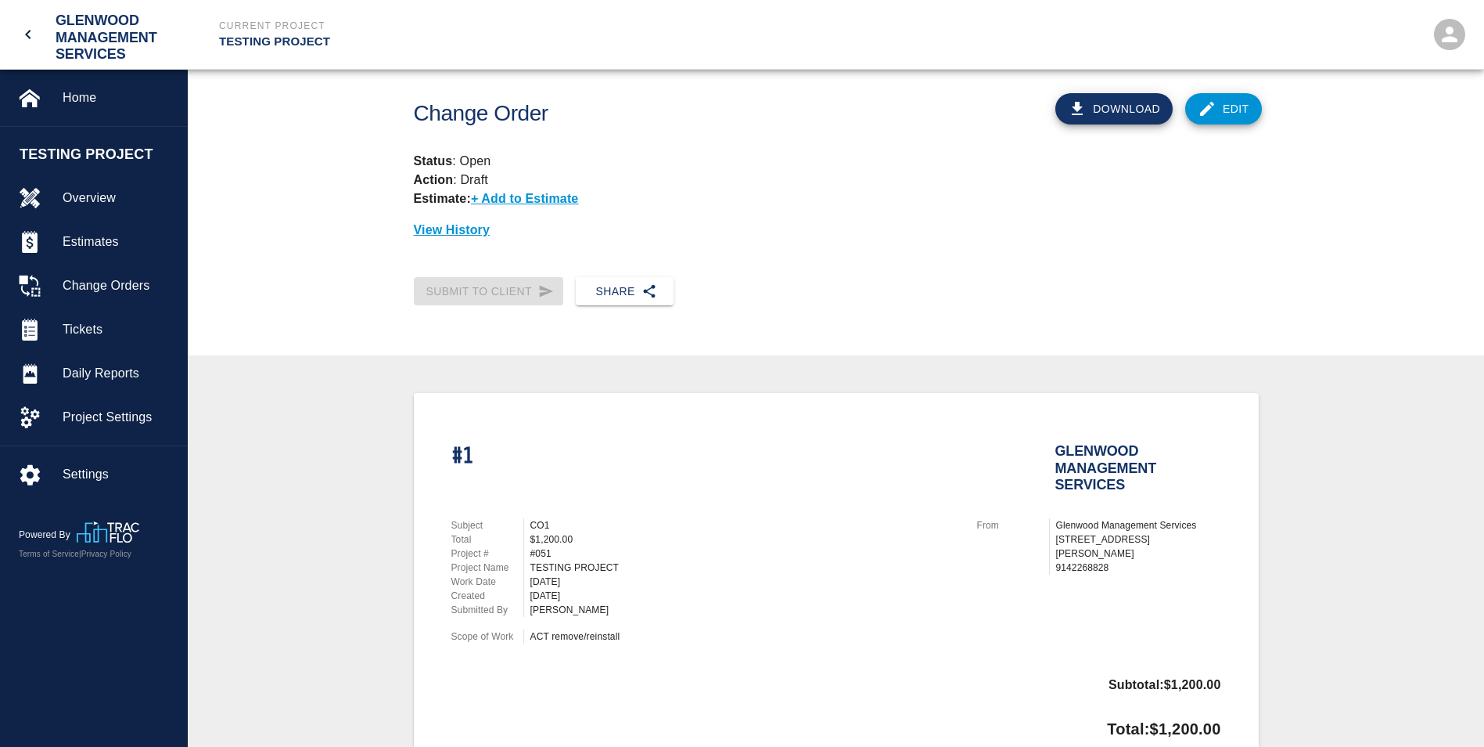
click at [463, 452] on h1 "#1" at bounding box center [463, 465] width 23 height 44
click at [1086, 462] on h2 "Glenwood Management Services" at bounding box center [1139, 465] width 166 height 44
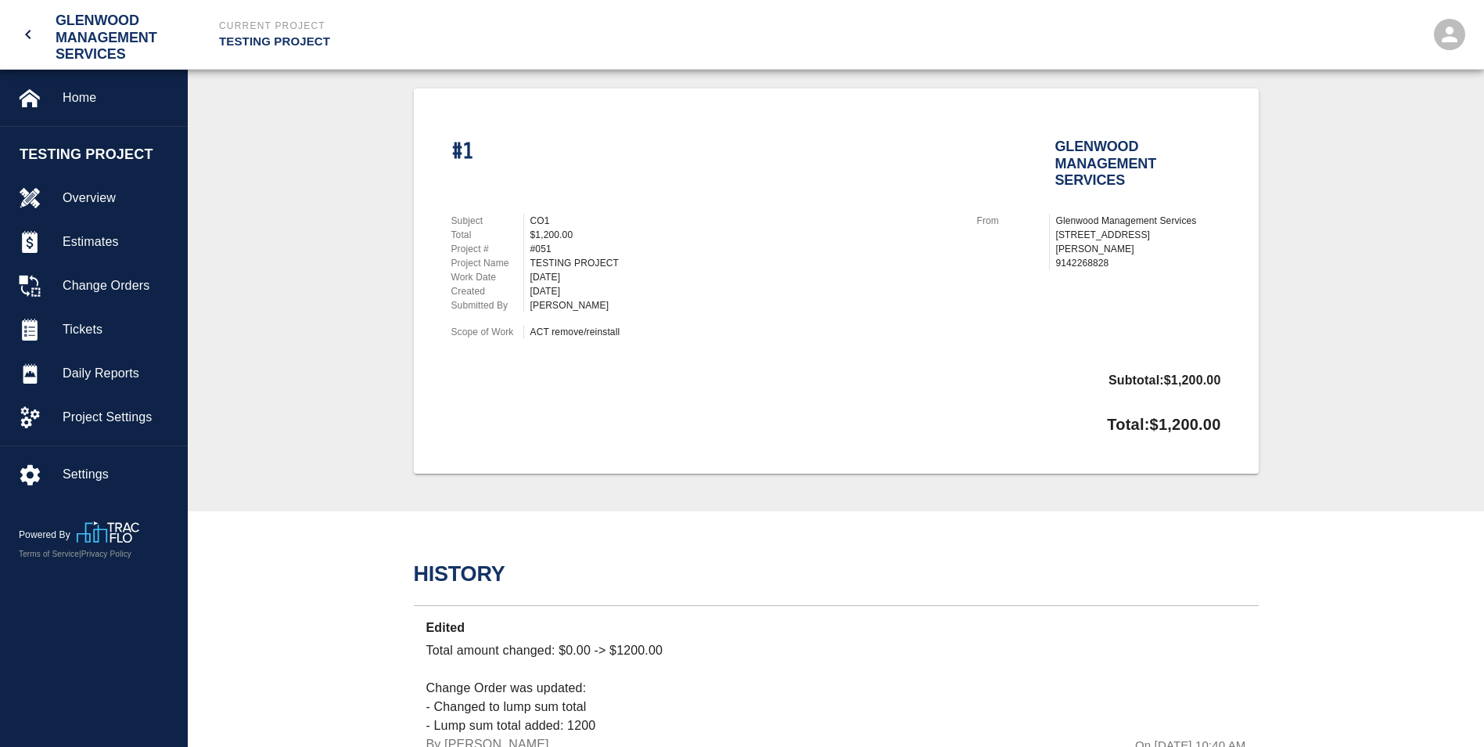
scroll to position [313, 0]
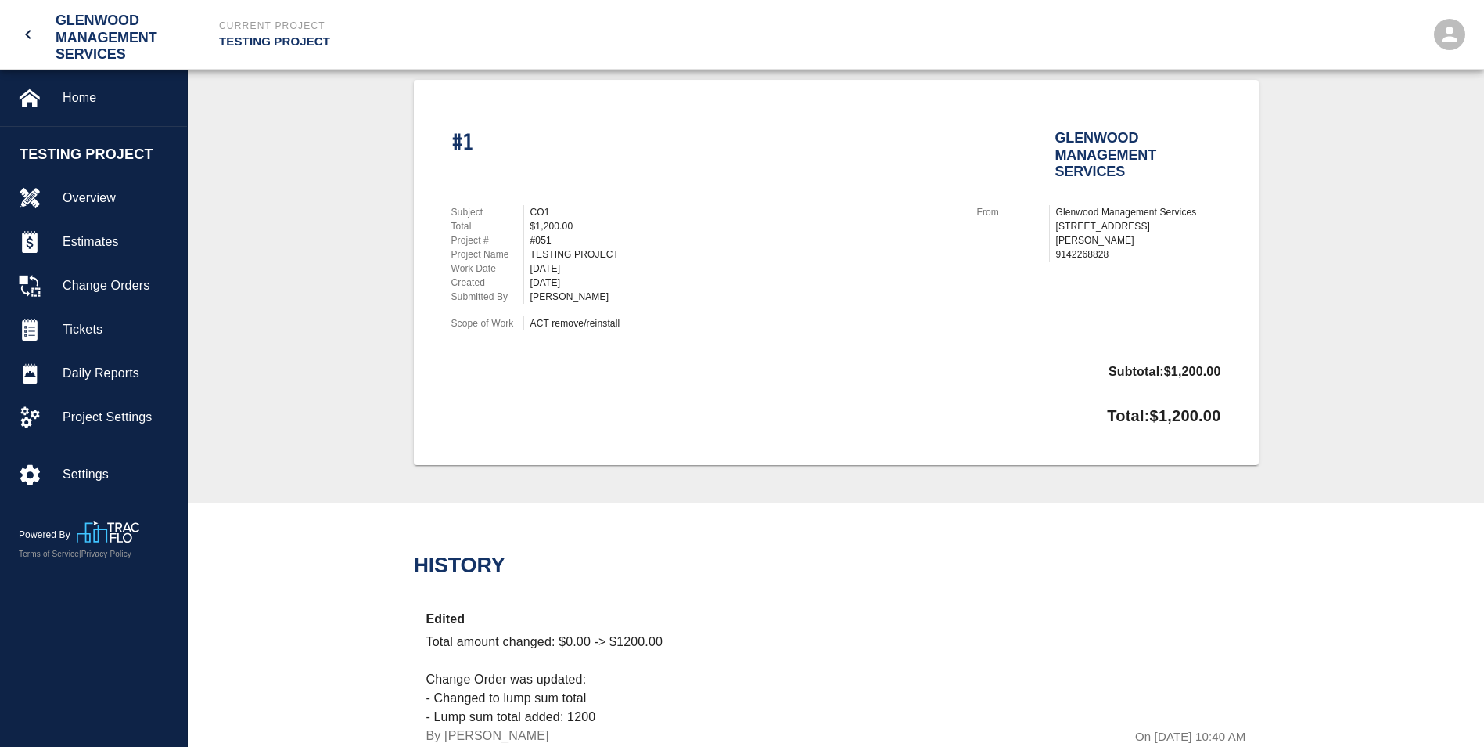
click at [1189, 416] on p "Total: $1,200.00" at bounding box center [1163, 412] width 113 height 31
drag, startPoint x: 988, startPoint y: 358, endPoint x: 867, endPoint y: 377, distance: 122.7
click at [985, 358] on div "Subtotal: $1,200.00" at bounding box center [837, 375] width 770 height 41
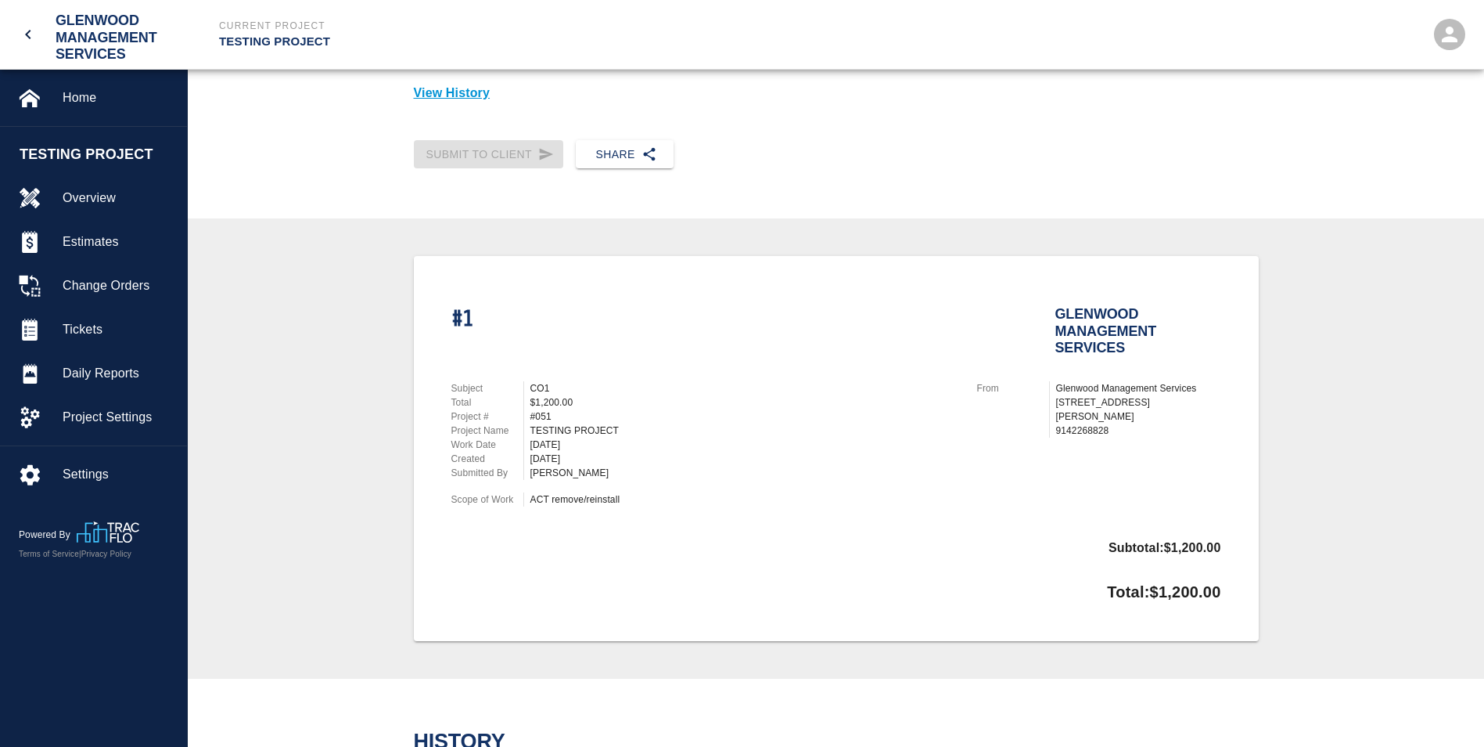
scroll to position [0, 0]
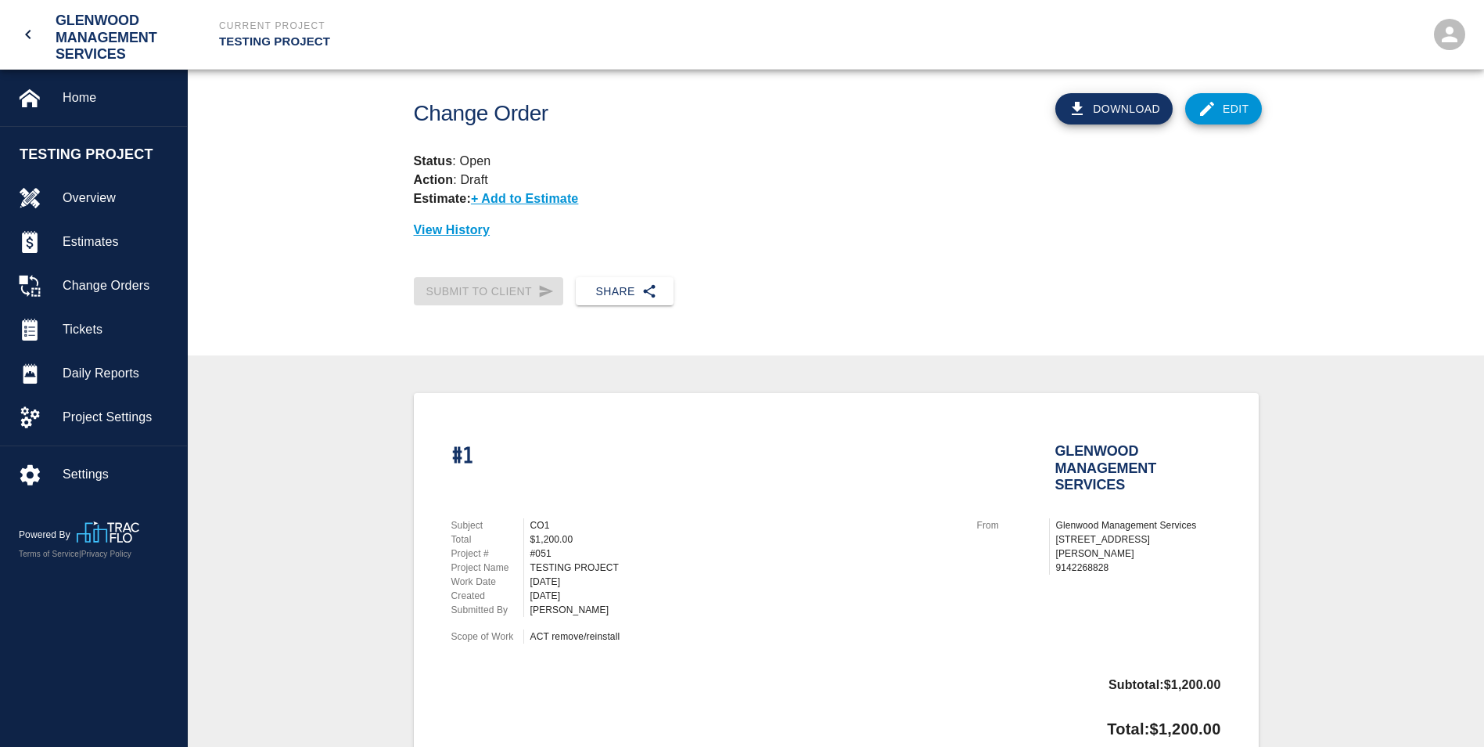
click at [1239, 100] on link "Edit" at bounding box center [1224, 108] width 77 height 31
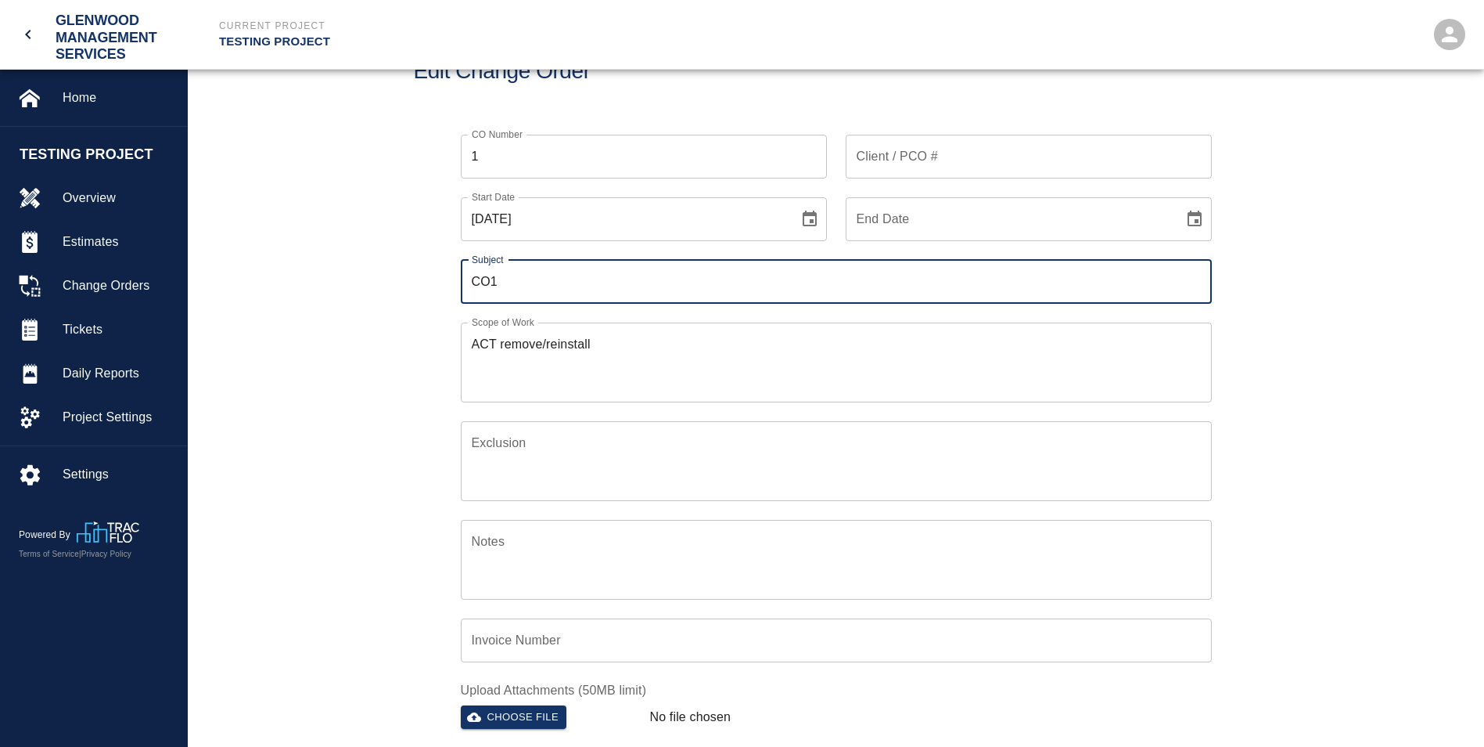
scroll to position [78, 0]
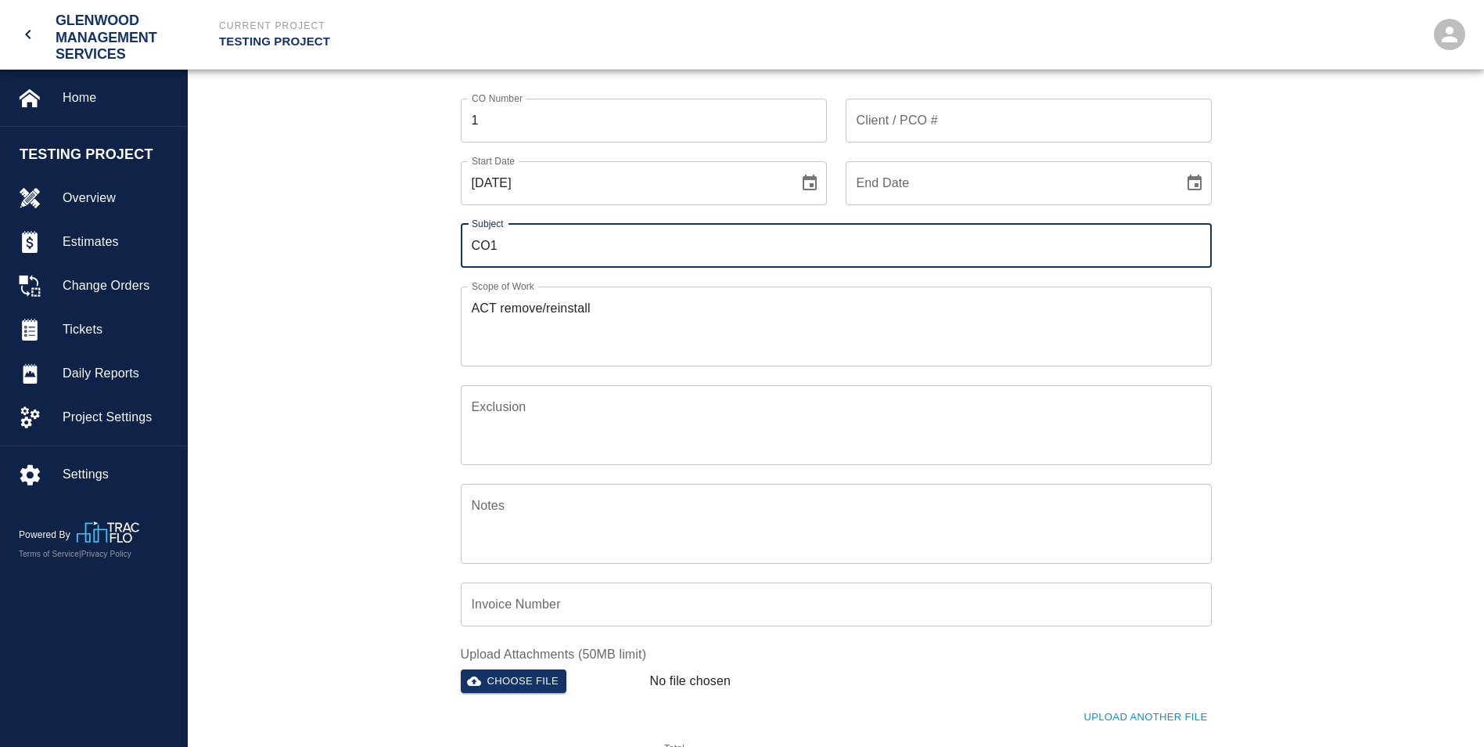
click at [1084, 189] on input "End Date" at bounding box center [1009, 183] width 327 height 44
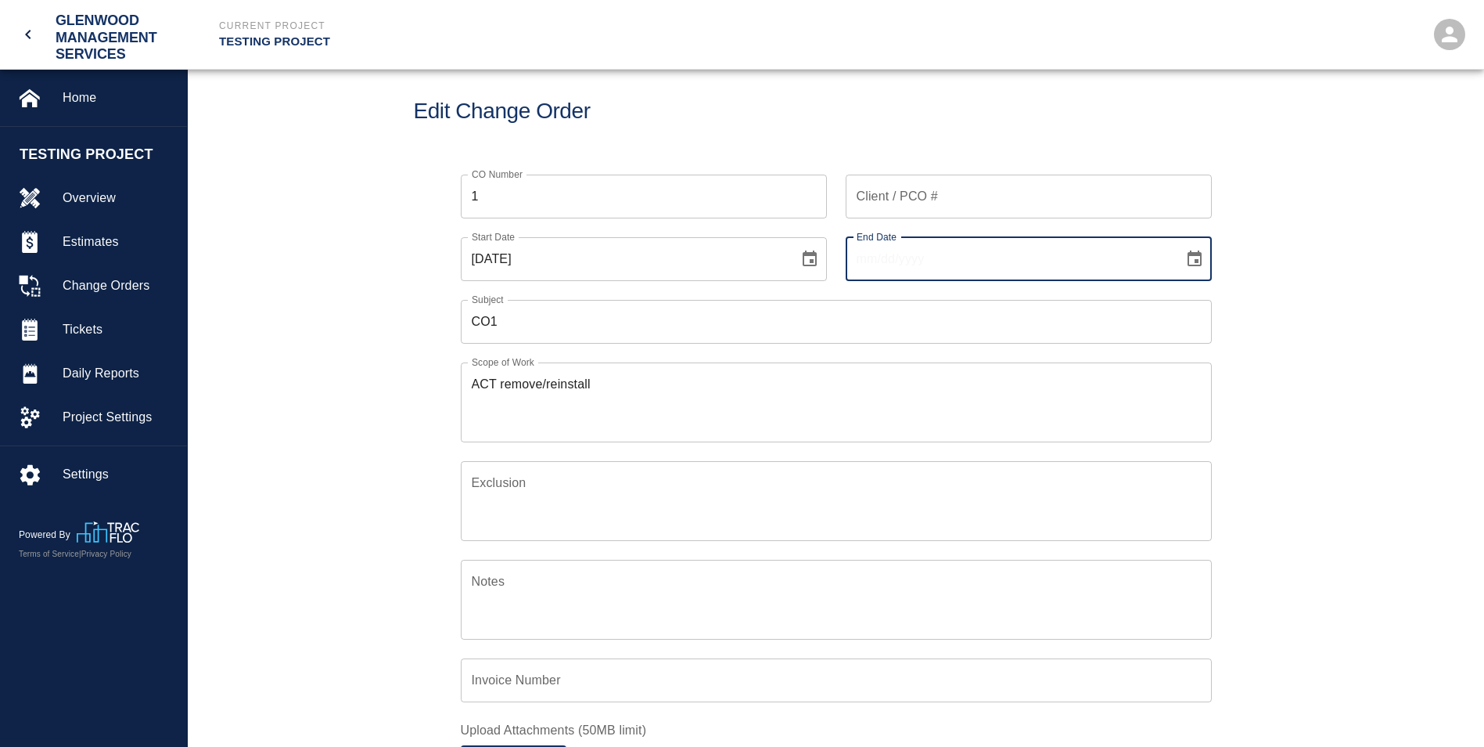
scroll to position [0, 0]
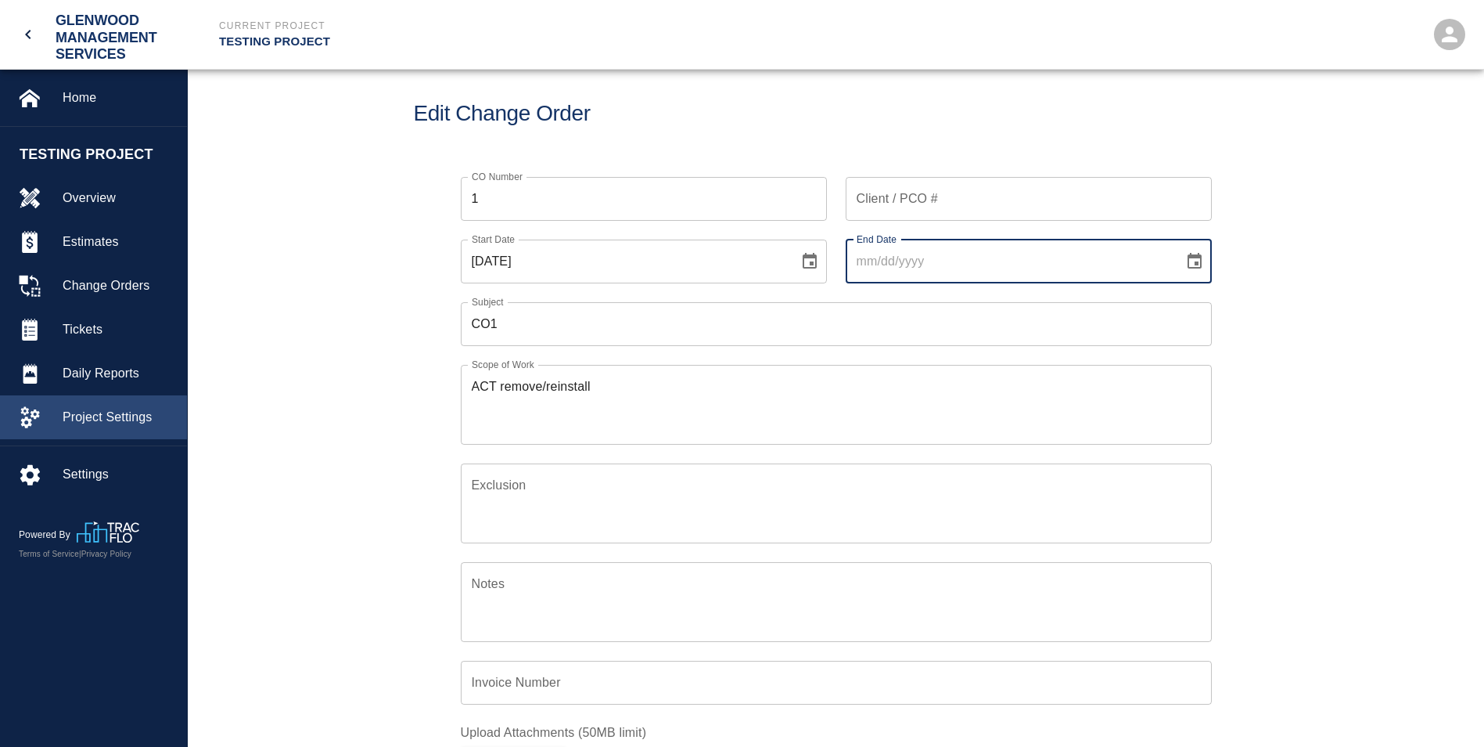
click at [115, 413] on span "Project Settings" at bounding box center [119, 417] width 112 height 19
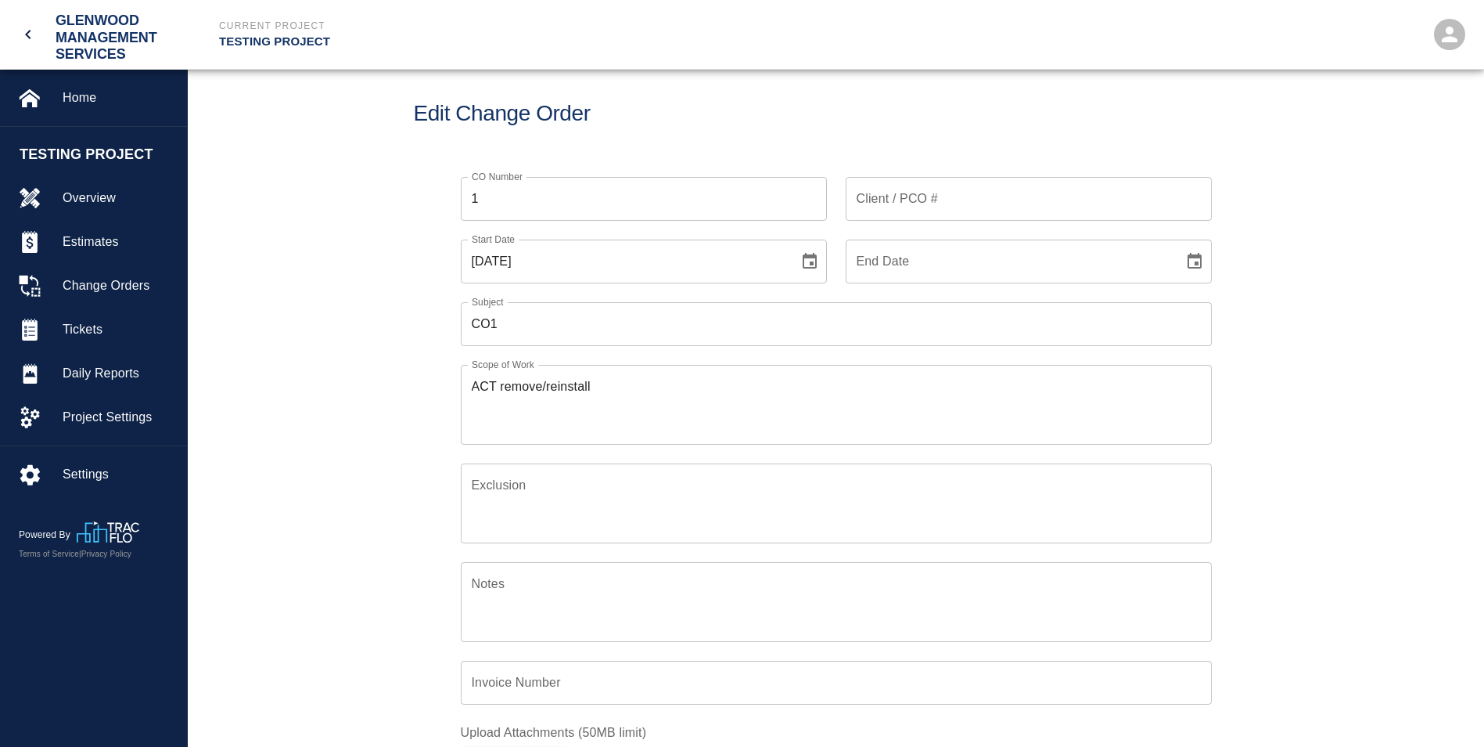
click at [1317, 350] on div "CO Number 1 CO Number Client / PCO # Client / PCO # Start Date [DATE] Start Dat…" at bounding box center [836, 516] width 1297 height 717
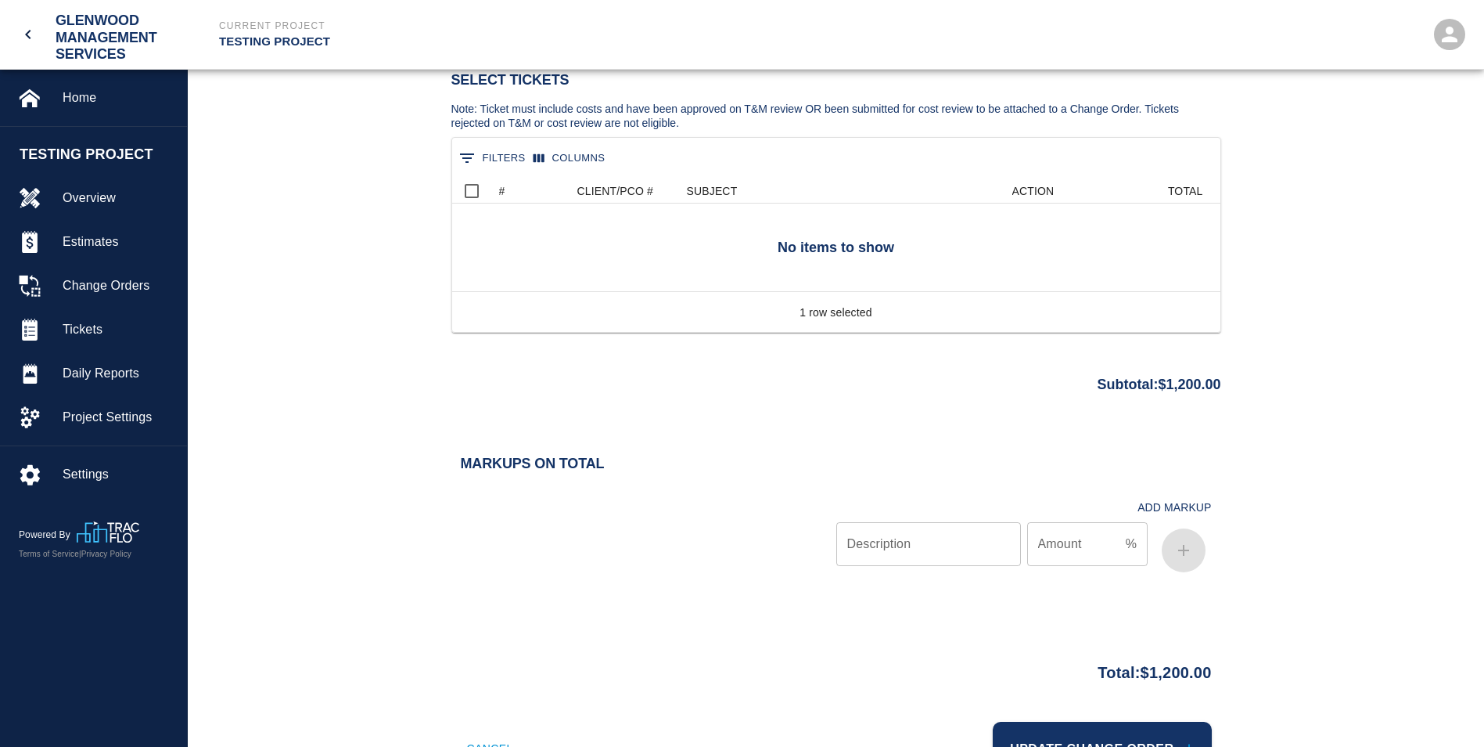
scroll to position [919, 0]
